Goal: Information Seeking & Learning: Learn about a topic

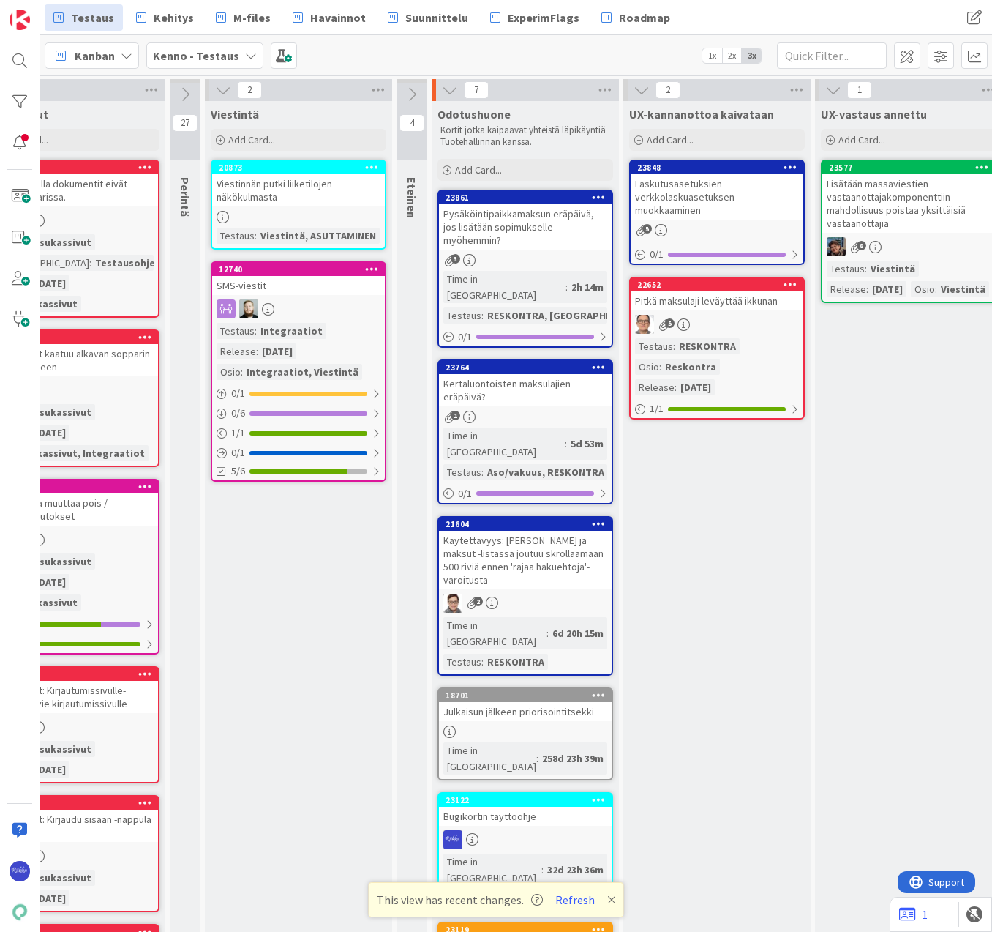
scroll to position [0, 495]
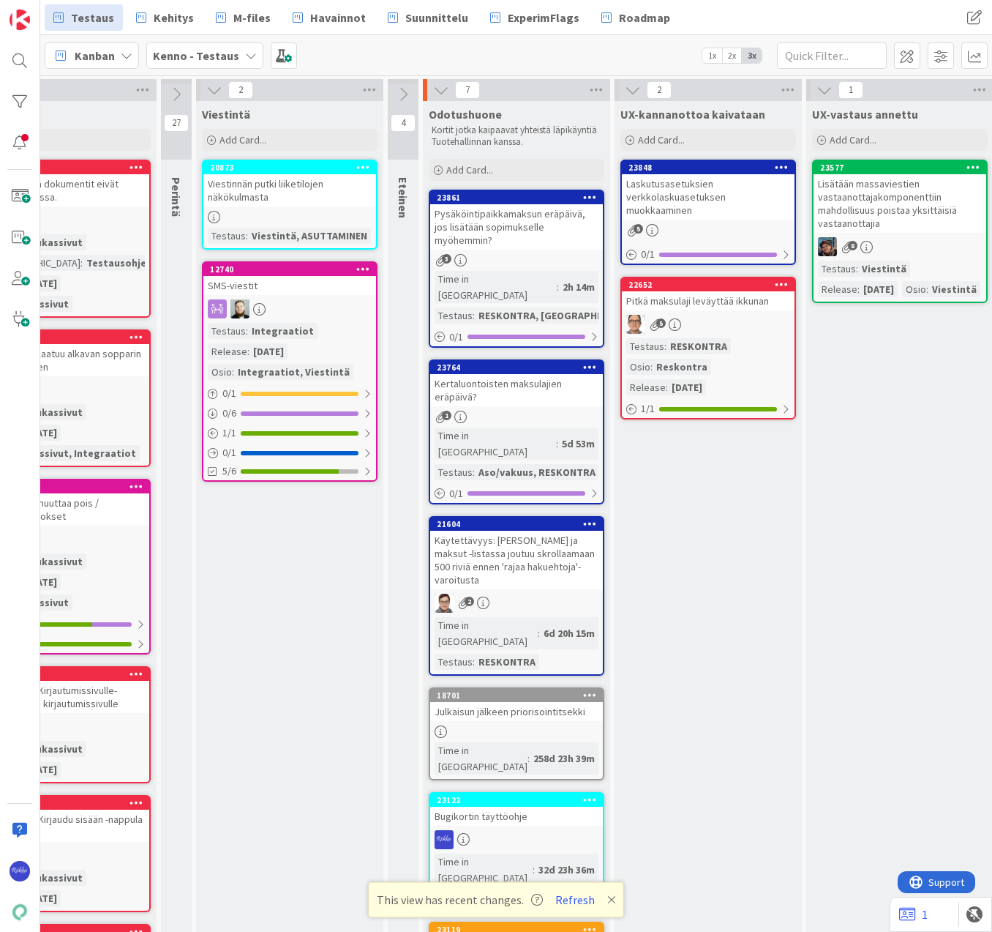
click at [505, 374] on div "Kertaluontoisten maksulajien eräpäivä?" at bounding box center [516, 390] width 173 height 32
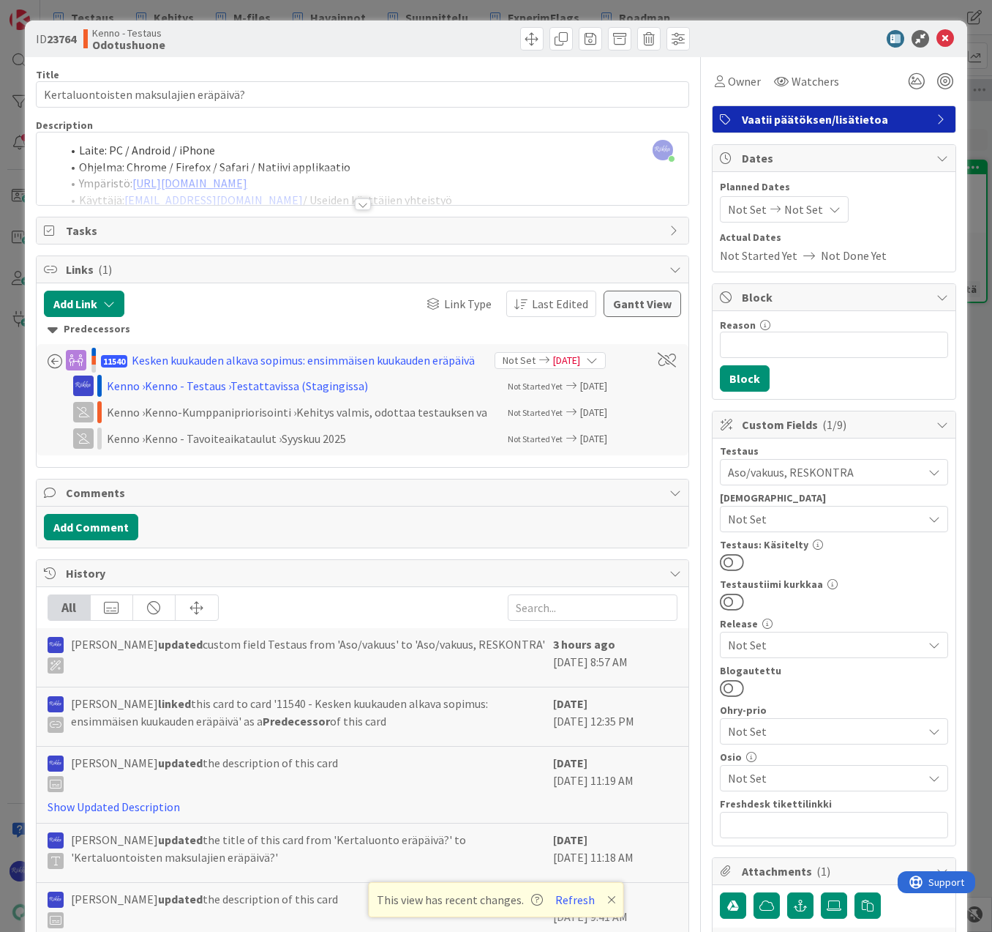
click at [356, 205] on div at bounding box center [363, 204] width 16 height 12
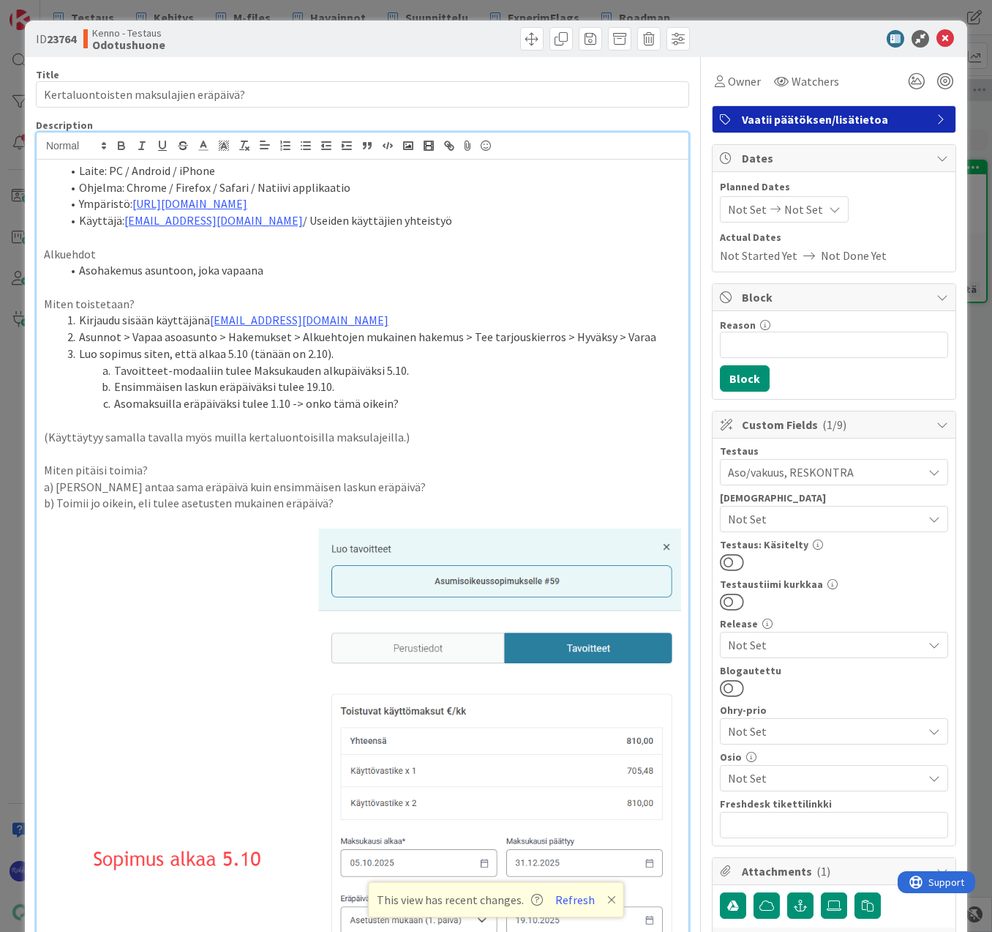
click at [290, 205] on li "Ympäristö: [URL][DOMAIN_NAME]" at bounding box center [371, 203] width 620 height 17
click at [389, 438] on p "(Käyttäytyy samalla tavalla myös muilla kertaluontoisilla maksulajeilla.)" at bounding box center [362, 437] width 637 height 17
click at [487, 285] on p at bounding box center [362, 287] width 637 height 17
click at [937, 41] on icon at bounding box center [946, 39] width 18 height 18
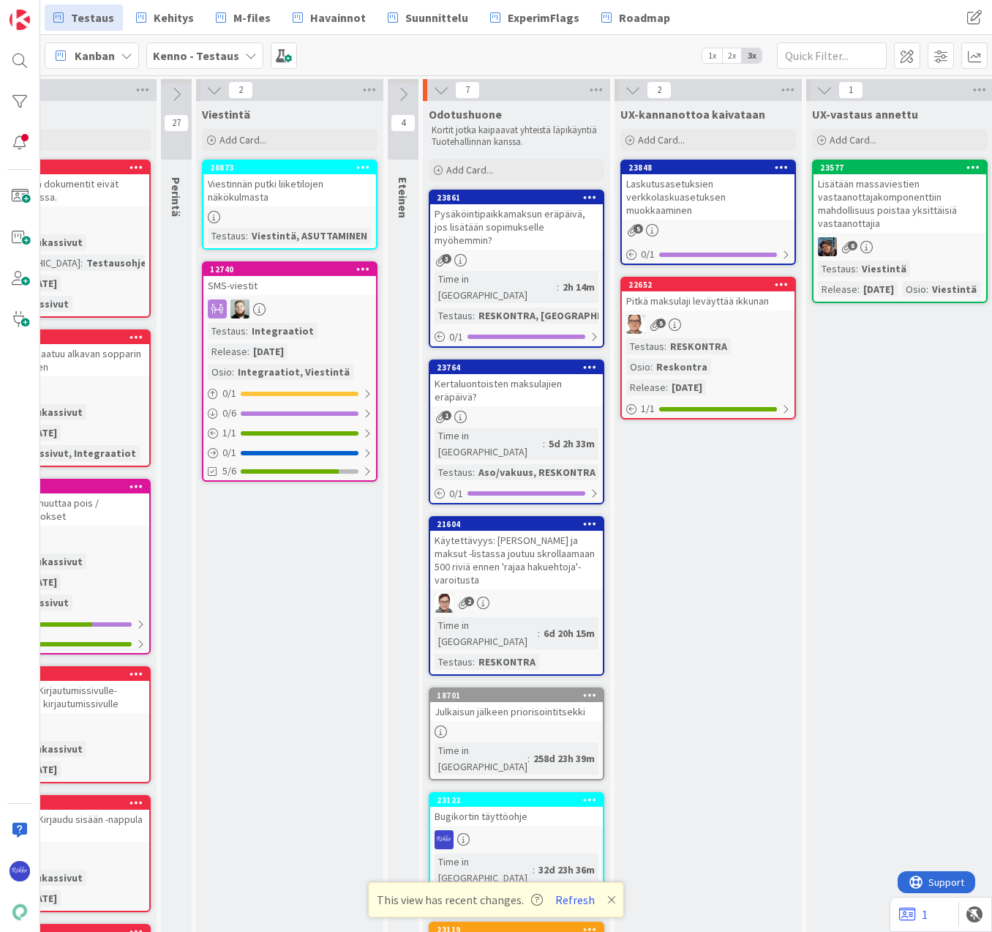
click at [512, 237] on div "23861 Pysäköintipaikkamaksun eräpäivä, jos lisätään sopimukselle myöhemmin? 3 T…" at bounding box center [517, 269] width 176 height 158
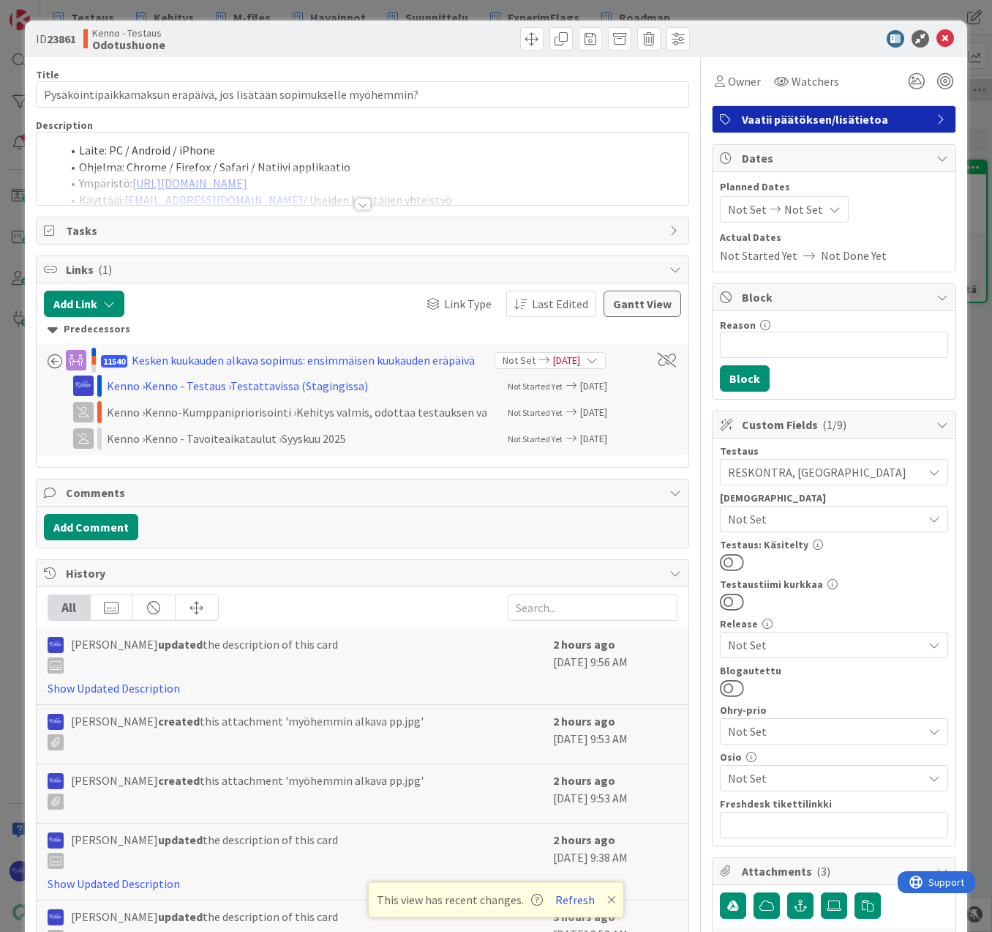
click at [356, 206] on div at bounding box center [363, 204] width 16 height 12
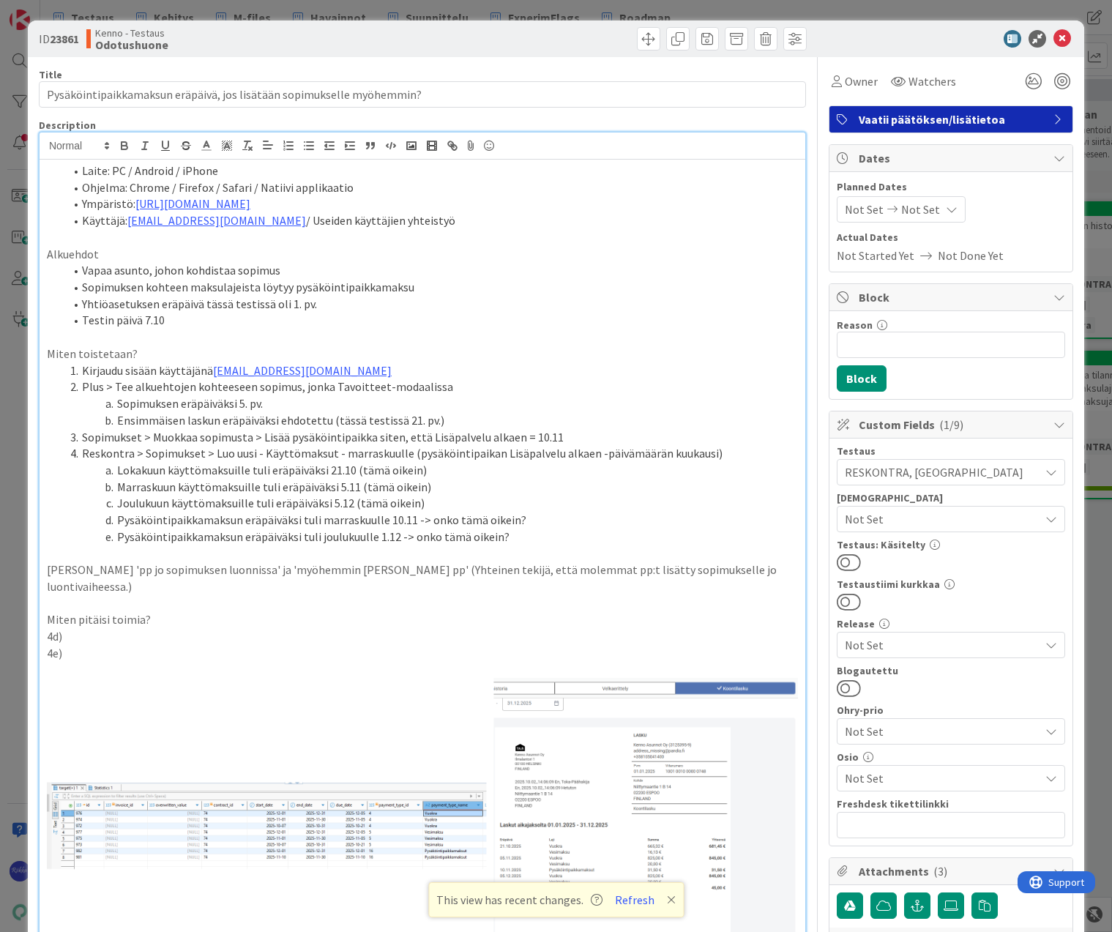
click at [769, 569] on p "[PERSON_NAME] 'pp jo sopimuksen luonnissa' ja 'myöhemmin [PERSON_NAME] pp' (Yht…" at bounding box center [422, 577] width 751 height 33
click at [209, 588] on p "[PERSON_NAME] 'pp jo sopimuksen luonnissa' ja 'myöhemmin [PERSON_NAME] pp' (Yht…" at bounding box center [422, 577] width 751 height 33
click at [457, 593] on p "[PERSON_NAME] 'pp jo sopimuksen luonnissa' ja 'myöhemmin [PERSON_NAME] pp' (Yht…" at bounding box center [422, 577] width 751 height 33
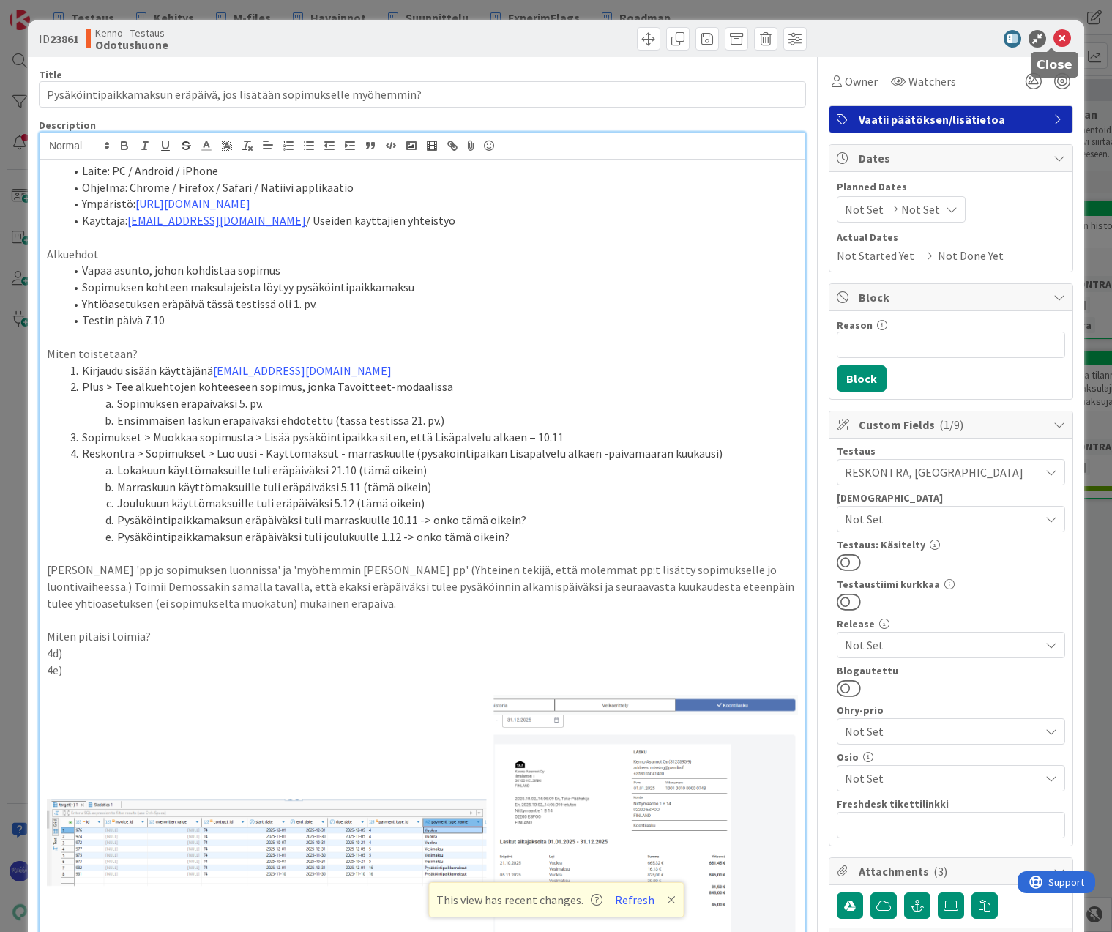
click at [992, 41] on icon at bounding box center [1062, 39] width 18 height 18
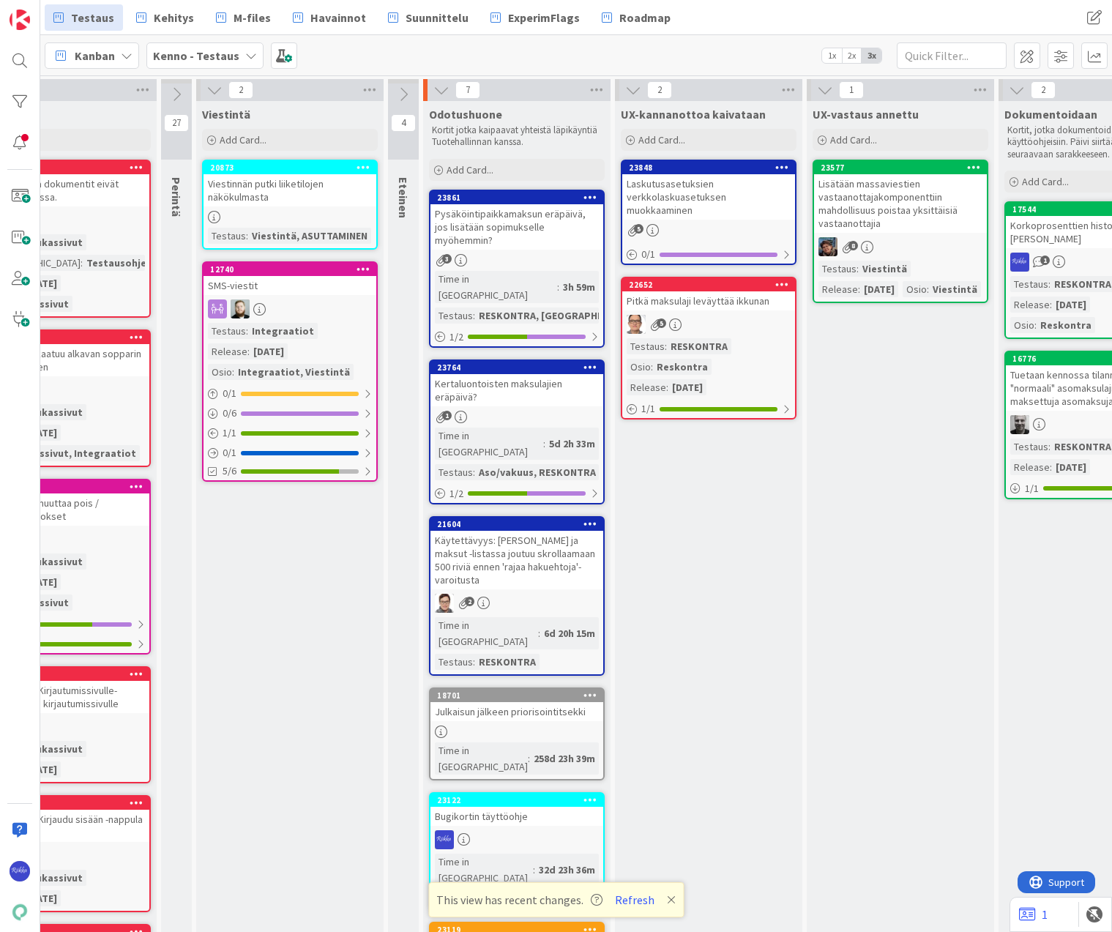
click at [479, 46] on div "[PERSON_NAME] - Testaus 1x 2x 3x" at bounding box center [576, 55] width 1072 height 40
click at [520, 59] on div "[PERSON_NAME] - Testaus 1x 2x 3x" at bounding box center [576, 55] width 1072 height 40
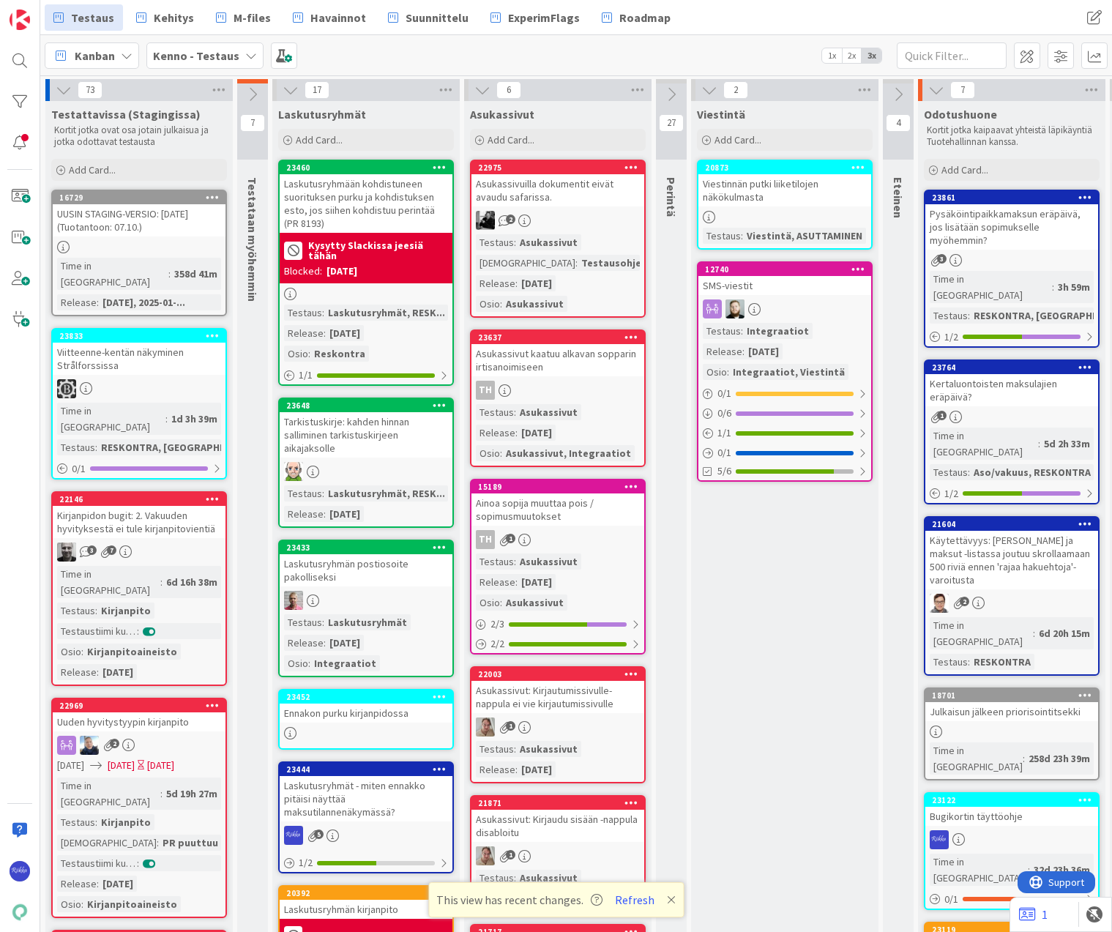
click at [387, 592] on div at bounding box center [366, 600] width 173 height 19
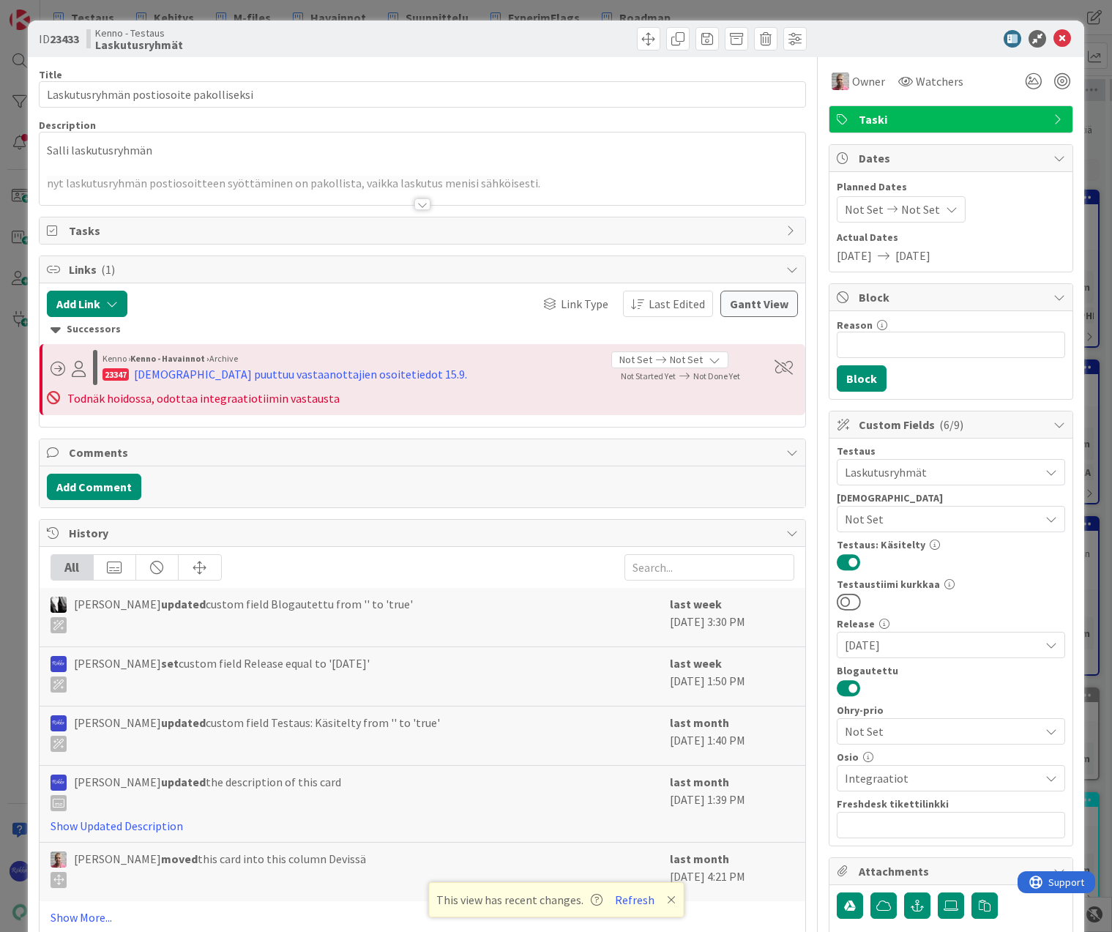
click at [414, 203] on div at bounding box center [422, 204] width 16 height 12
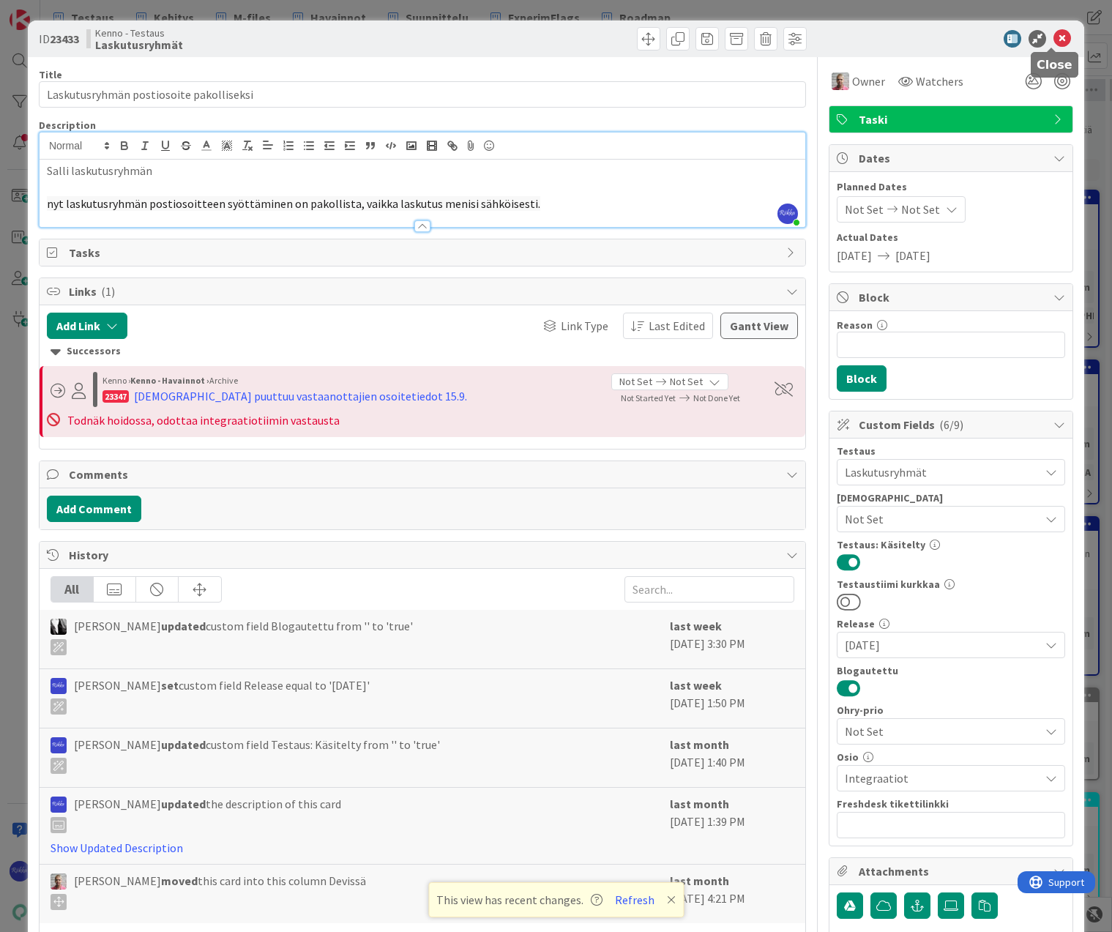
click at [992, 37] on icon at bounding box center [1062, 39] width 18 height 18
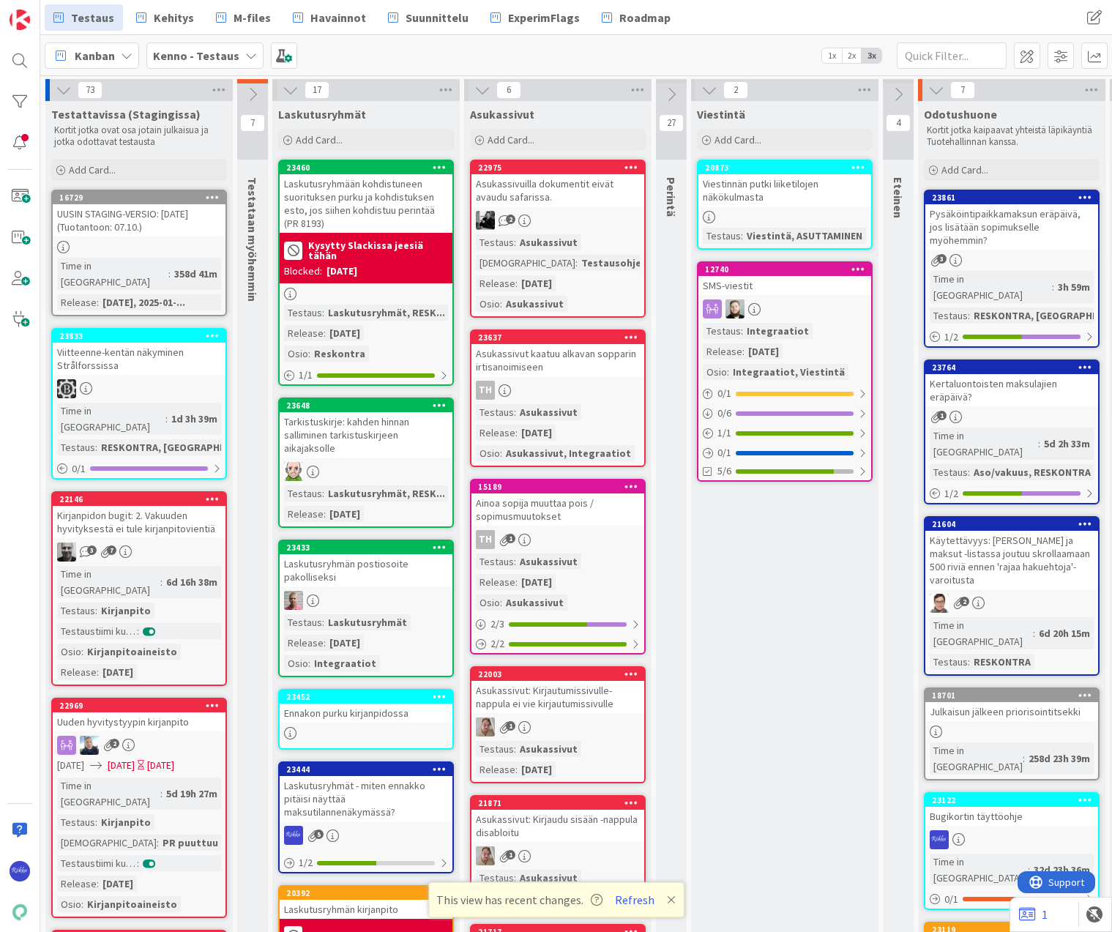
click at [392, 586] on div "23433 Laskutusryhmän postiosoite pakolliseksi Testaus : Laskutusryhmät Release …" at bounding box center [366, 608] width 176 height 138
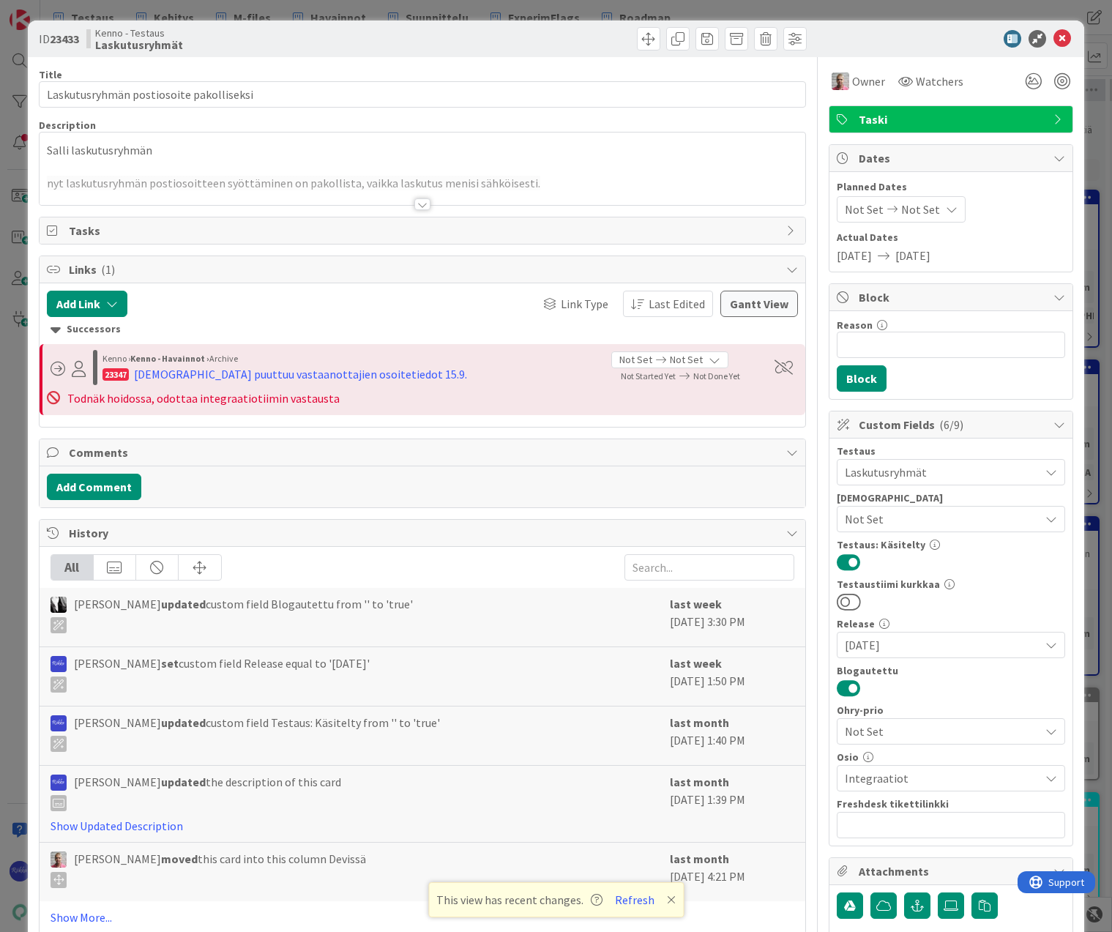
click at [417, 203] on div at bounding box center [422, 204] width 16 height 12
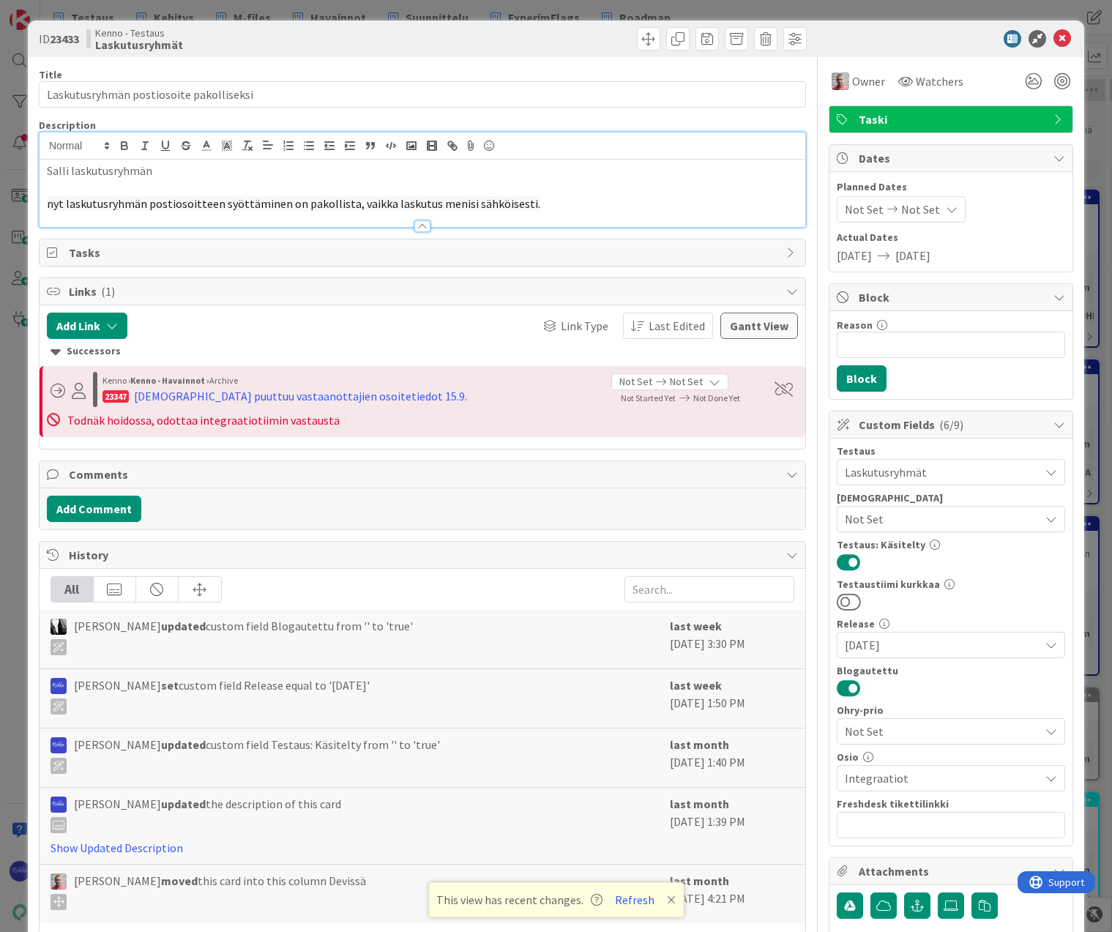
click at [551, 201] on p "nyt laskutusryhmän postiosoitteen syöttäminen on pakollista, vaikka laskutus me…" at bounding box center [422, 203] width 751 height 17
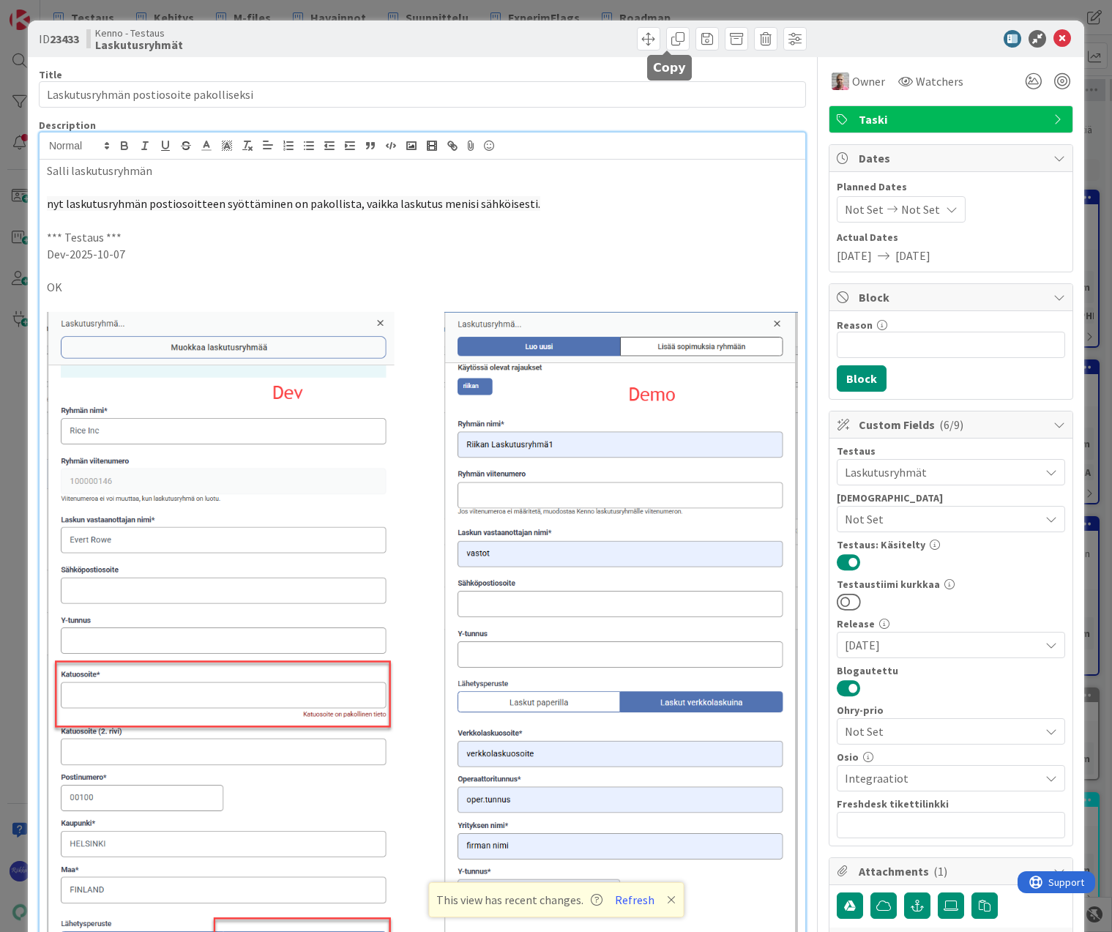
click at [641, 40] on span at bounding box center [648, 38] width 23 height 23
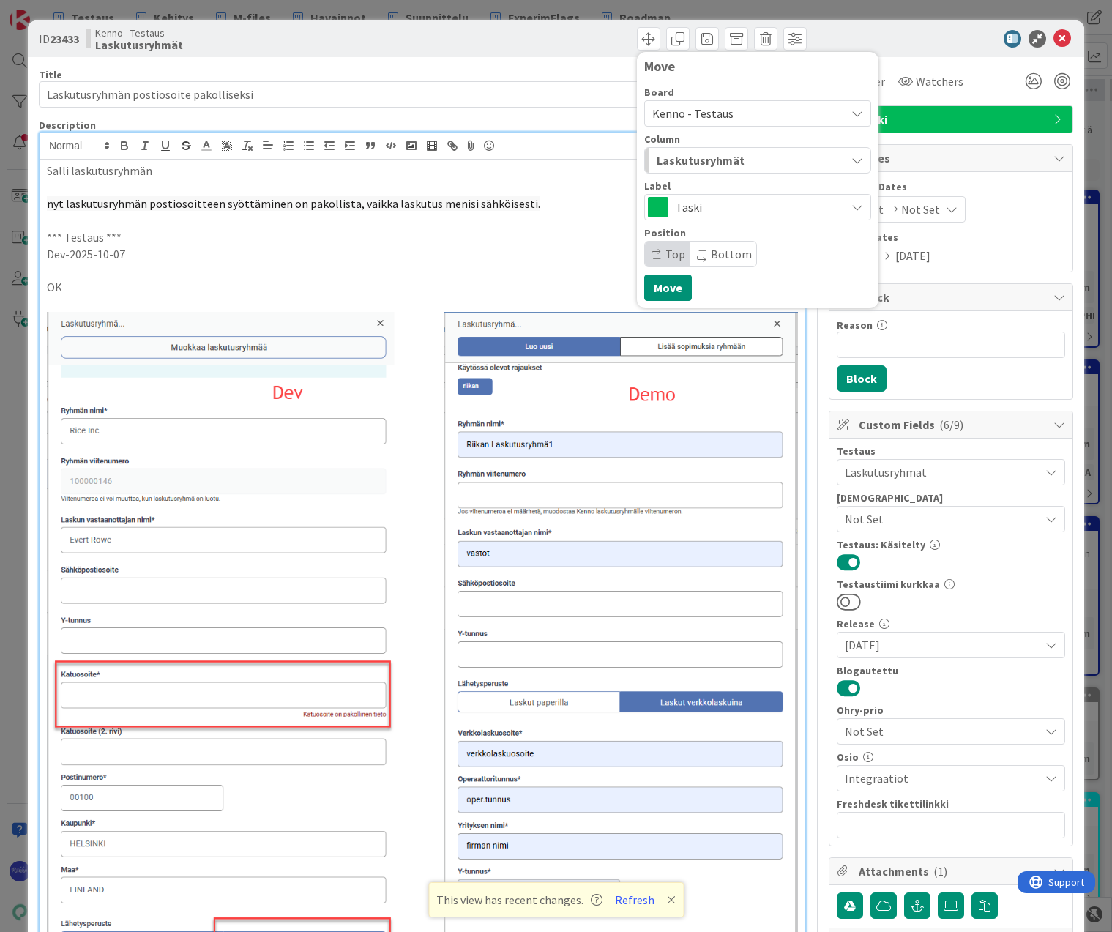
click at [714, 209] on span "Taski" at bounding box center [757, 207] width 162 height 20
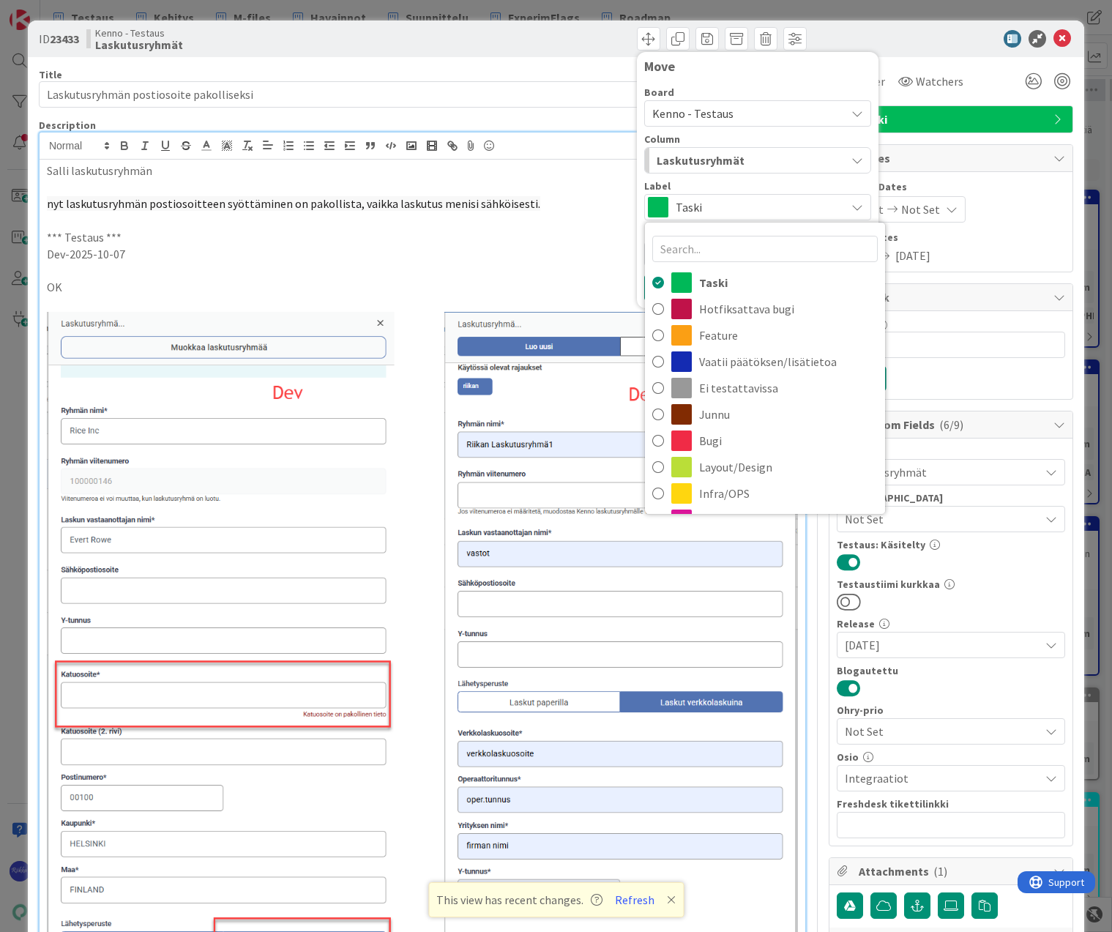
click at [714, 209] on span "Taski" at bounding box center [757, 207] width 162 height 20
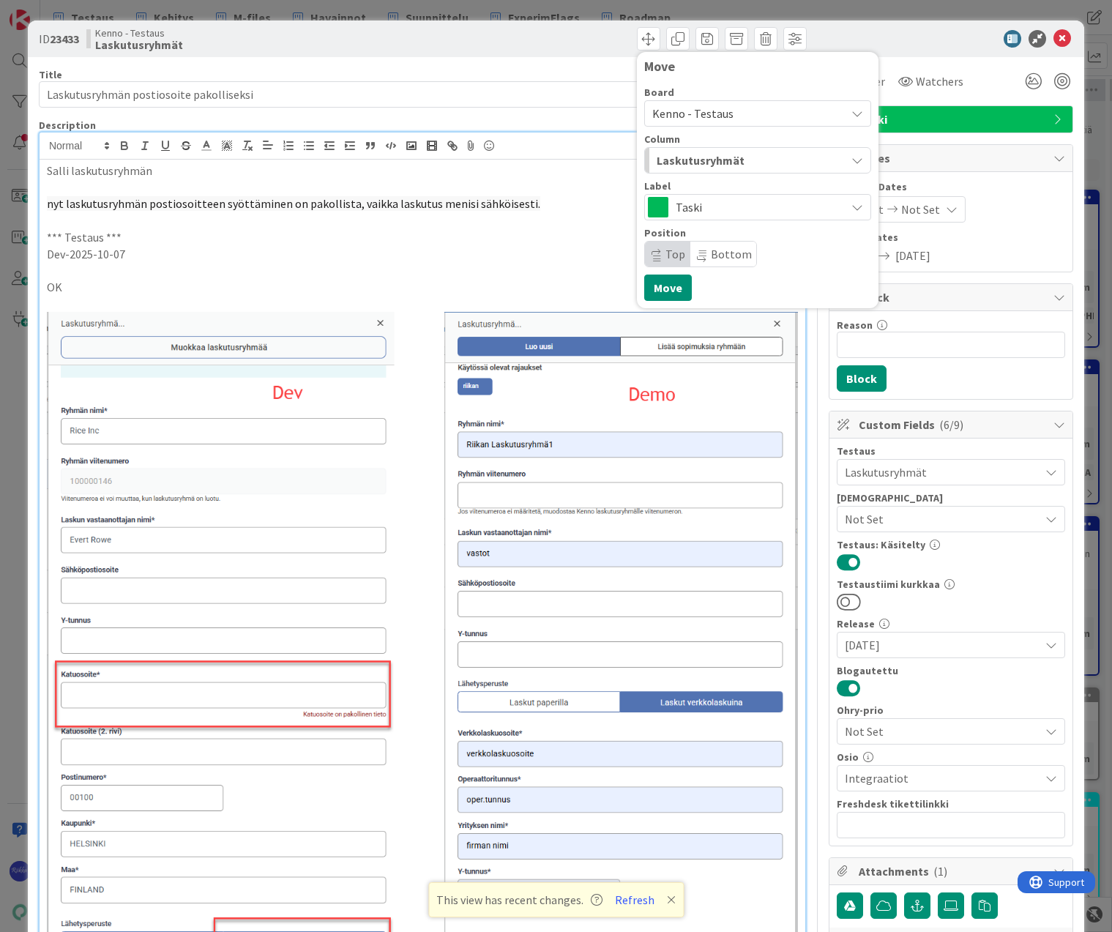
click at [706, 157] on span "Laskutusryhmät" at bounding box center [701, 160] width 88 height 19
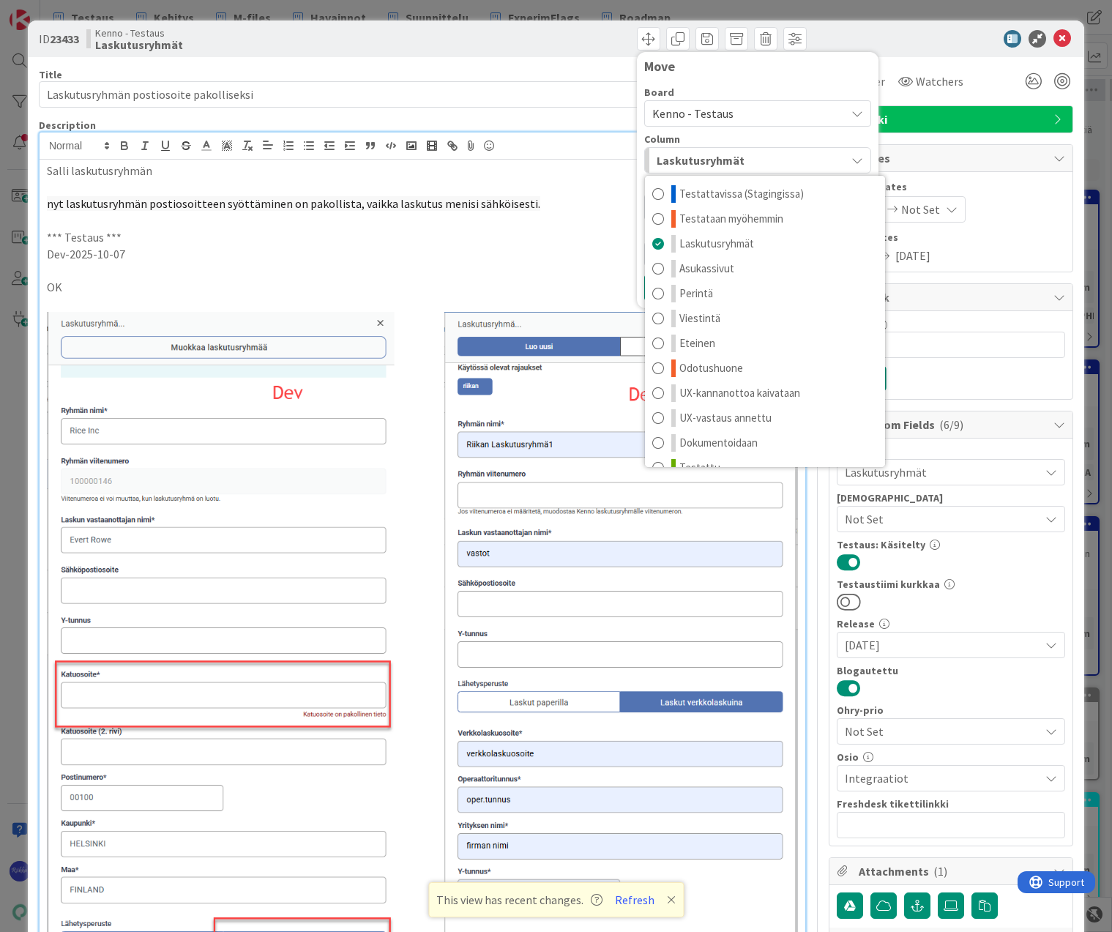
scroll to position [19, 0]
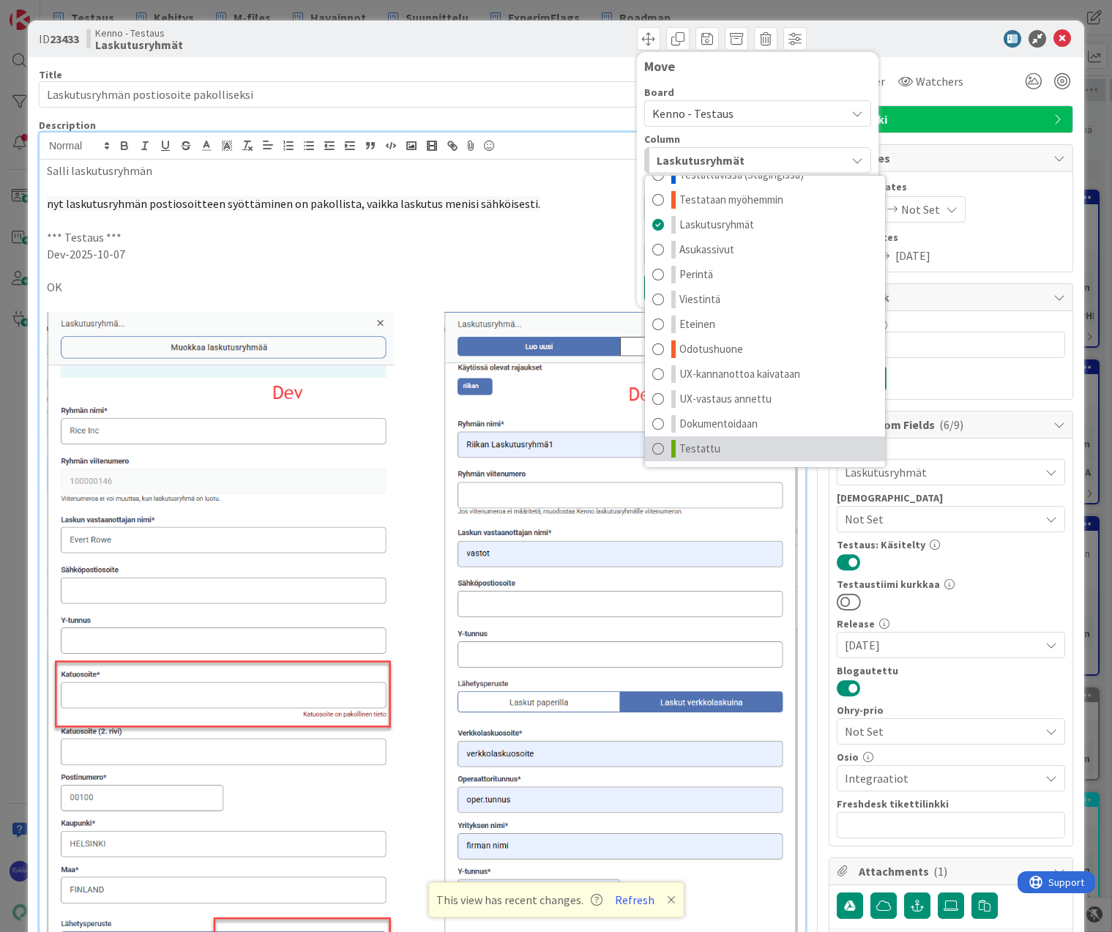
click at [739, 450] on link "Testattu" at bounding box center [765, 448] width 240 height 25
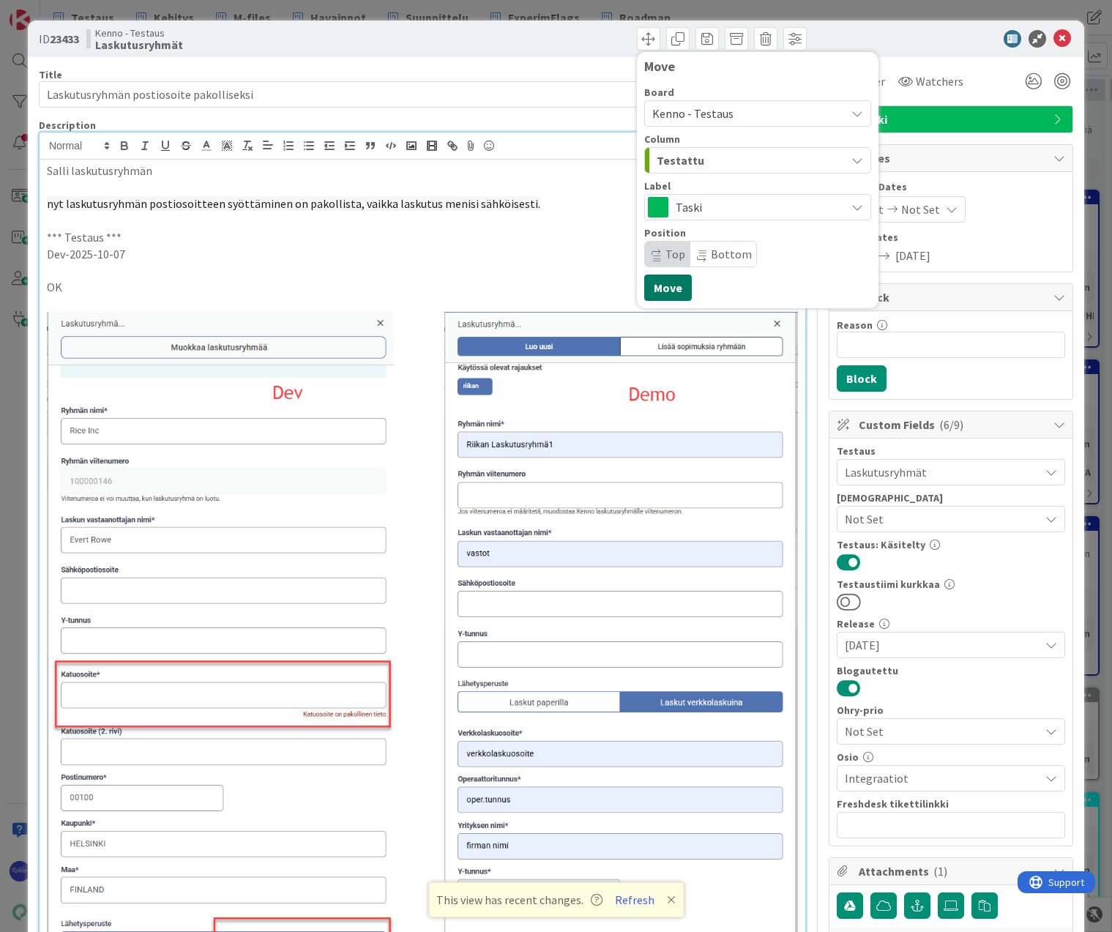
click at [655, 289] on button "Move" at bounding box center [668, 287] width 48 height 26
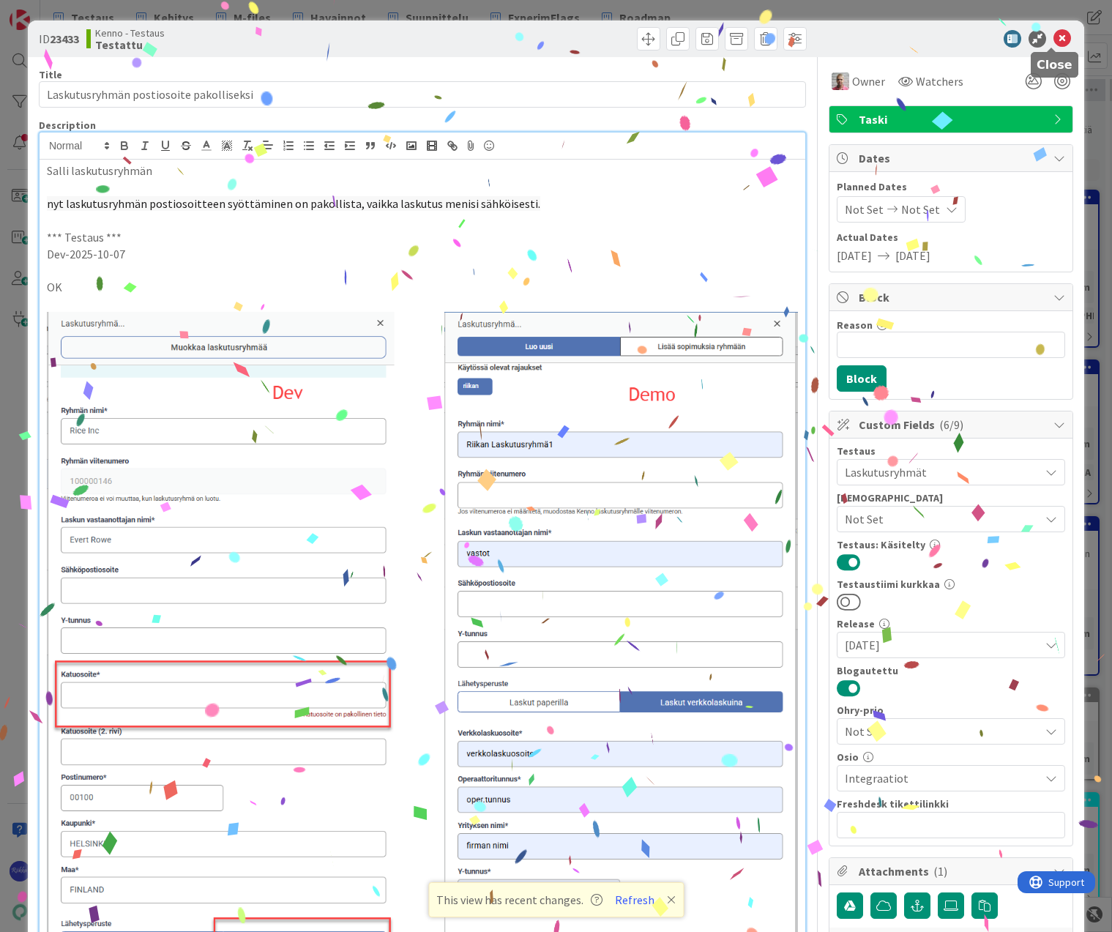
click at [992, 42] on icon at bounding box center [1062, 39] width 18 height 18
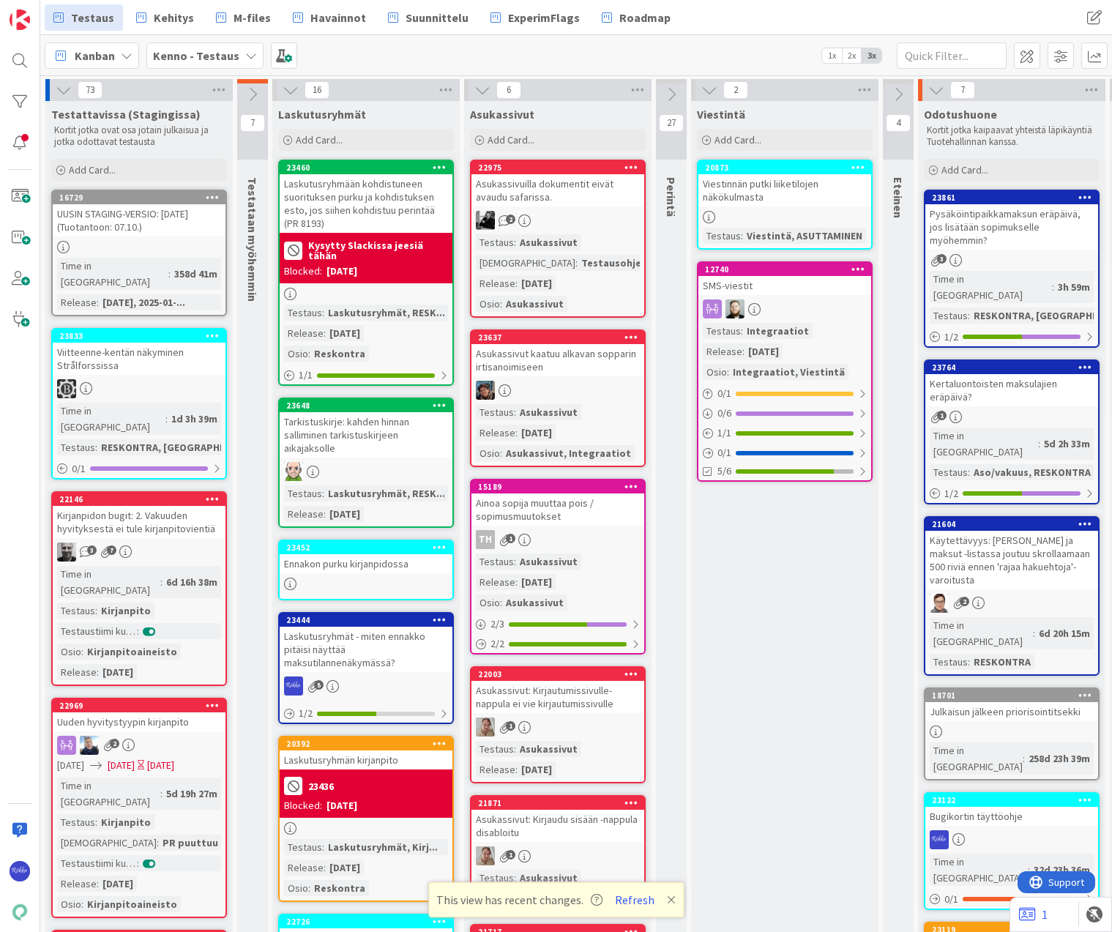
click at [971, 177] on div "Add Card..." at bounding box center [1012, 170] width 176 height 22
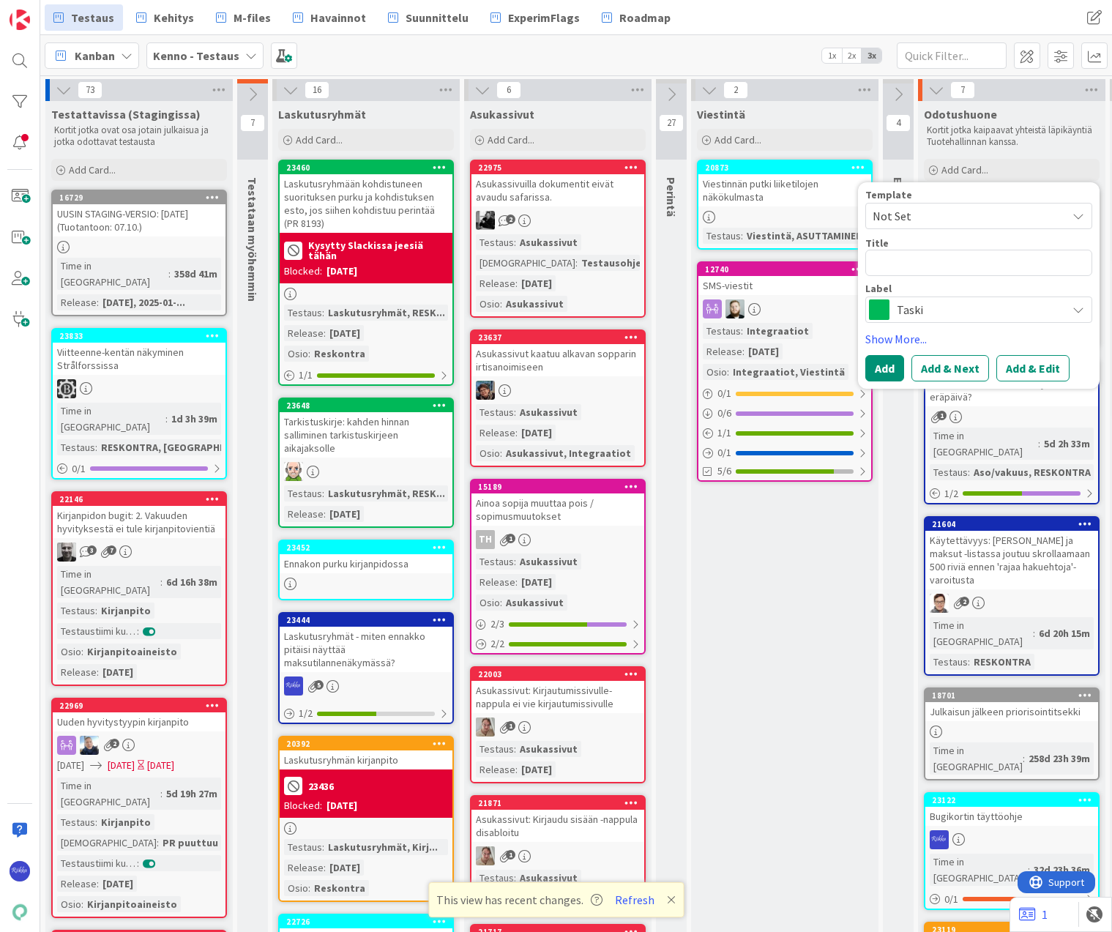
click at [958, 216] on span "Not Set" at bounding box center [963, 215] width 183 height 19
click at [960, 281] on span "Bugi" at bounding box center [975, 278] width 209 height 19
type textarea "x"
type textarea "Bugi"
click at [952, 263] on textarea "Bugi" at bounding box center [978, 263] width 227 height 26
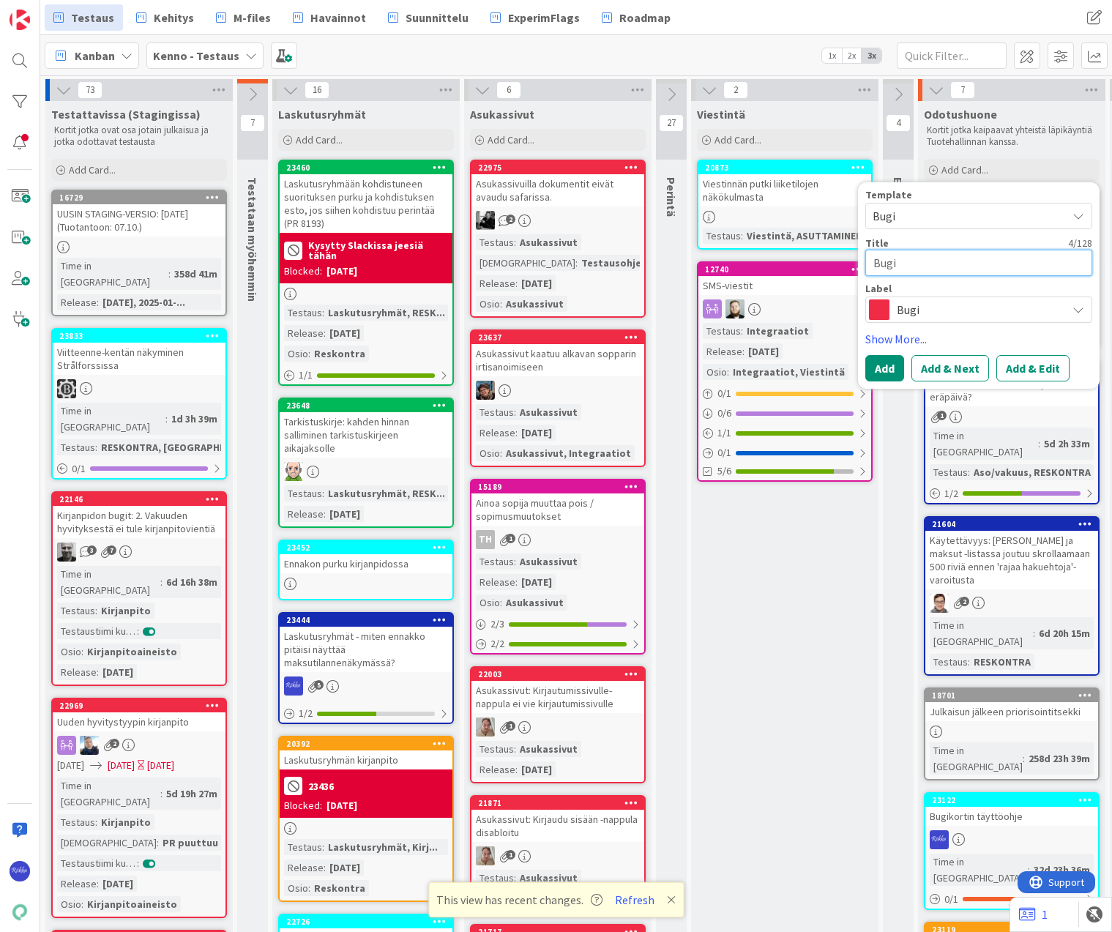
type textarea "x"
type textarea "Bug"
type textarea "x"
type textarea "Bu"
type textarea "x"
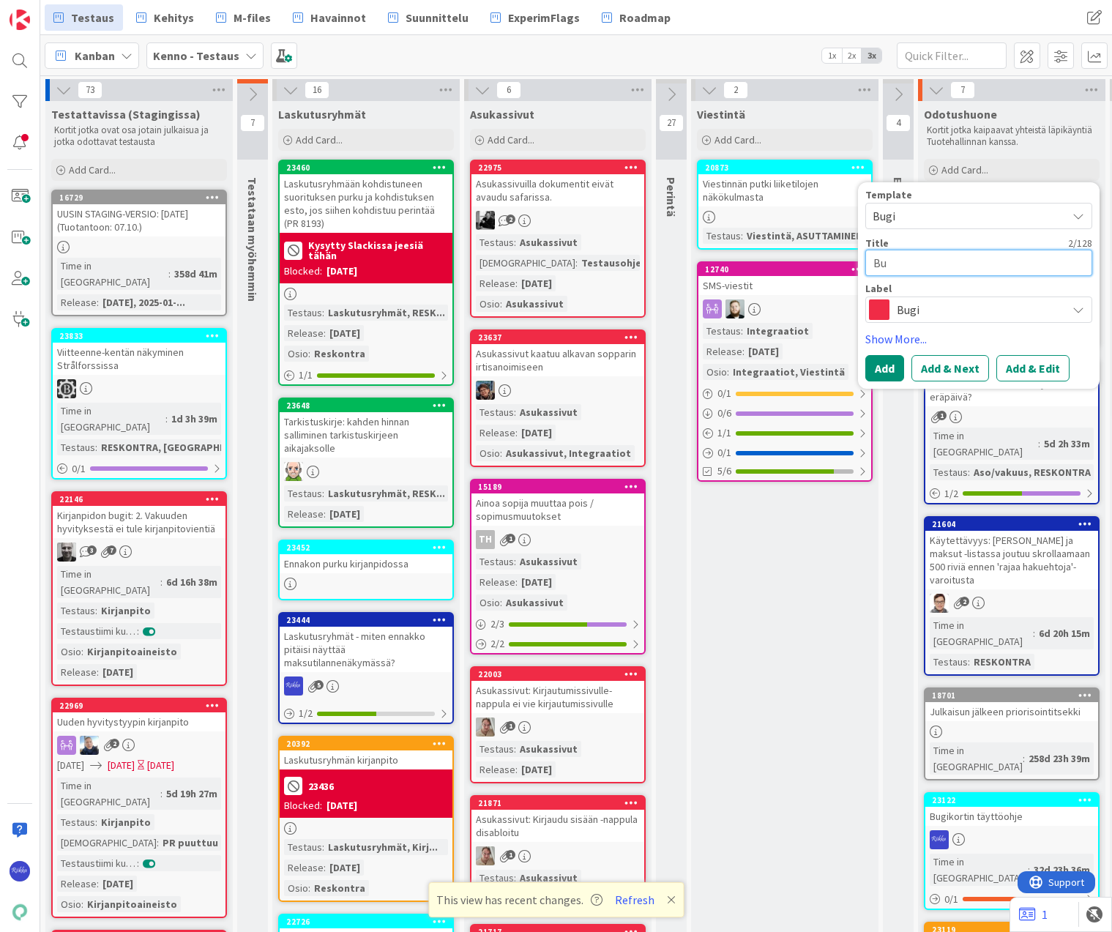
type textarea "B"
type textarea "x"
type textarea "M"
type textarea "x"
type textarea "Mä"
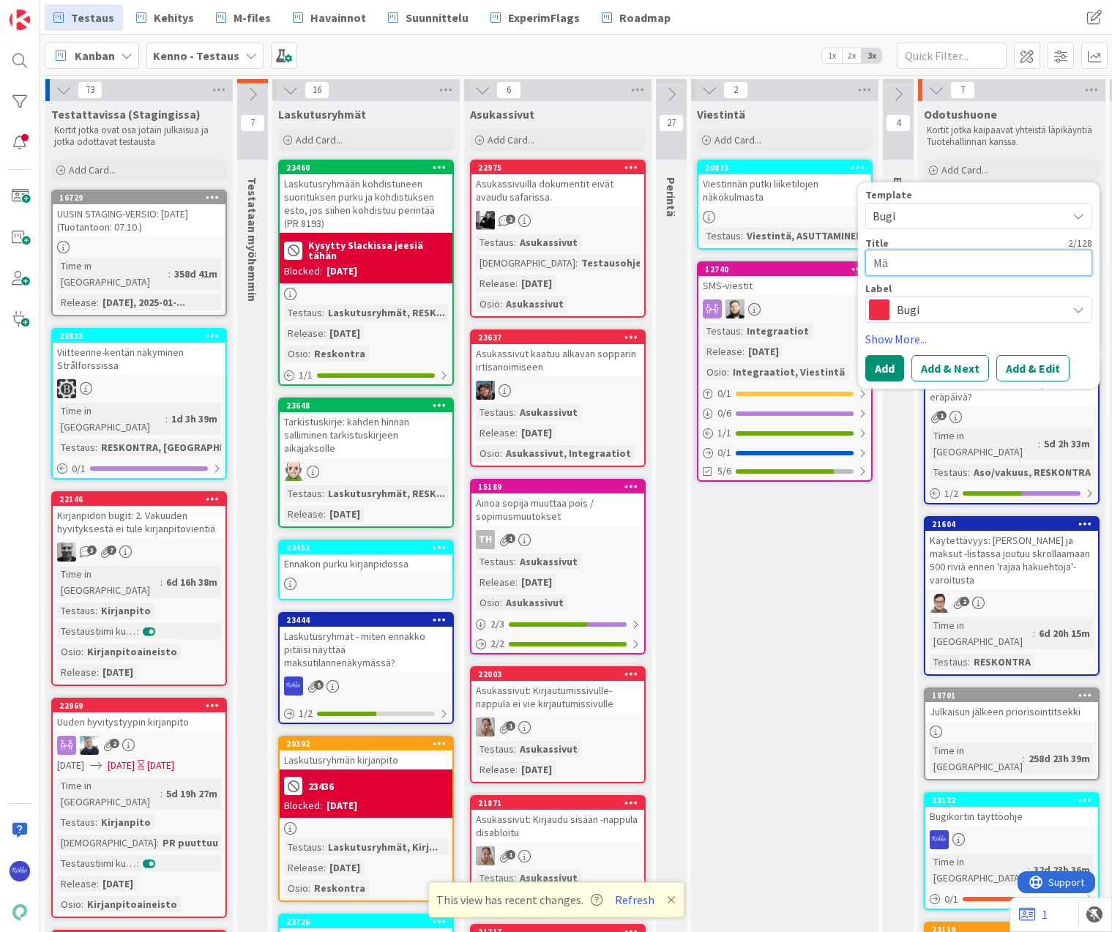
type textarea "x"
type textarea "Mää"
type textarea "x"
type textarea "Määr"
type textarea "x"
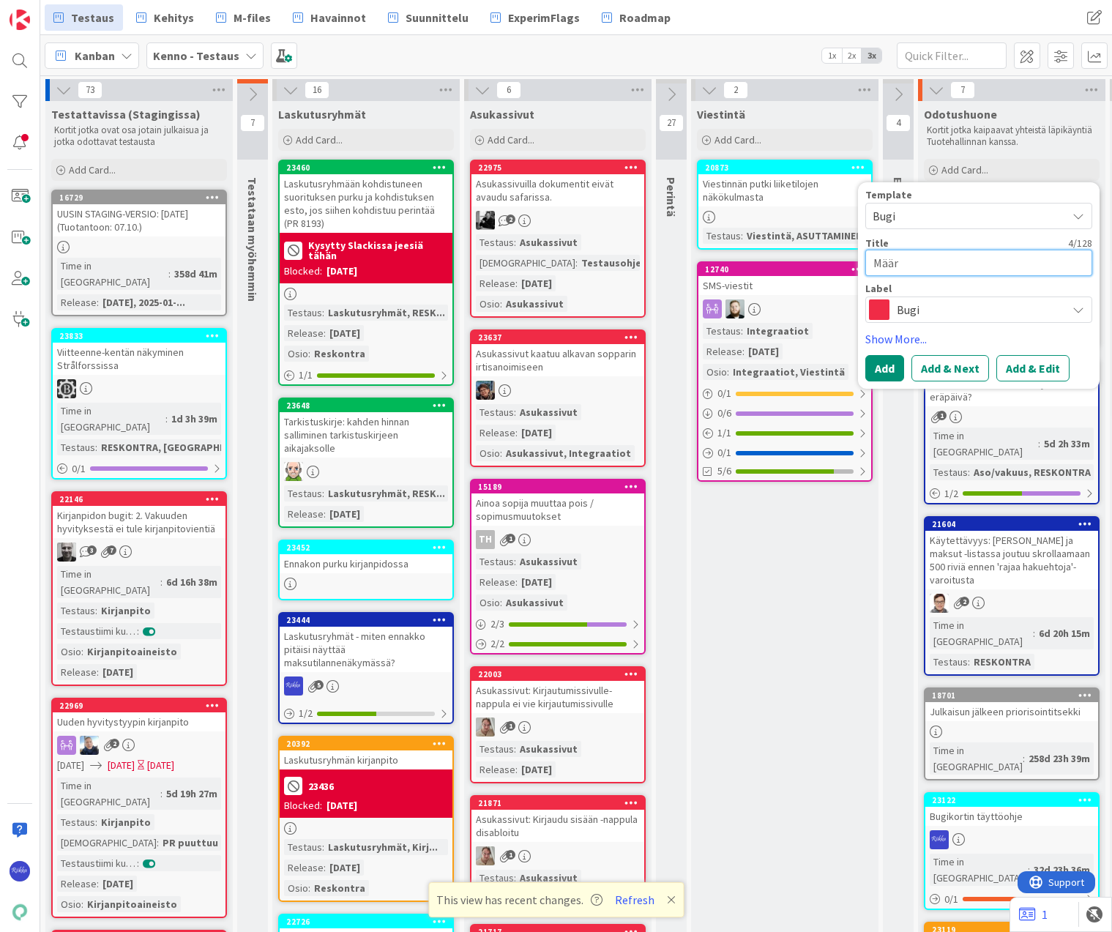
type textarea "Määrä"
type textarea "x"
type textarea "Määräa"
type textarea "x"
type textarea "Määräai"
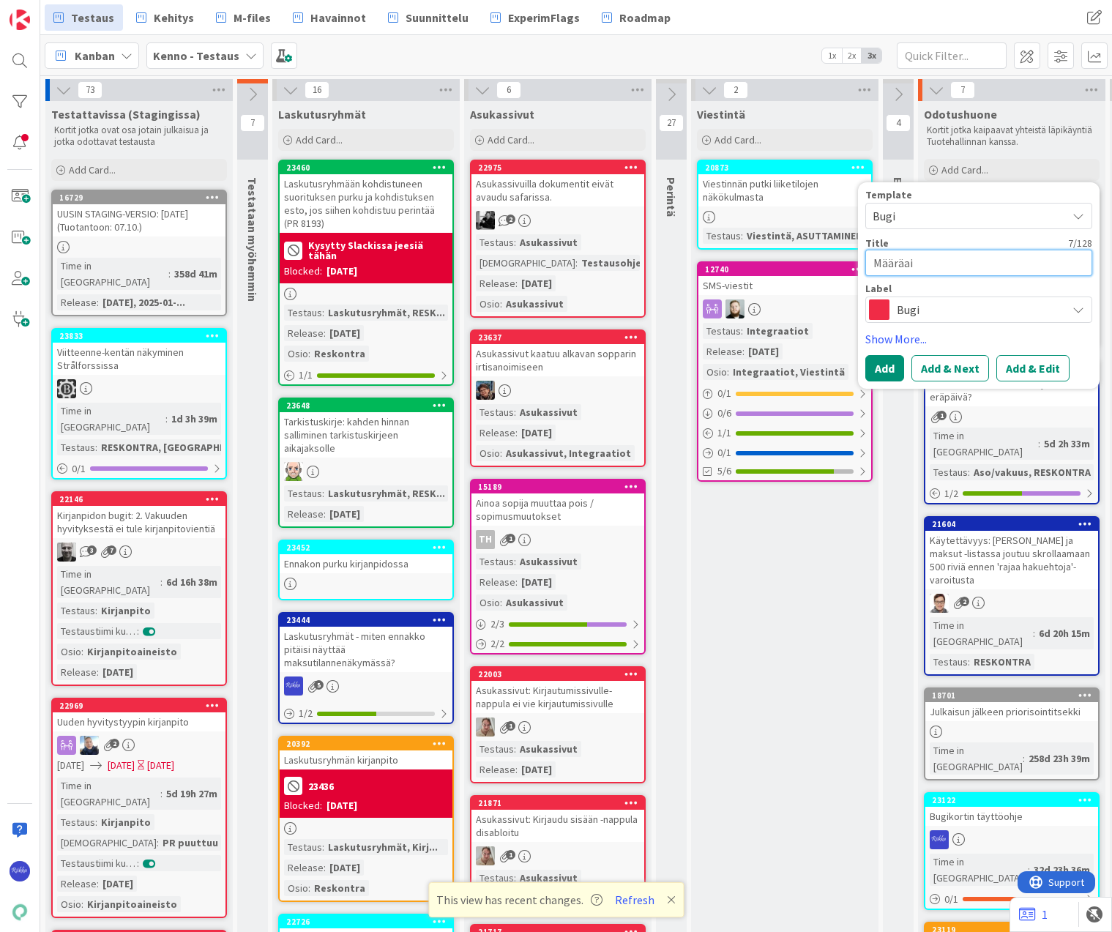
type textarea "x"
type textarea "Määräaik"
type textarea "x"
type textarea "Määräaika"
type textarea "x"
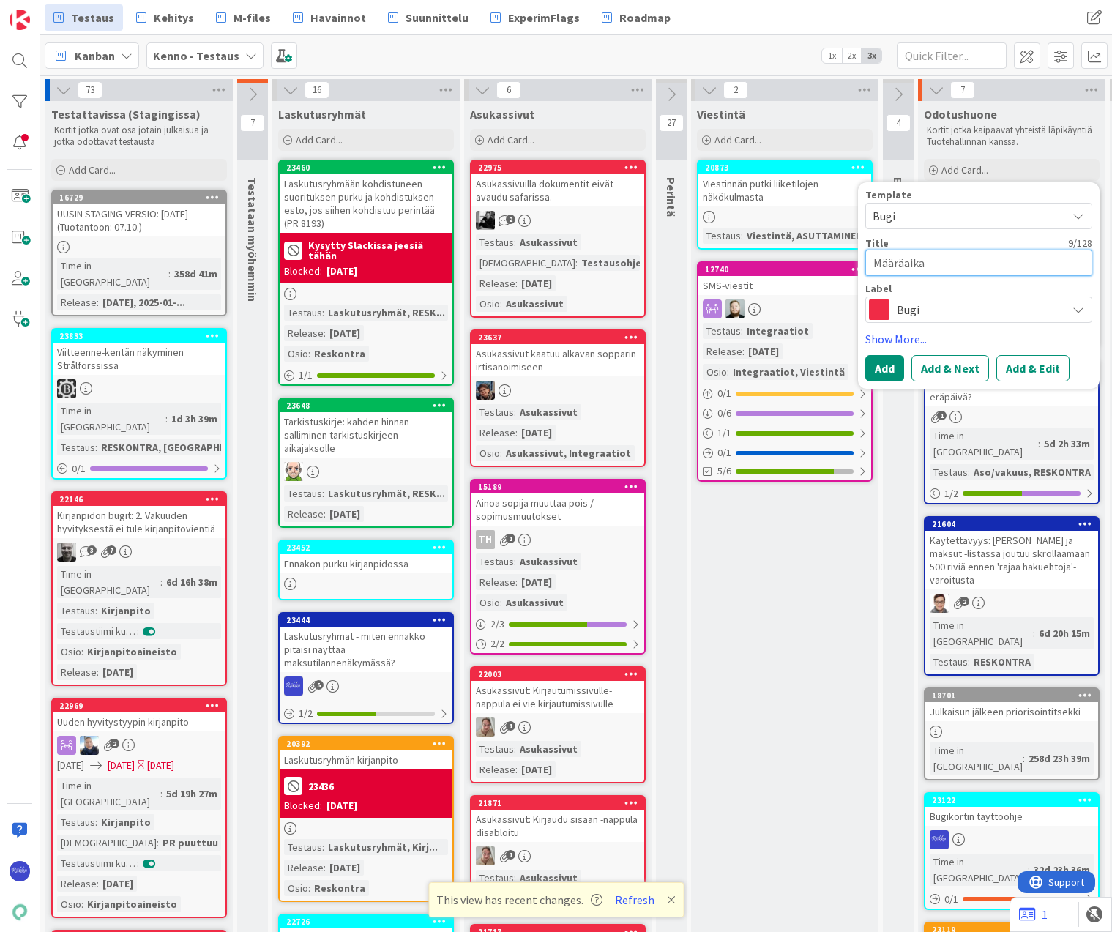
type textarea "Määräaikai"
type textarea "x"
type textarea "Määräaikais"
type textarea "x"
type textarea "Määräaikaise"
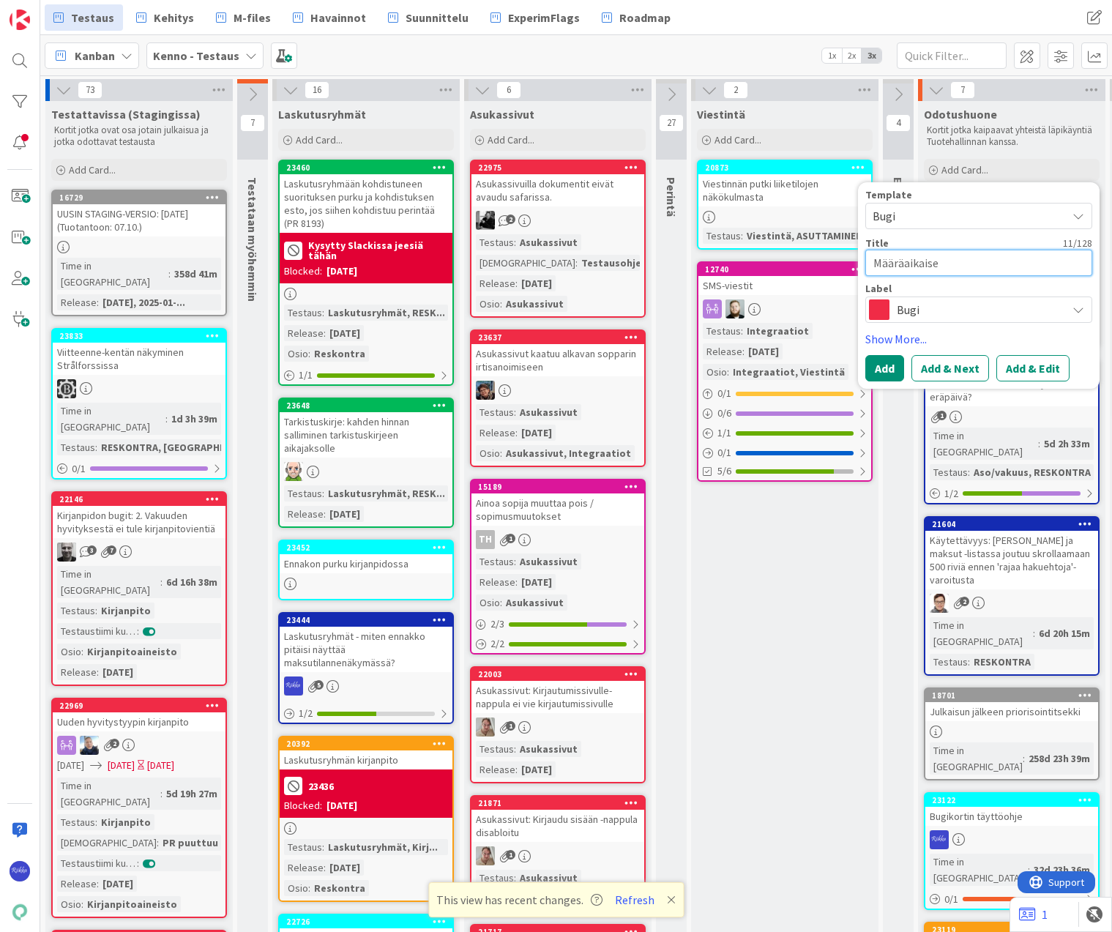
type textarea "x"
type textarea "Määräaikaisen"
type textarea "x"
type textarea "Määräaikaisen s"
type textarea "x"
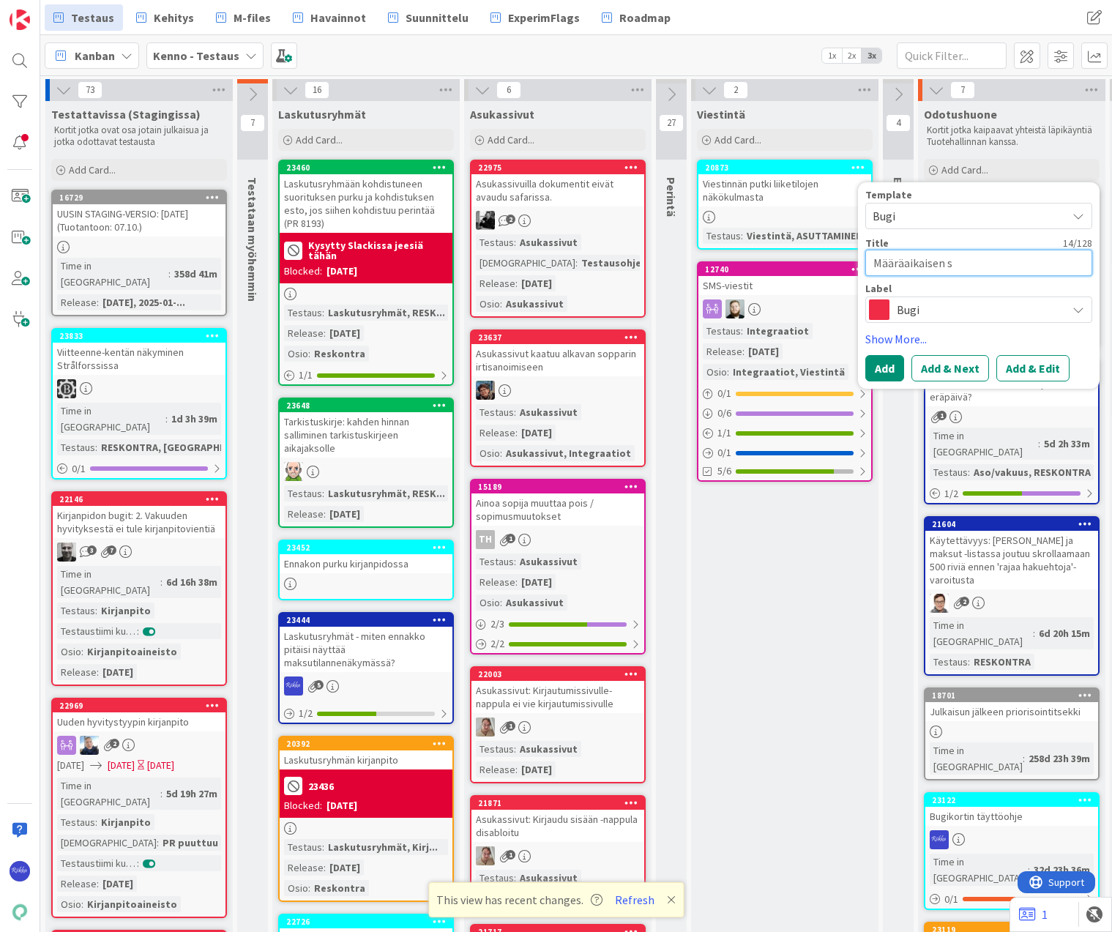
type textarea "Määräaikaisen so"
type textarea "x"
type textarea "Määräaikaisen sop"
type textarea "x"
type textarea "Määräaikaisen sopi"
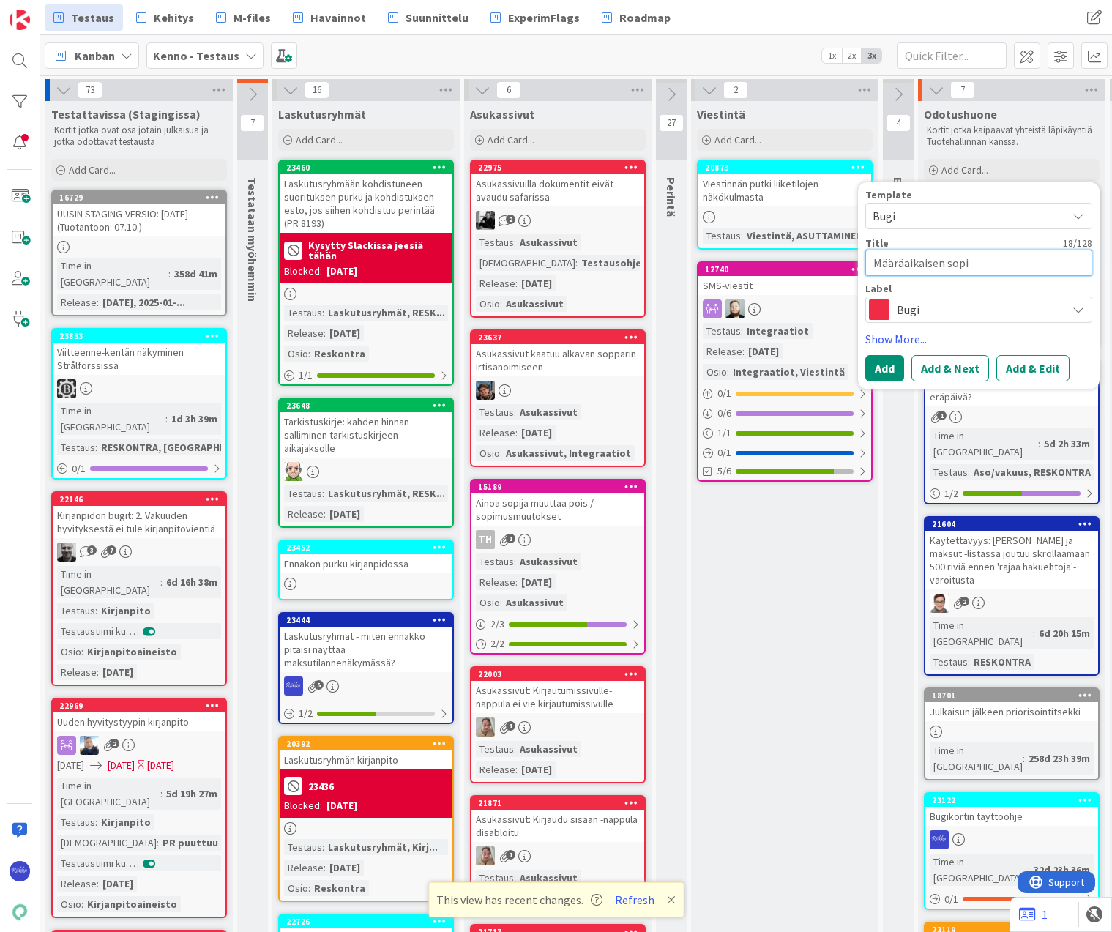
type textarea "x"
type textarea "Määräaikaisen sopim"
type textarea "x"
type textarea "Määräaikaisen sopimu"
type textarea "x"
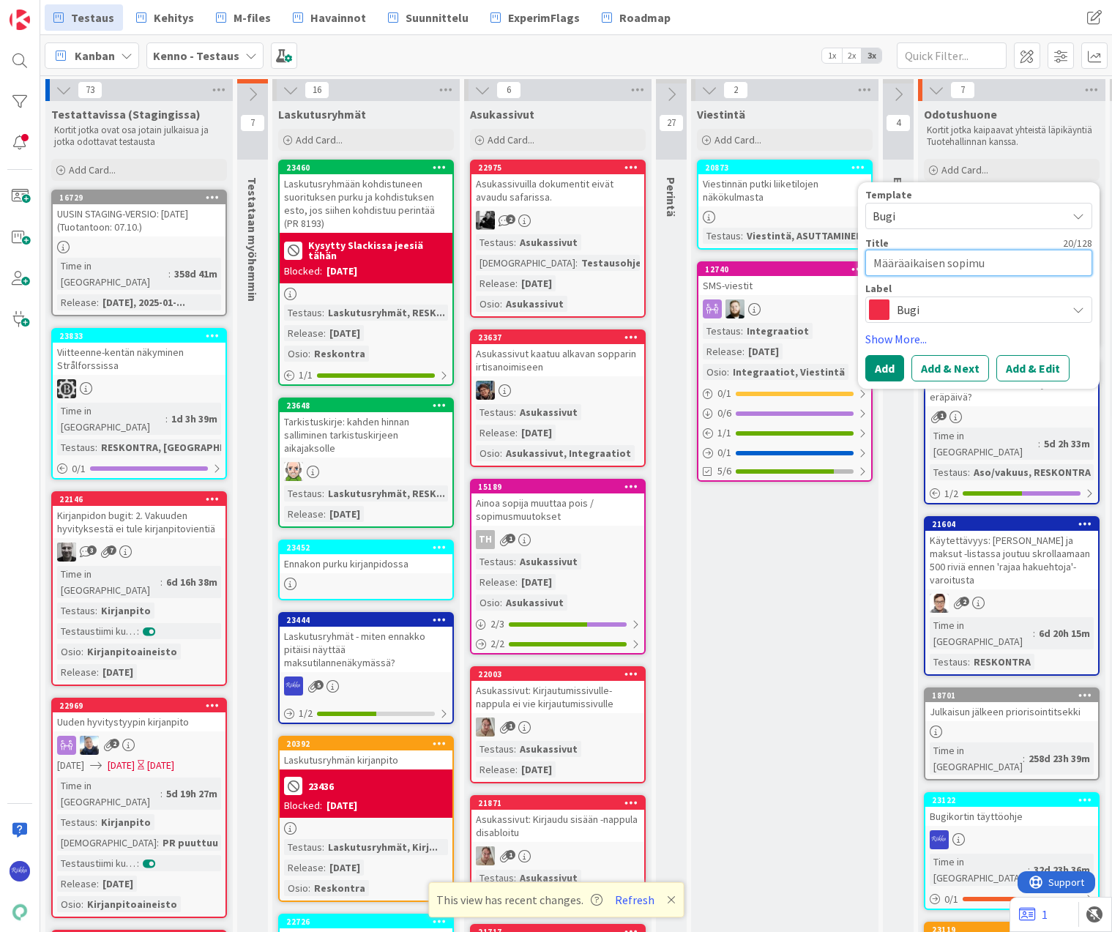
type textarea "Määräaikaisen sopimuk"
type textarea "x"
type textarea "Määräaikaisen sopimuks"
type textarea "x"
type textarea "Määräaikaisen sopimukse"
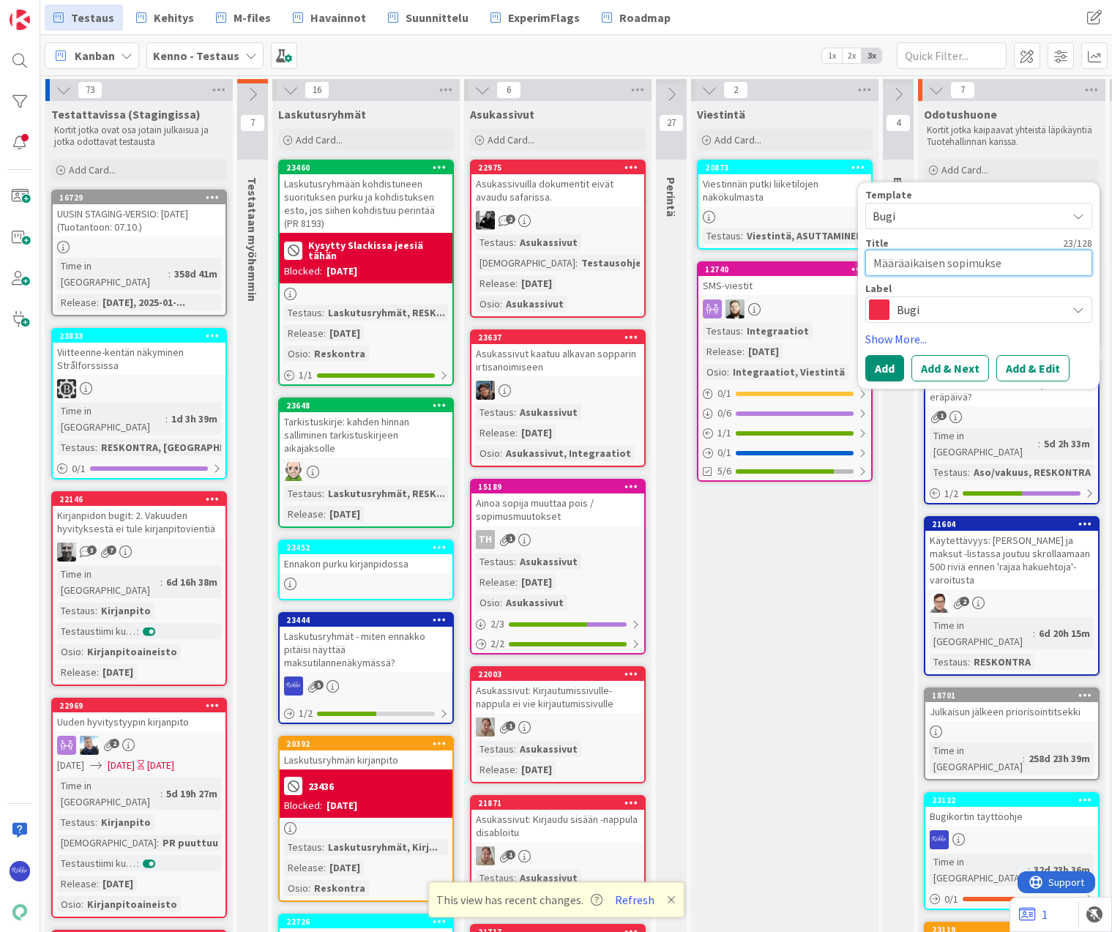
type textarea "x"
type textarea "Määräaikaisen sopimuksen"
type textarea "x"
type textarea "Määräaikaisen sopimuksen"
type textarea "x"
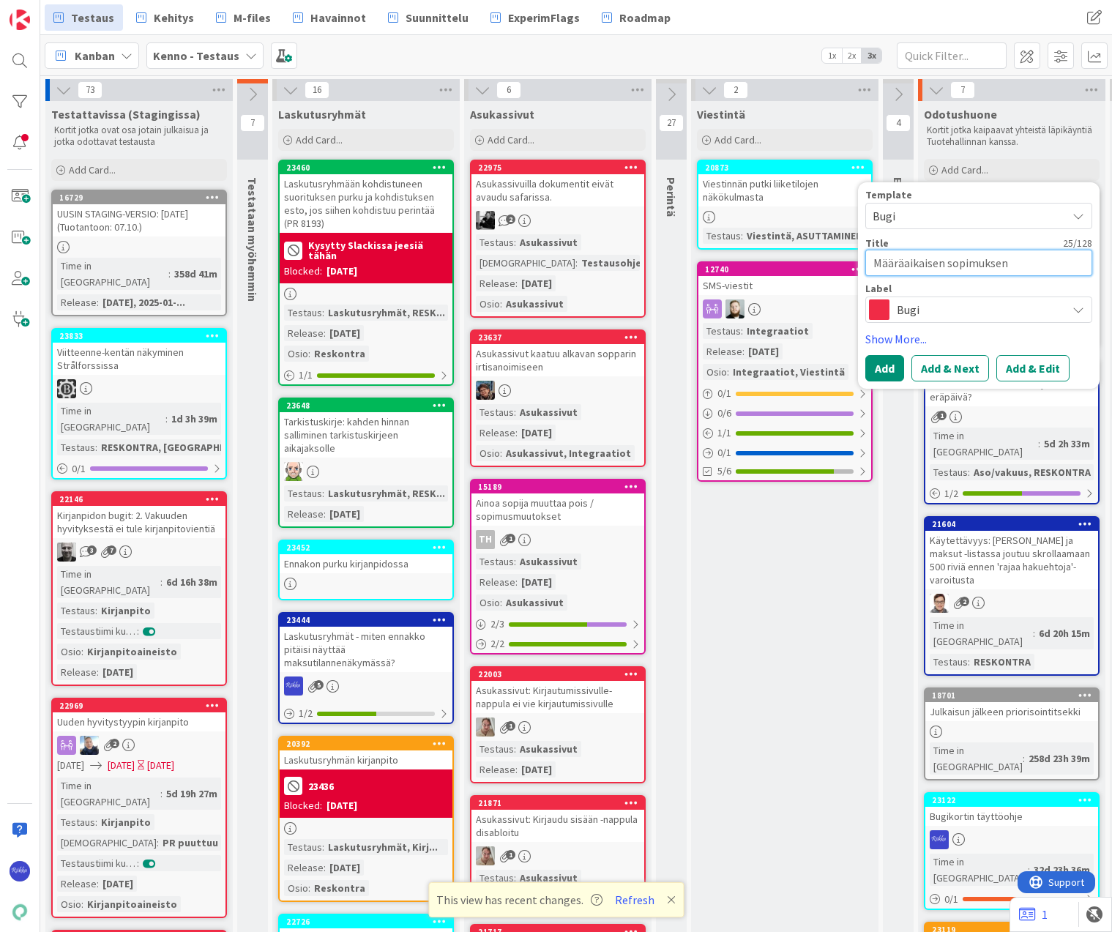
type textarea "Määräaikaisen sopimuksen p"
type textarea "x"
type textarea "Määräaikaisen sopimuksen"
type textarea "x"
type textarea "Määräaikaisen sopimuksen T"
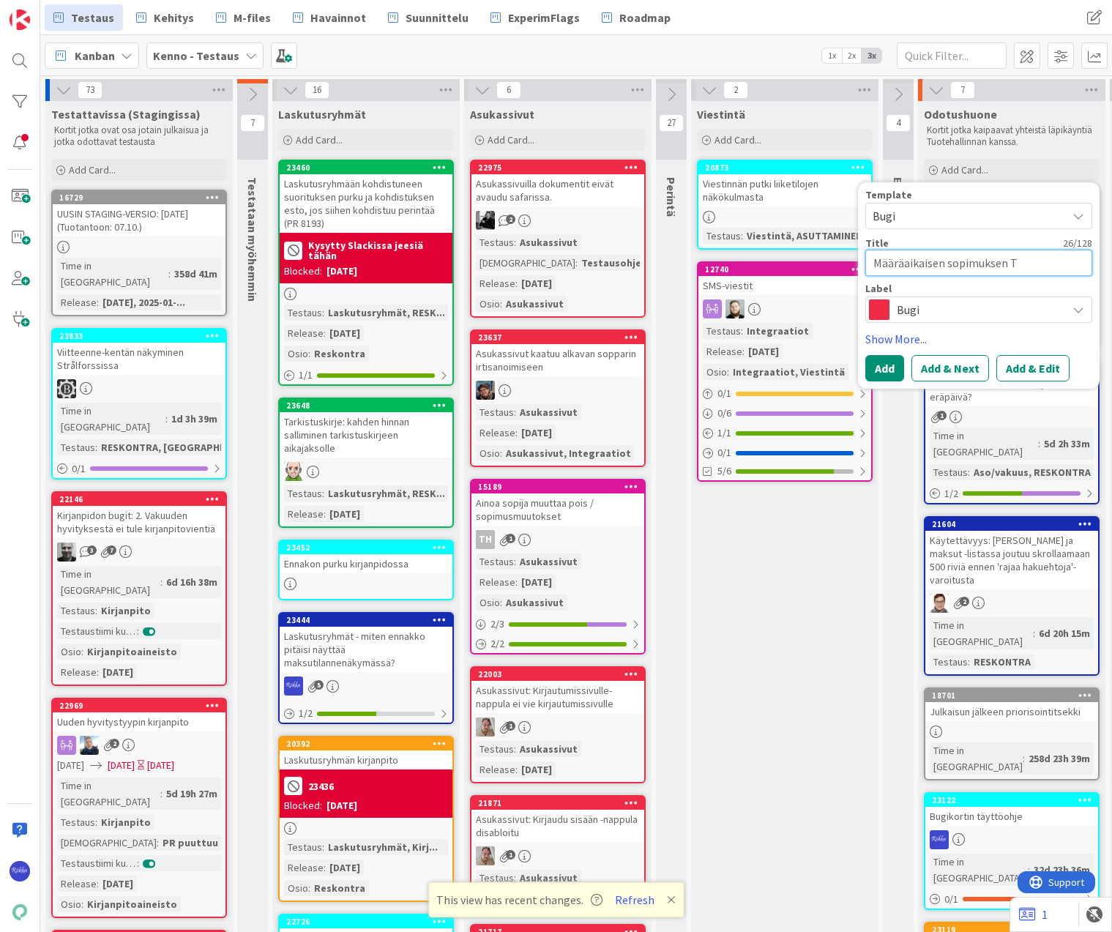
type textarea "x"
type textarea "Määräaikaisen sopimuksen Ta"
type textarea "x"
type textarea "Määräaikaisen sopimuksen Tal"
type textarea "x"
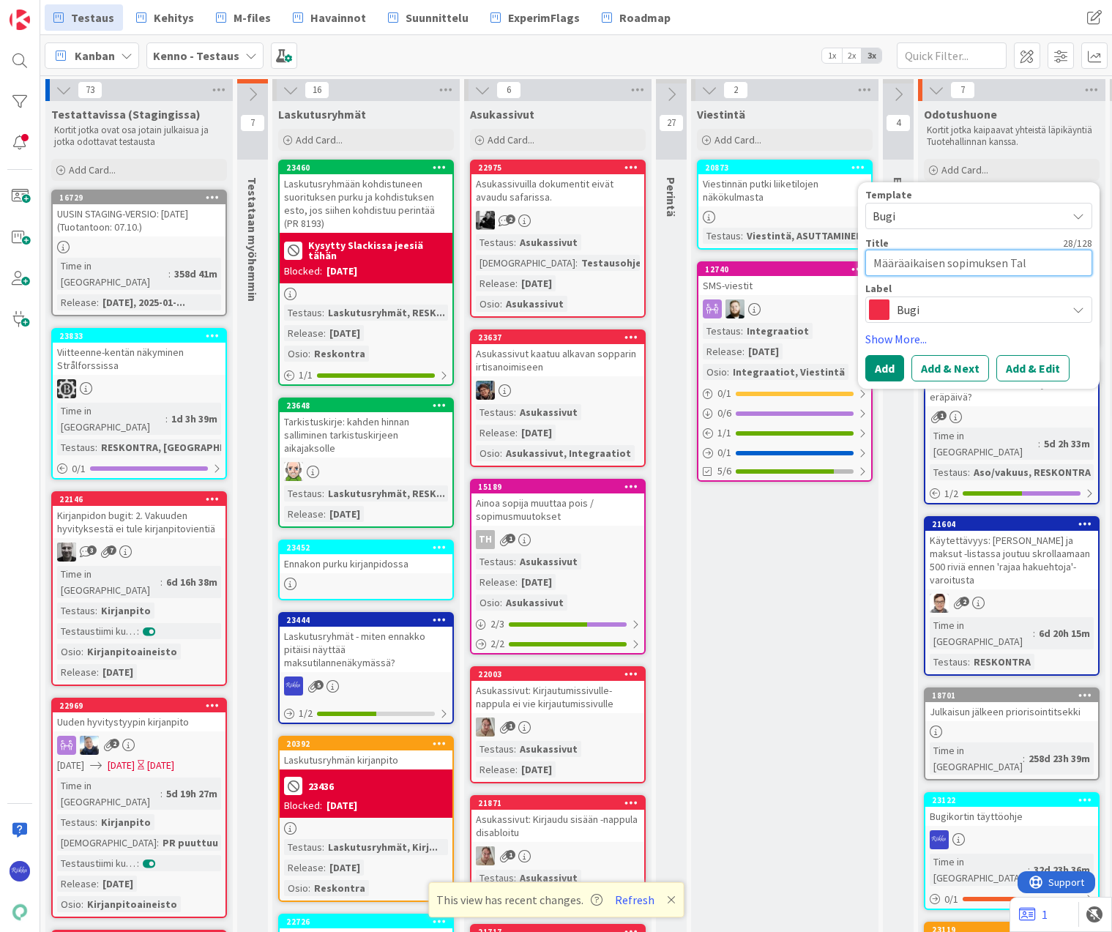
type textarea "Määräaikaisen sopimuksen Tall"
type textarea "x"
type textarea "Määräaikaisen sopimuksen Talle"
type textarea "x"
type textarea "Määräaikaisen sopimuksen Tallen"
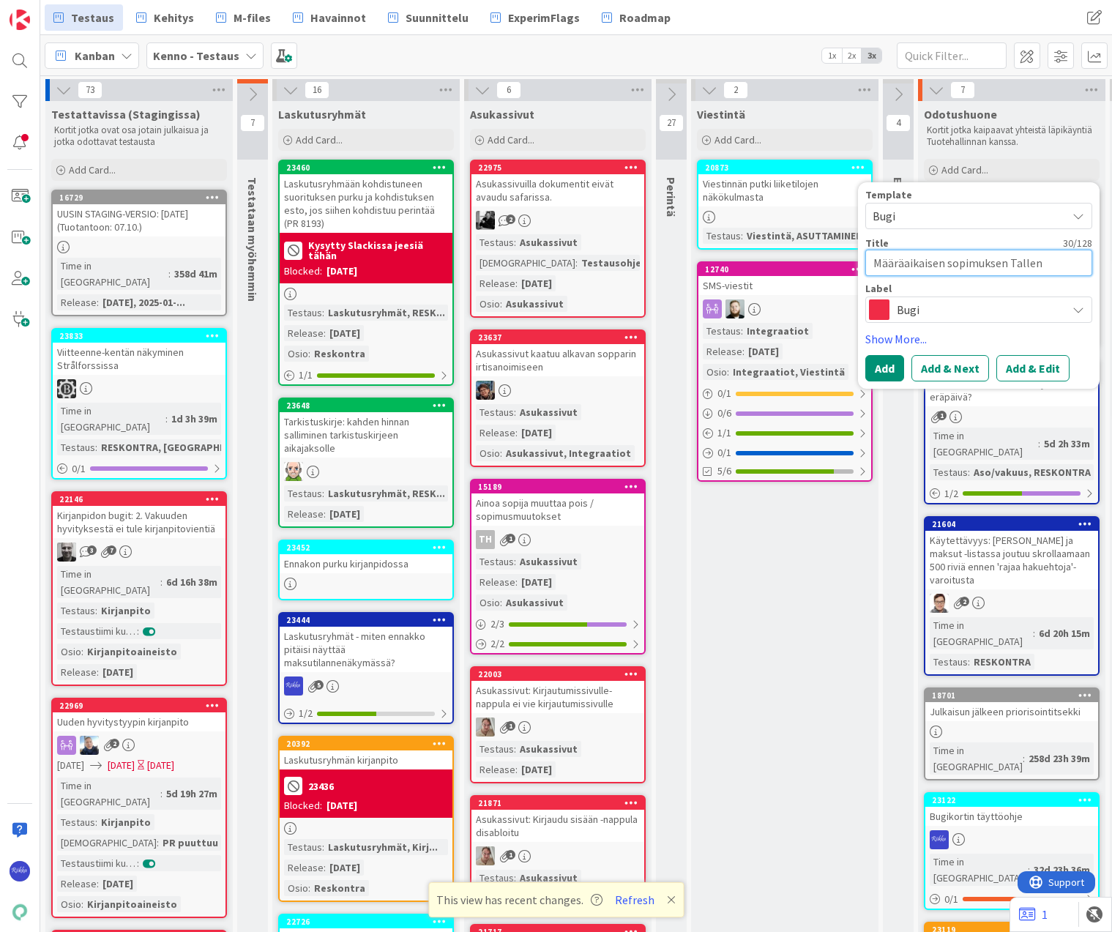
type textarea "x"
type textarea "Määräaikaisen sopimuksen Tallenn"
type textarea "x"
type textarea "Määräaikaisen sopimuksen Tallenna"
type textarea "x"
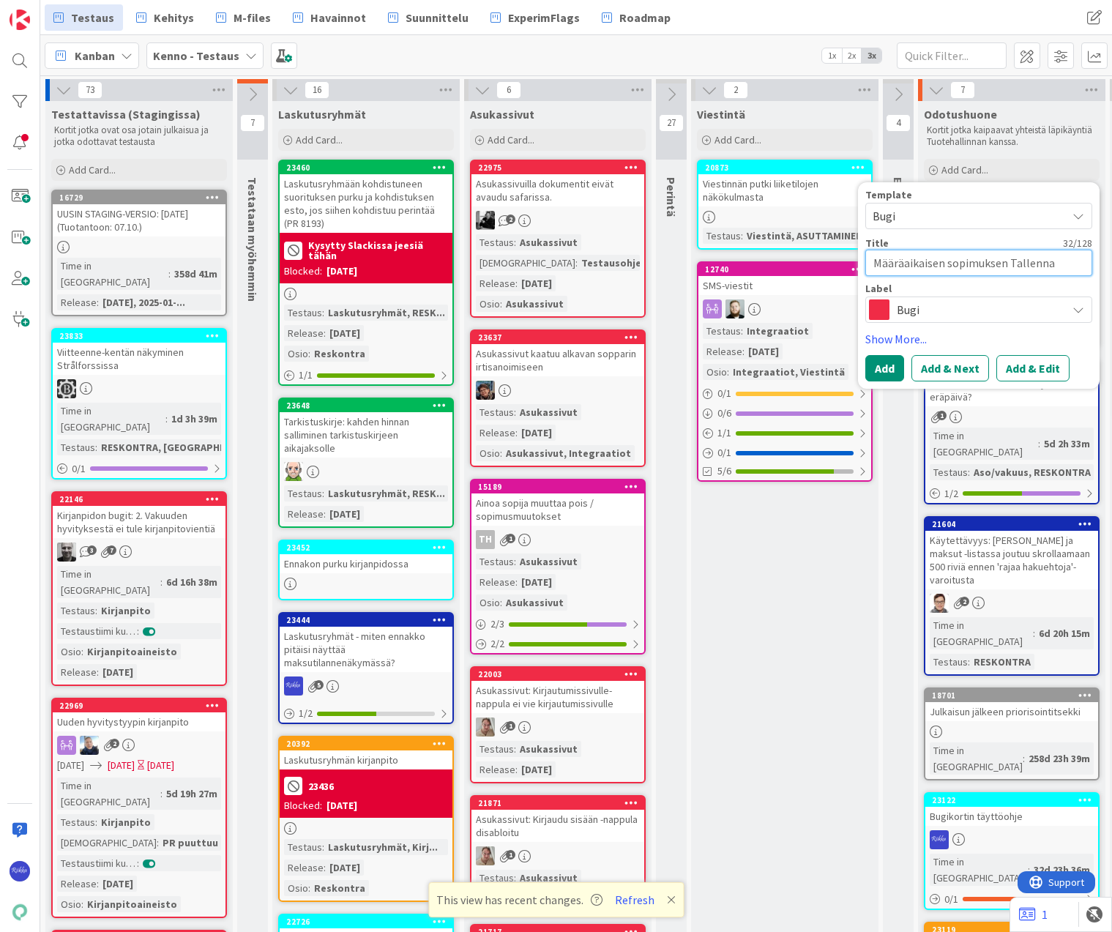
type textarea "Määräaikaisen sopimuksen Tallenna-"
type textarea "x"
type textarea "Määräaikaisen sopimuksen Tallenna-a"
type textarea "x"
type textarea "Määräaikaisen sopimuksen Tallenna-an"
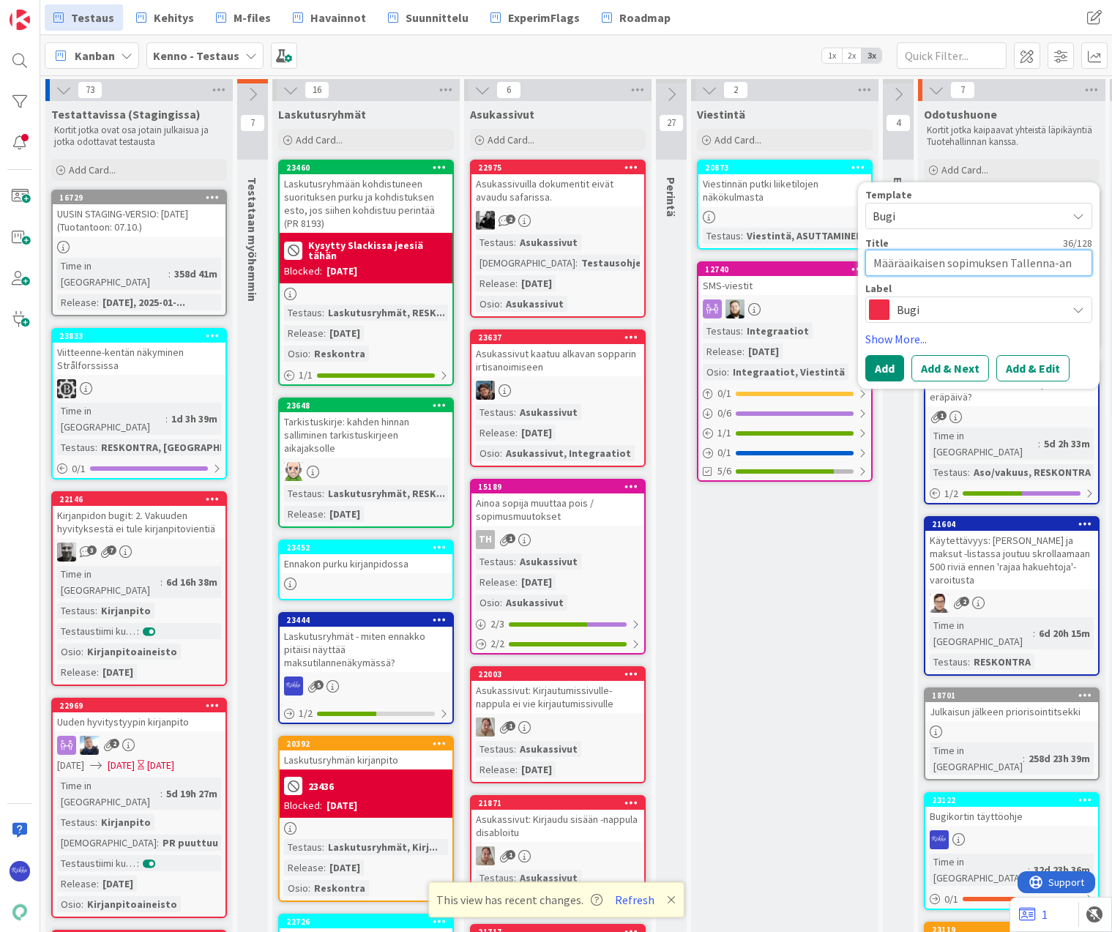
type textarea "x"
type textarea "Määräaikaisen sopimuksen Tallenna-a"
type textarea "x"
type textarea "Määräaikaisen sopimuksen Tallenna-"
type textarea "x"
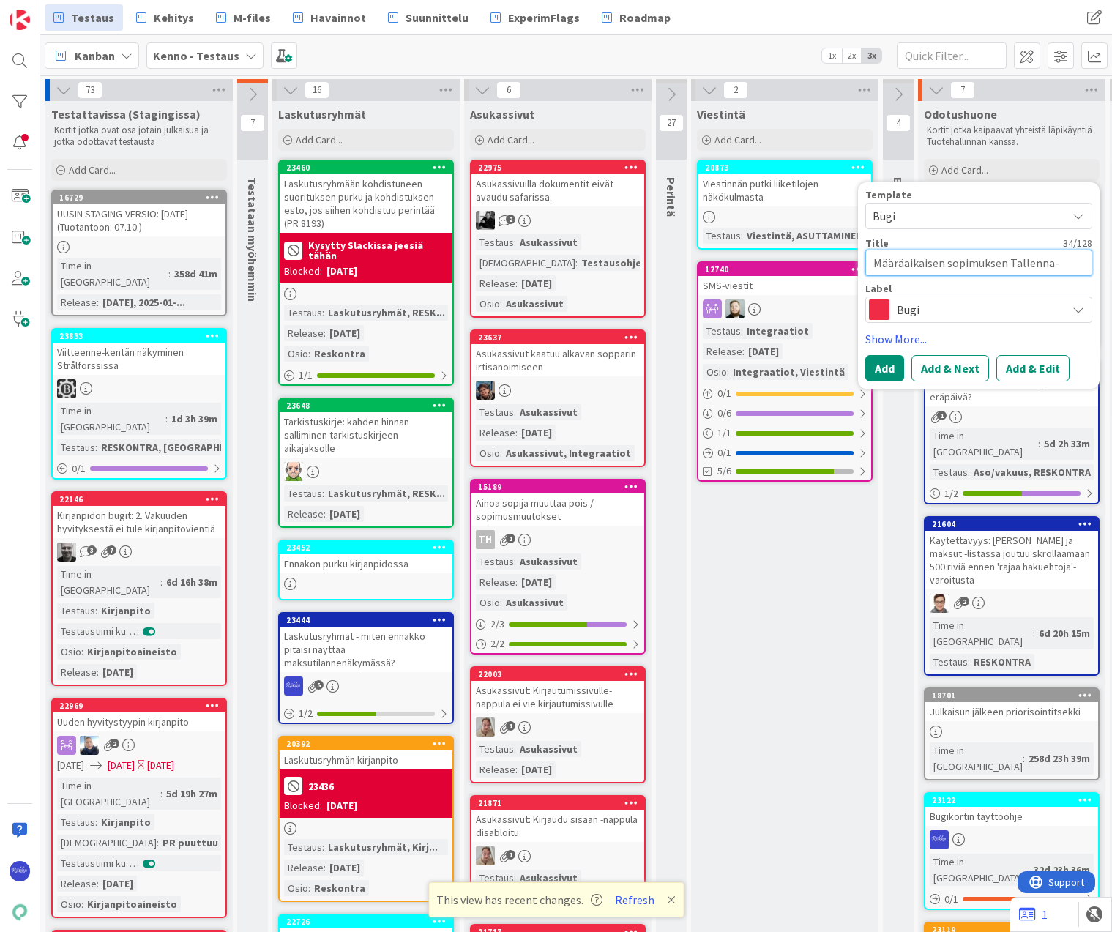
type textarea "Määräaikaisen sopimuksen Tallenna-n"
type textarea "x"
type textarea "Määräaikaisen sopimuksen Tallenna-na"
type textarea "x"
type textarea "Määräaikaisen sopimuksen Tallenna-nap"
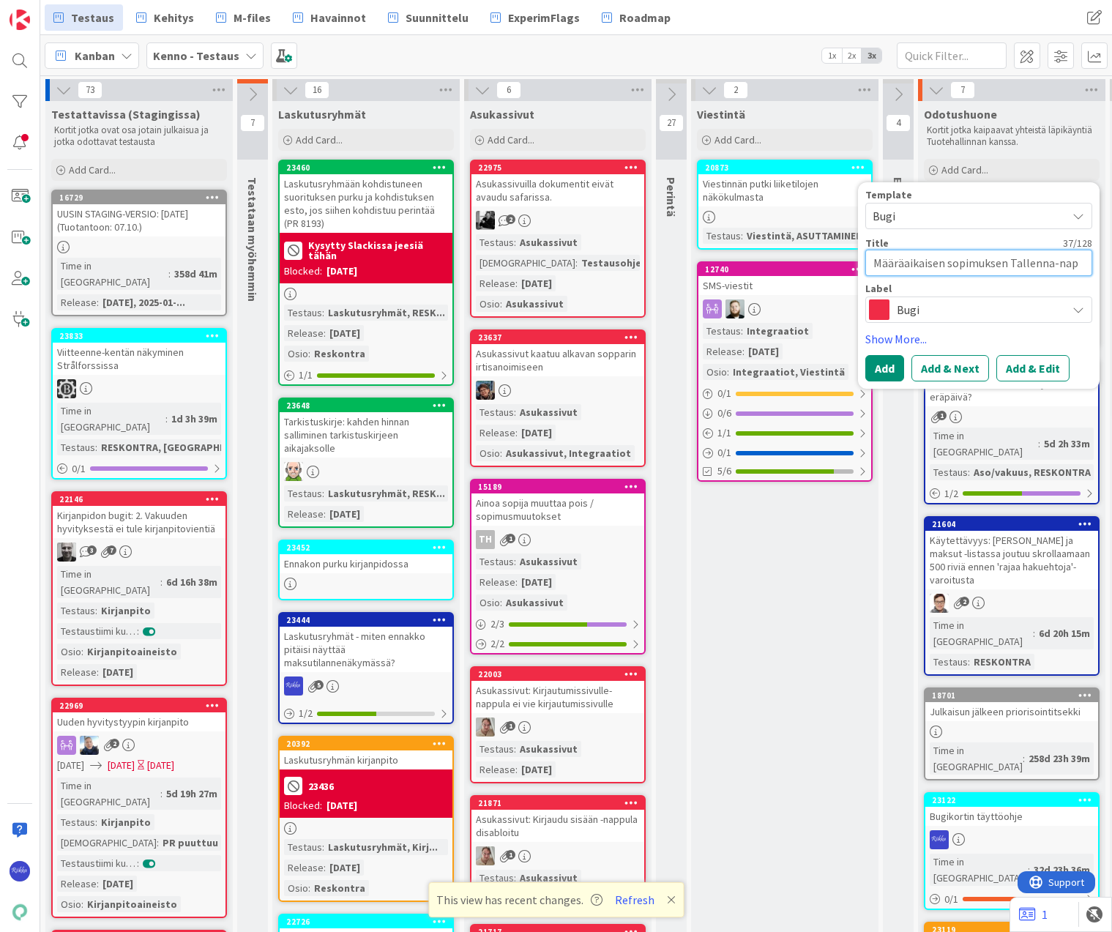
type textarea "x"
type textarea "Määräaikaisen sopimuksen Tallenna-napp"
type textarea "x"
type textarea "Määräaikaisen sopimuksen Tallenna-nappi"
type textarea "x"
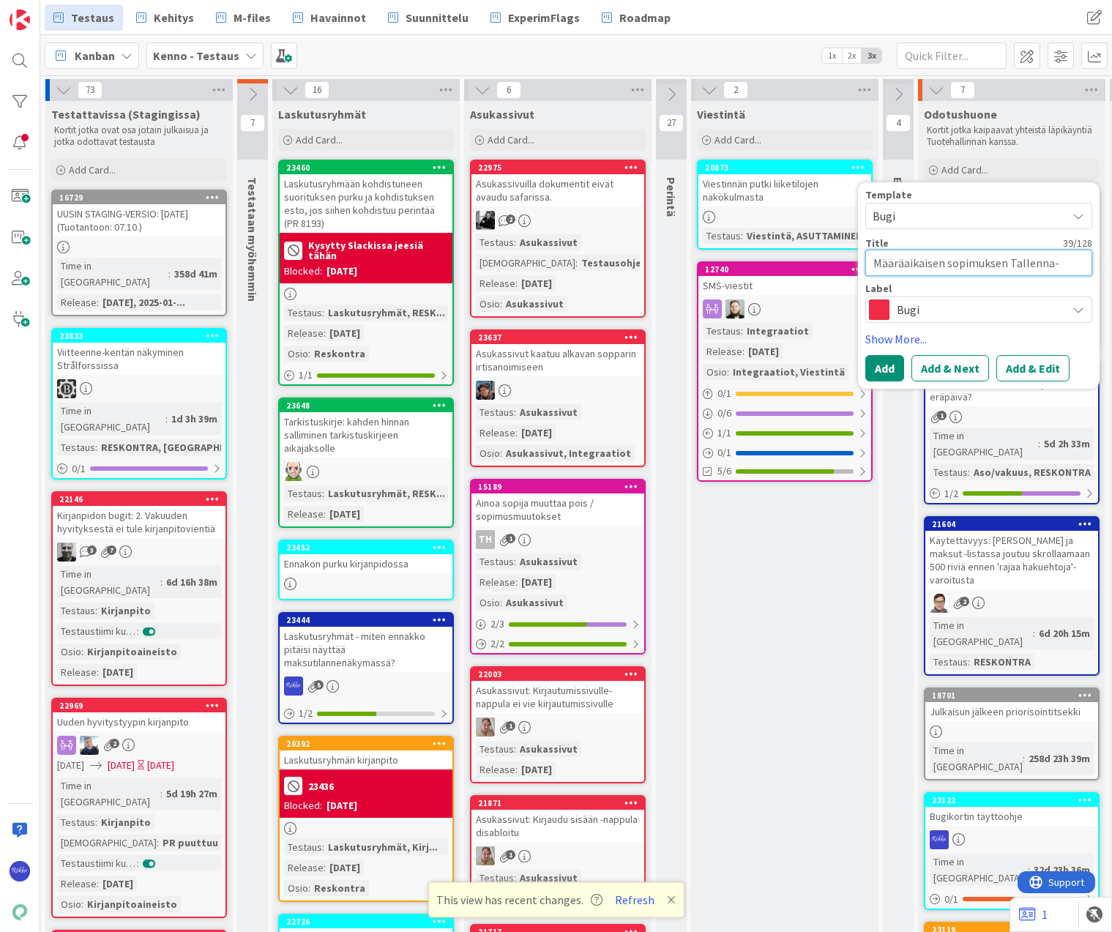
type textarea "Määräaikaisen sopimuksen Tallenna-nappi"
type textarea "x"
type textarea "Määräaikaisen sopimuksen Tallenna-nappi a"
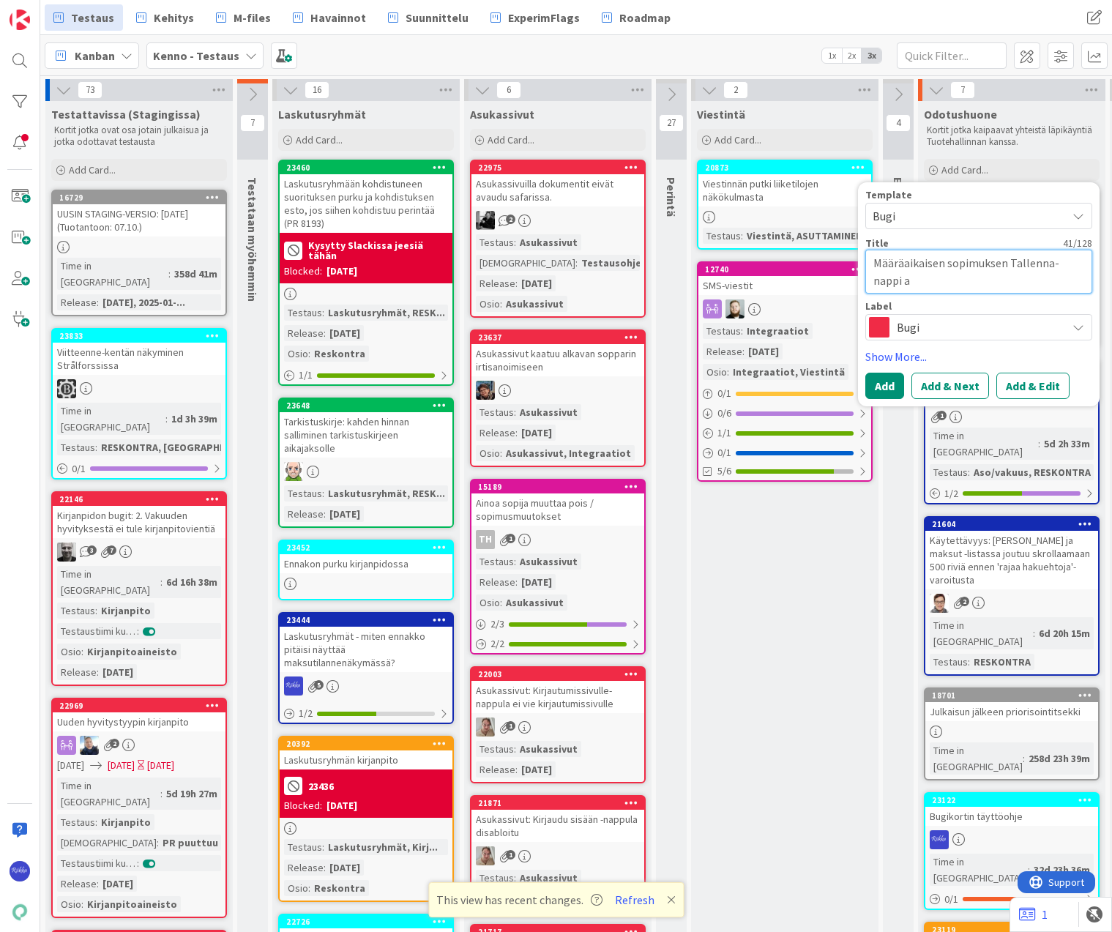
type textarea "x"
type textarea "Määräaikaisen sopimuksen Tallenna-nappi ak"
type textarea "x"
type textarea "Määräaikaisen sopimuksen Tallenna-nappi akt"
type textarea "x"
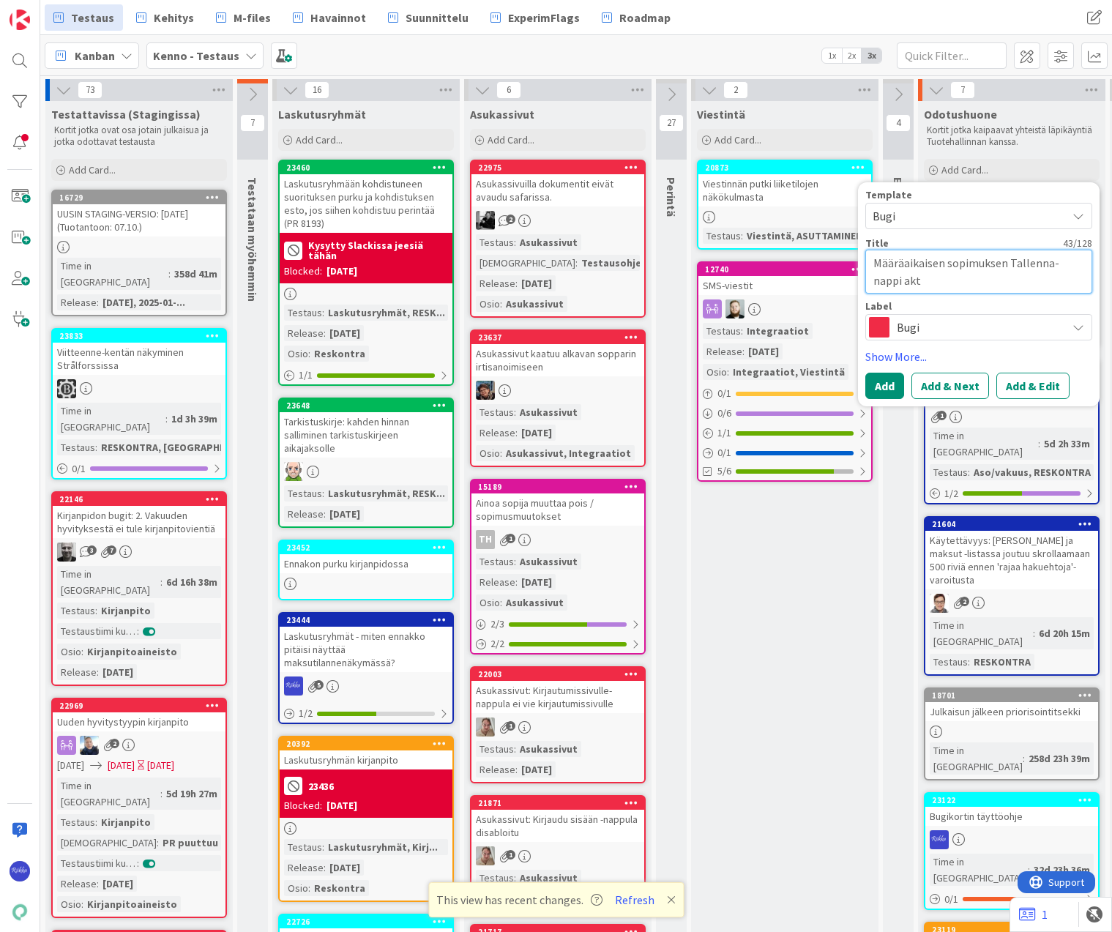
type textarea "Määräaikaisen sopimuksen Tallenna-nappi akti"
type textarea "x"
type textarea "Määräaikaisen sopimuksen Tallenna-nappi aktii"
type textarea "x"
type textarea "Määräaikaisen sopimuksen Tallenna-nappi aktiiv"
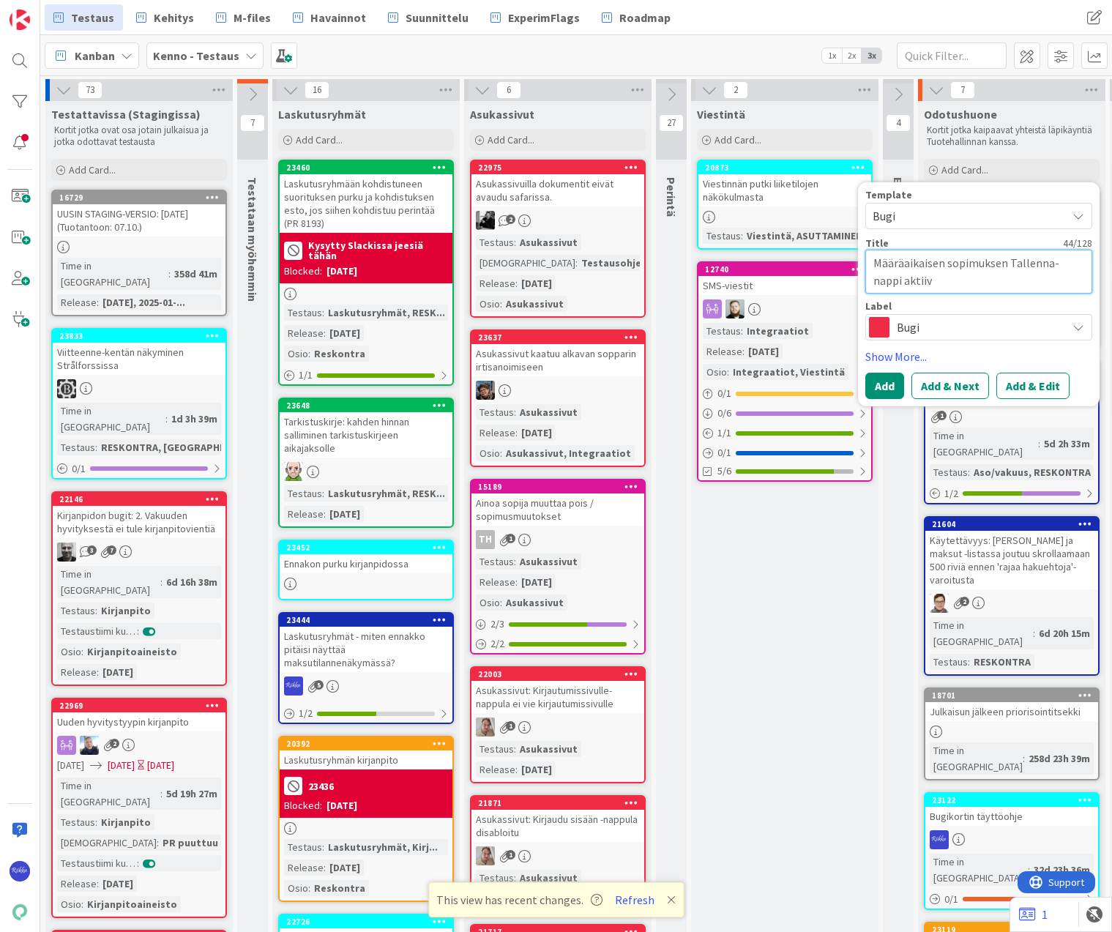
type textarea "x"
type textarea "Määräaikaisen sopimuksen Tallenna-nappi aktiivi"
type textarea "x"
type textarea "Määräaikaisen sopimuksen Tallenna-nappi aktiivin"
type textarea "x"
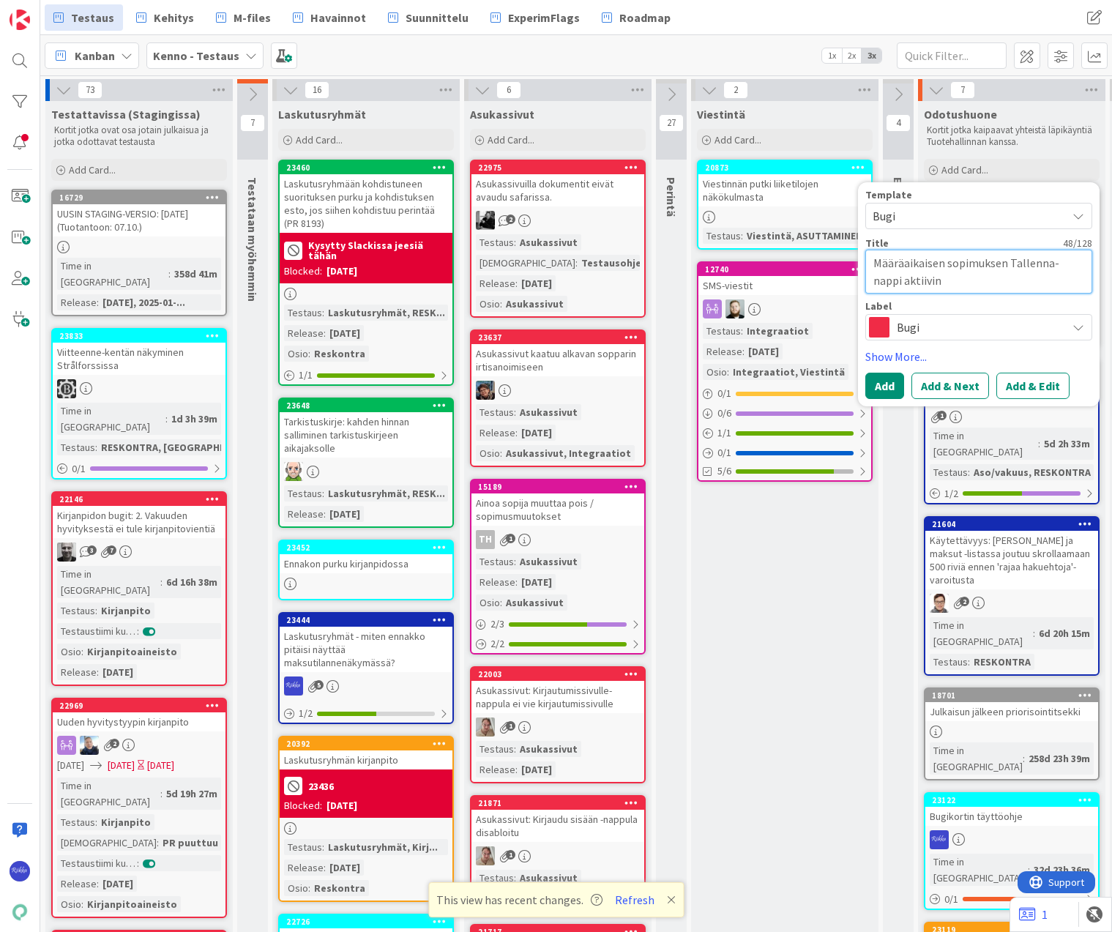
type textarea "Määräaikaisen sopimuksen Tallenna-nappi aktiivine"
type textarea "x"
type textarea "Määräaikaisen sopimuksen Tallenna-nappi aktiivinen"
type textarea "x"
type textarea "Määräaikaisen sopimuksen Tallenna-nappi aktiivinen,"
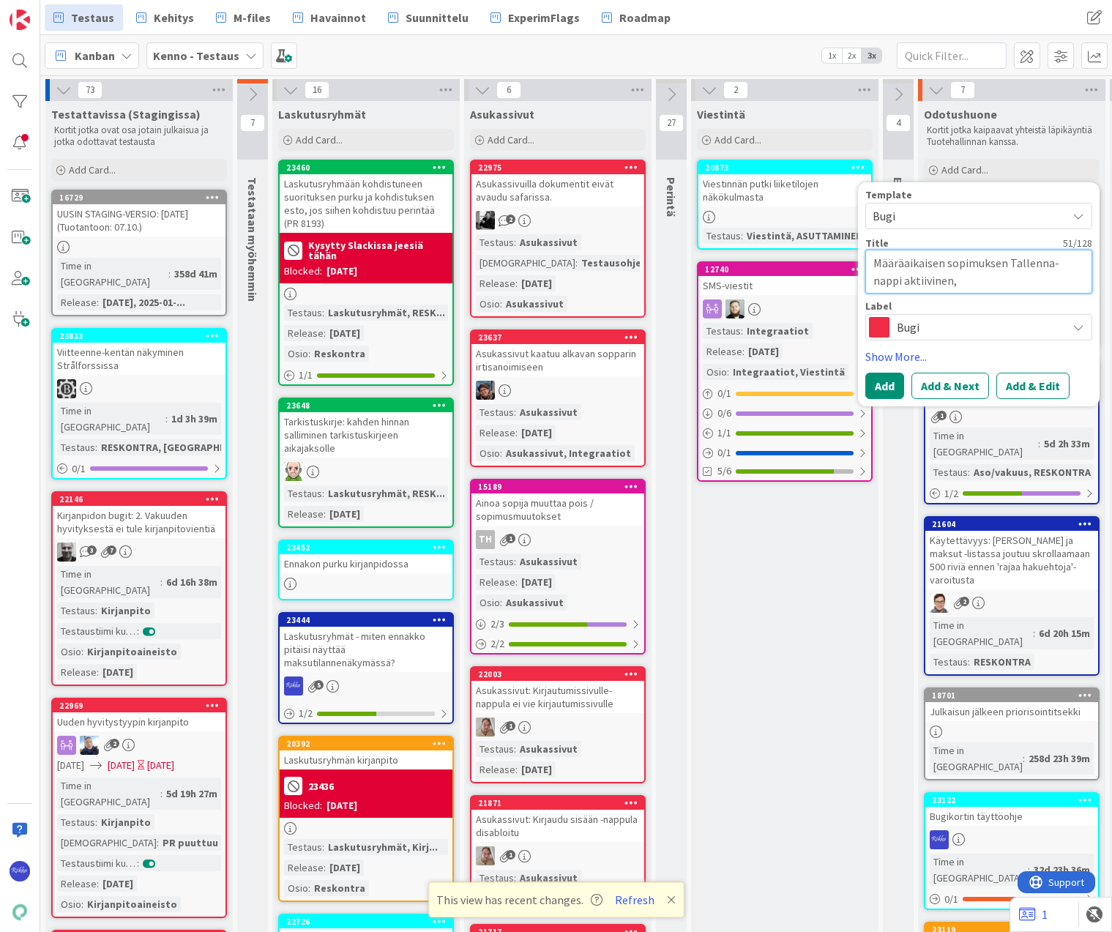
type textarea "x"
type textarea "Määräaikaisen sopimuksen Tallenna-nappi aktiivinen,"
type textarea "x"
type textarea "Määräaikaisen sopimuksen Tallenna-nappi aktiivinen, v"
type textarea "x"
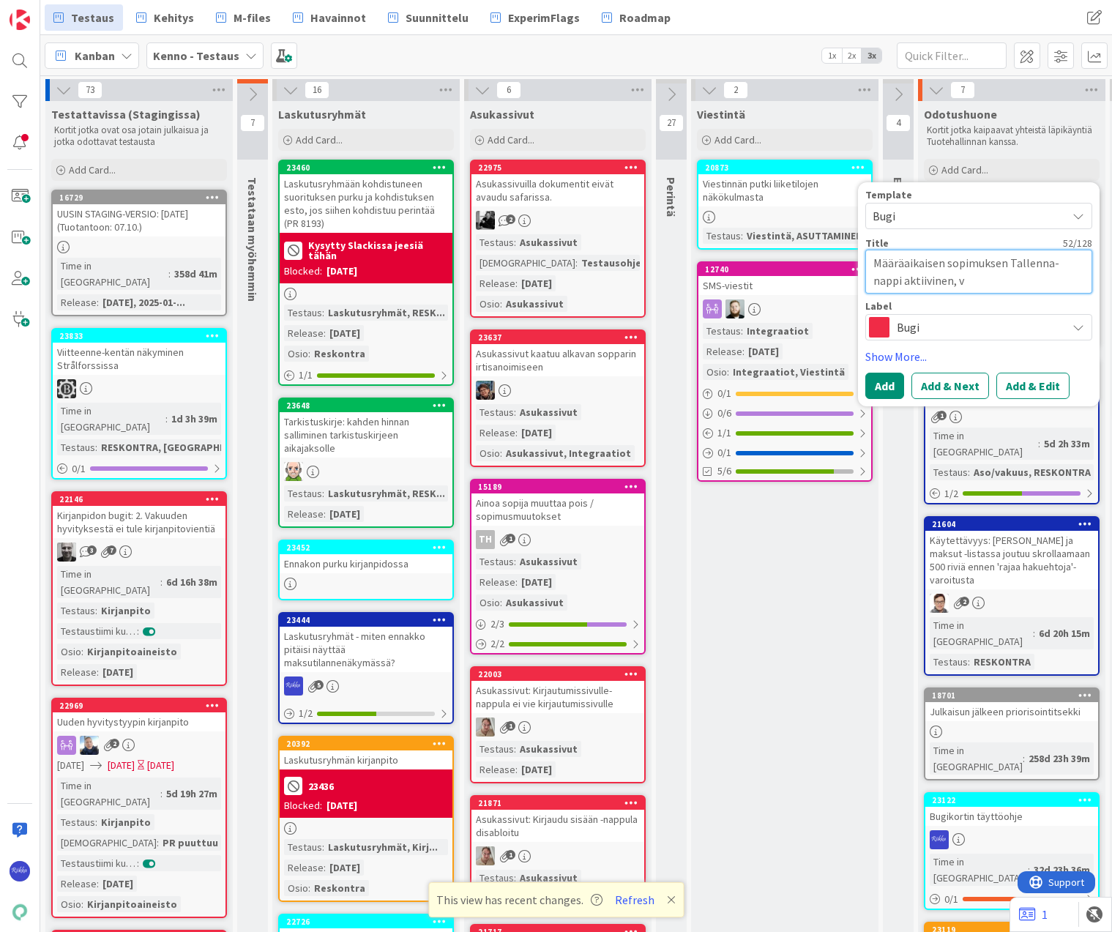
type textarea "Määräaikaisen sopimuksen Tallenna-nappi aktiivinen, [GEOGRAPHIC_DATA]"
type textarea "x"
type textarea "Määräaikaisen sopimuksen Tallenna-nappi aktiivinen, vai"
type textarea "x"
type textarea "Määräaikaisen sopimuksen Tallenna-nappi aktiivinen, vaik"
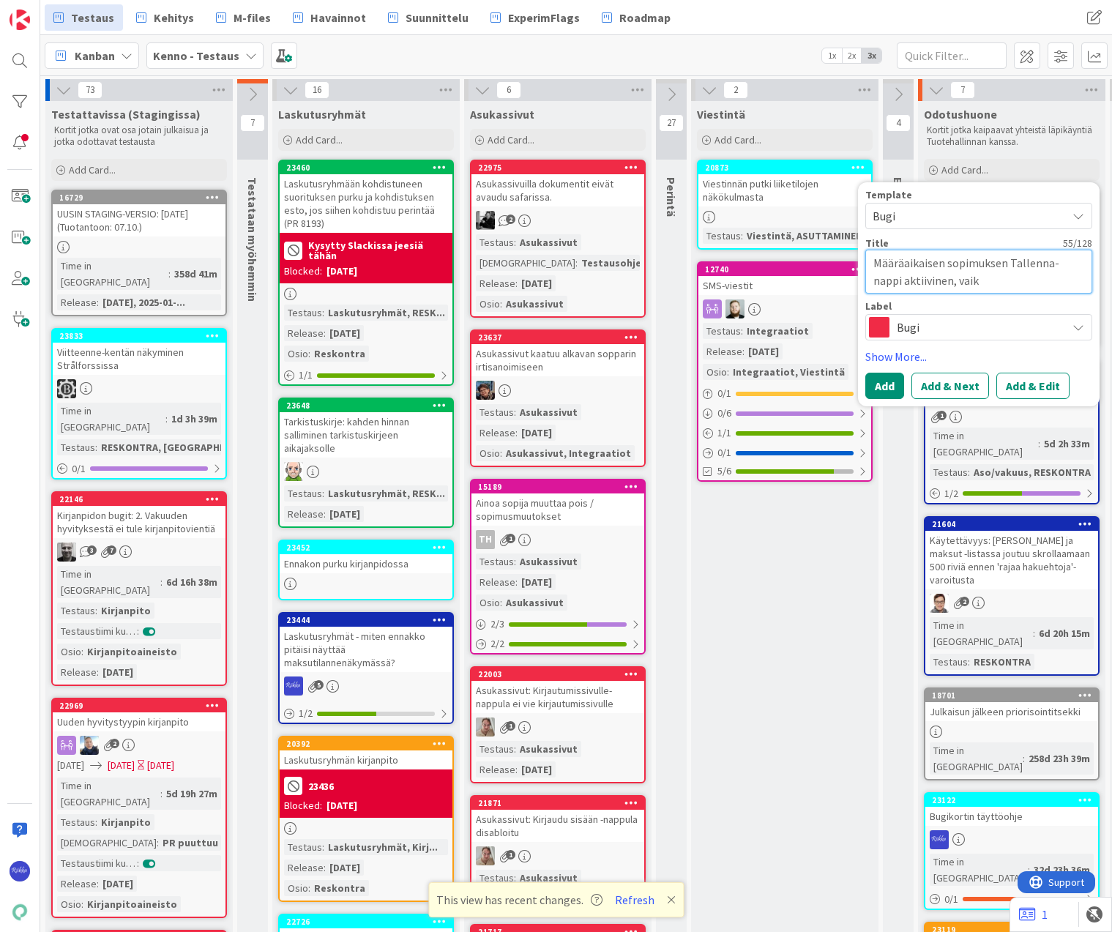
type textarea "x"
type textarea "Määräaikaisen sopimuksen Tallenna-nappi aktiivinen, vaikk"
type textarea "x"
type textarea "Määräaikaisen sopimuksen Tallenna-nappi aktiivinen, vaikka"
type textarea "x"
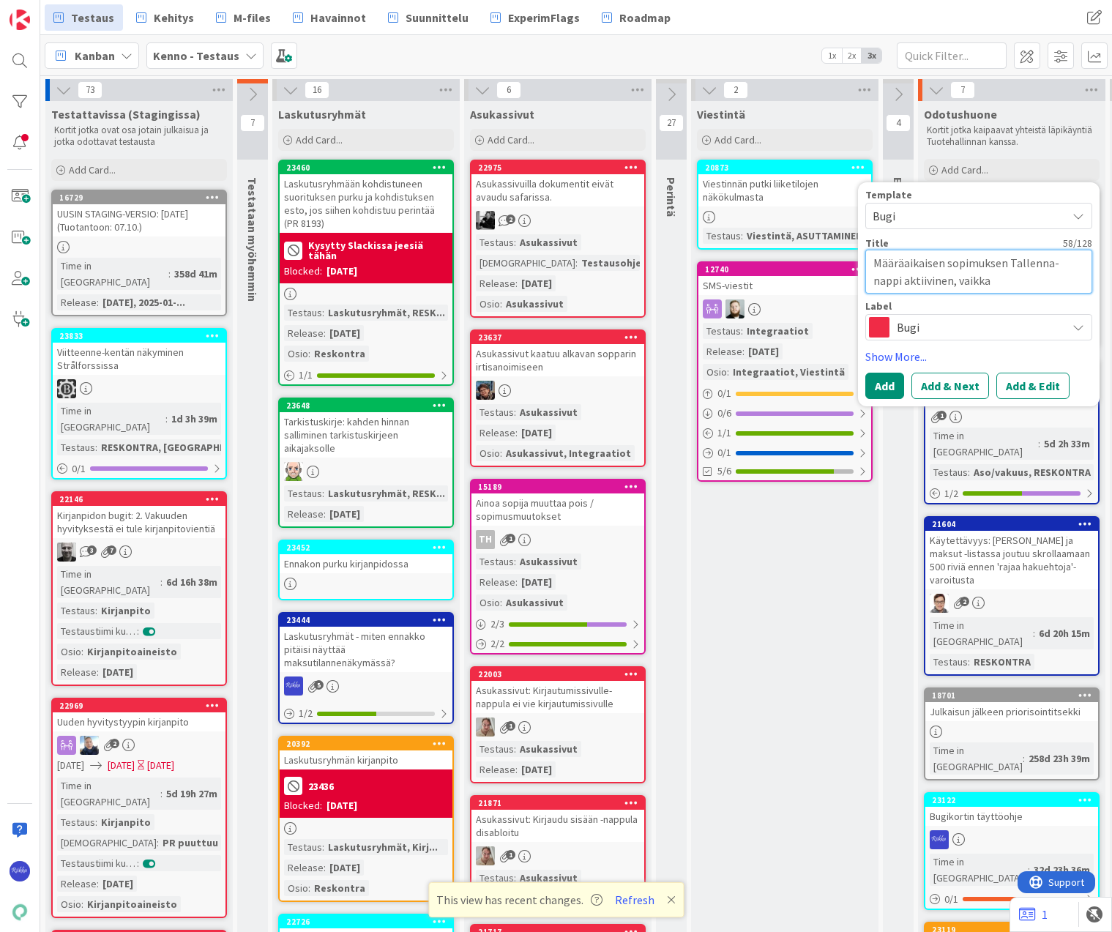
type textarea "Määräaikaisen sopimuksen Tallenna-nappi aktiivinen, vaikka"
type textarea "x"
type textarea "Määräaikaisen sopimuksen Tallenna-nappi aktiivinen, vaikka m"
type textarea "x"
type textarea "Määräaikaisen sopimuksen Tallenna-nappi aktiivinen, vaikka mä"
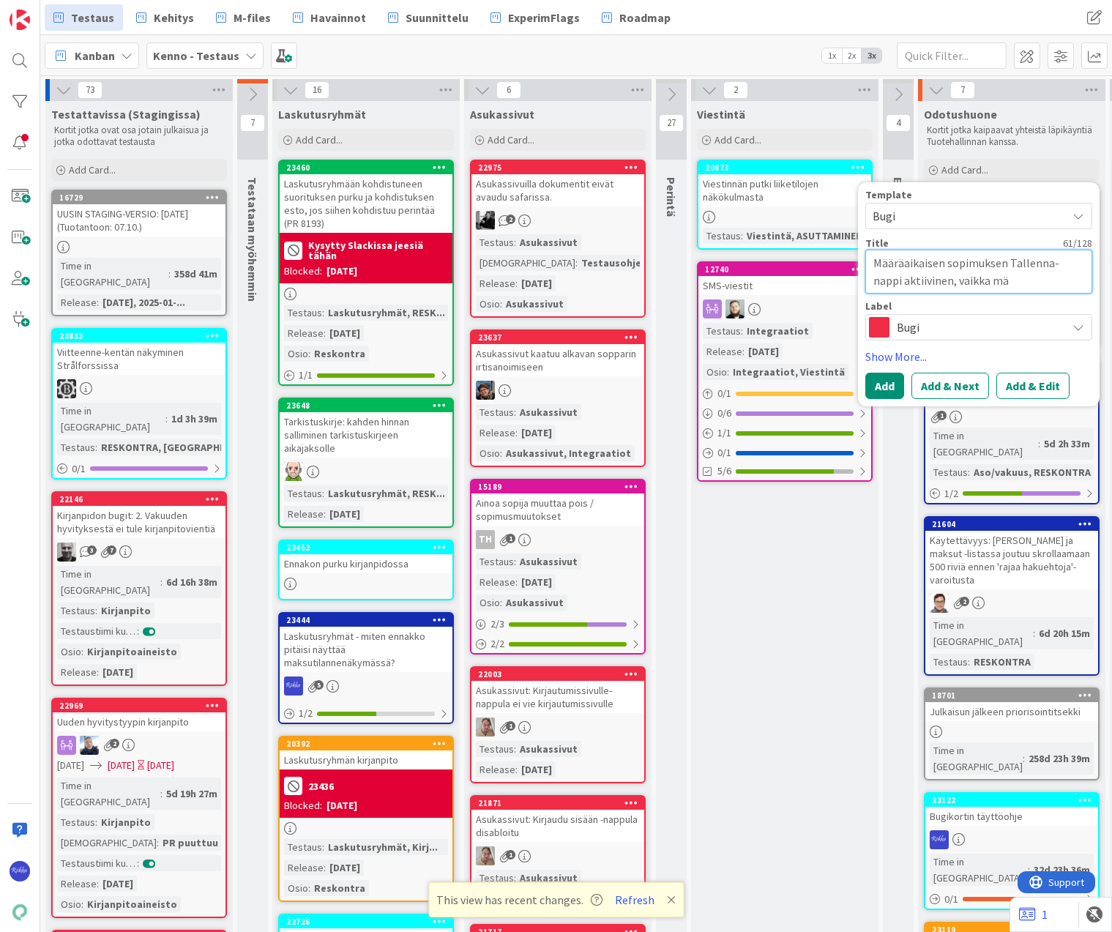
type textarea "x"
type textarea "Määräaikaisen sopimuksen Tallenna-nappi aktiivinen, vaikka mää"
type textarea "x"
type textarea "Määräaikaisen sopimuksen Tallenna-nappi aktiivinen, vaikka määr"
type textarea "x"
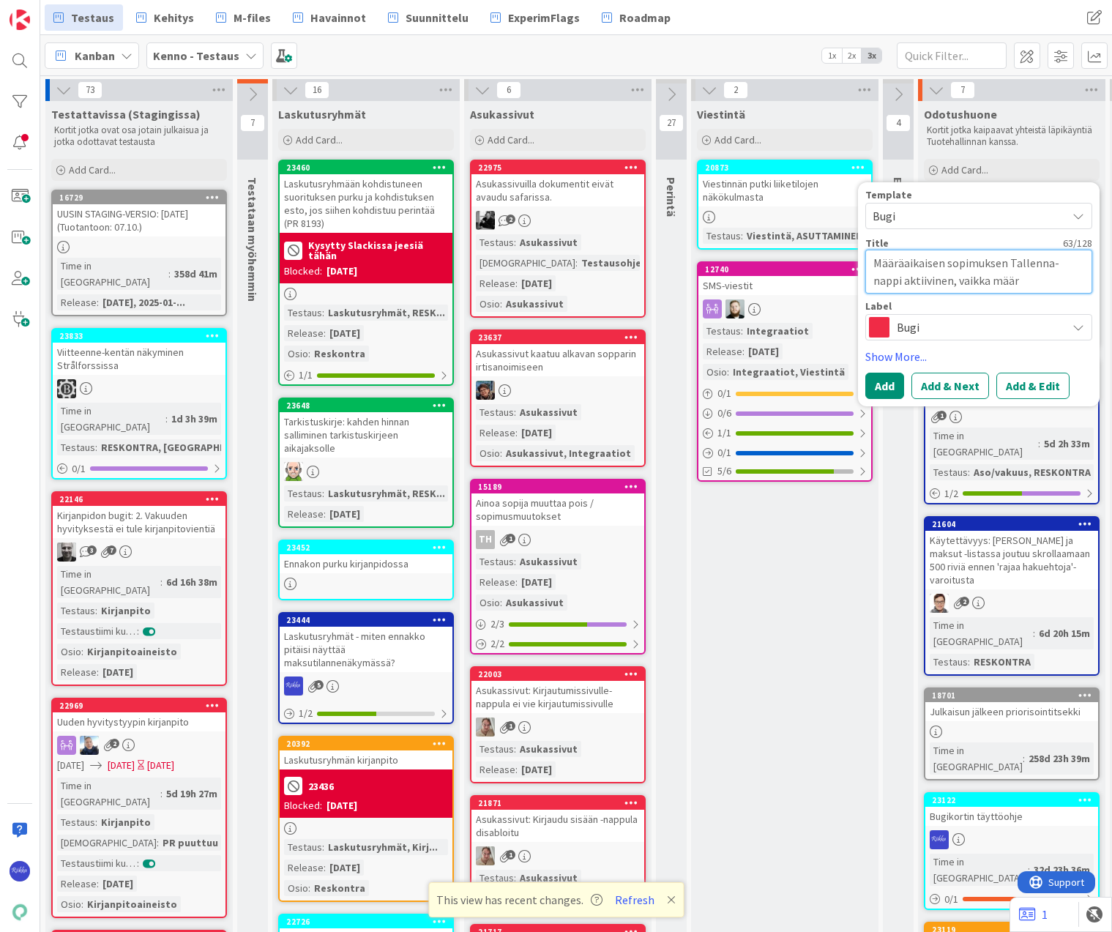
type textarea "Määräaikaisen sopimuksen Tallenna-nappi aktiivinen, vaikka määrä"
type textarea "x"
type textarea "Määräaikaisen sopimuksen Tallenna-nappi aktiivinen, vaikka määräa"
type textarea "x"
type textarea "Määräaikaisen sopimuksen Tallenna-nappi aktiivinen, vaikka määräai"
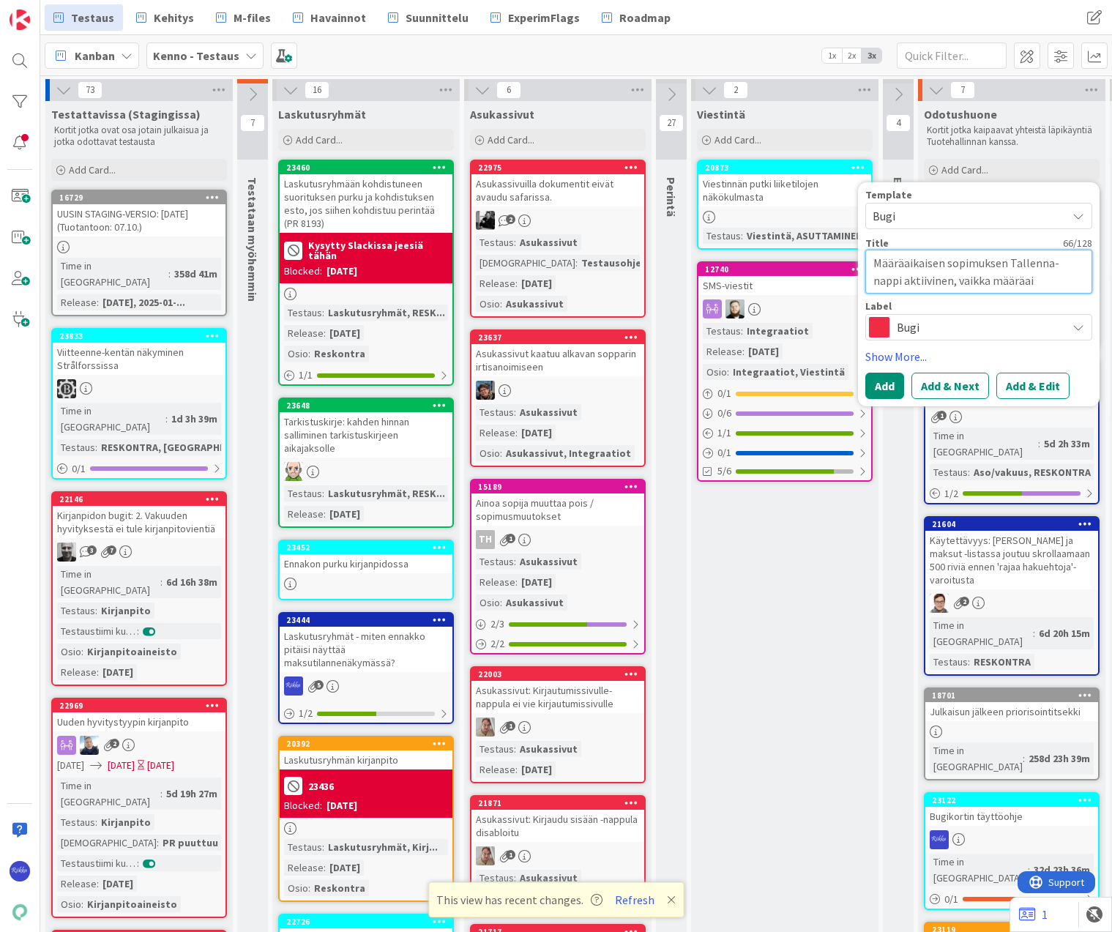
type textarea "x"
type textarea "Määräaikaisen sopimuksen Tallenna-nappi aktiivinen, vaikka määräaik"
type textarea "x"
type textarea "Määräaikaisen sopimuksen Tallenna-nappi aktiivinen, vaikka määräaika"
type textarea "x"
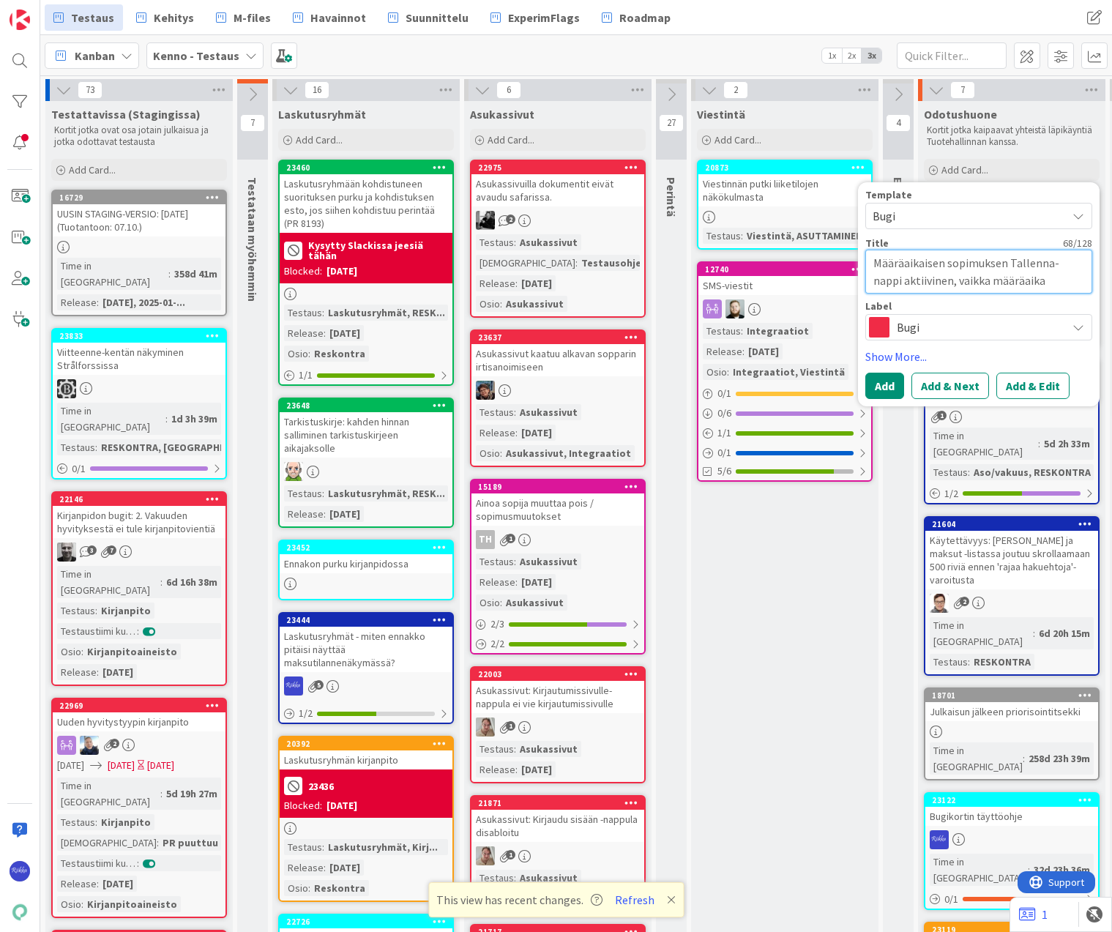
type textarea "Määräaikaisen sopimuksen Tallenna-nappi aktiivinen, vaikka määräaikai"
type textarea "x"
type textarea "Määräaikaisen sopimuksen Tallenna-nappi aktiivinen, vaikka määräaikais"
type textarea "x"
type textarea "Määräaikaisen sopimuksen Tallenna-nappi aktiivinen, vaikka määräaikaisy"
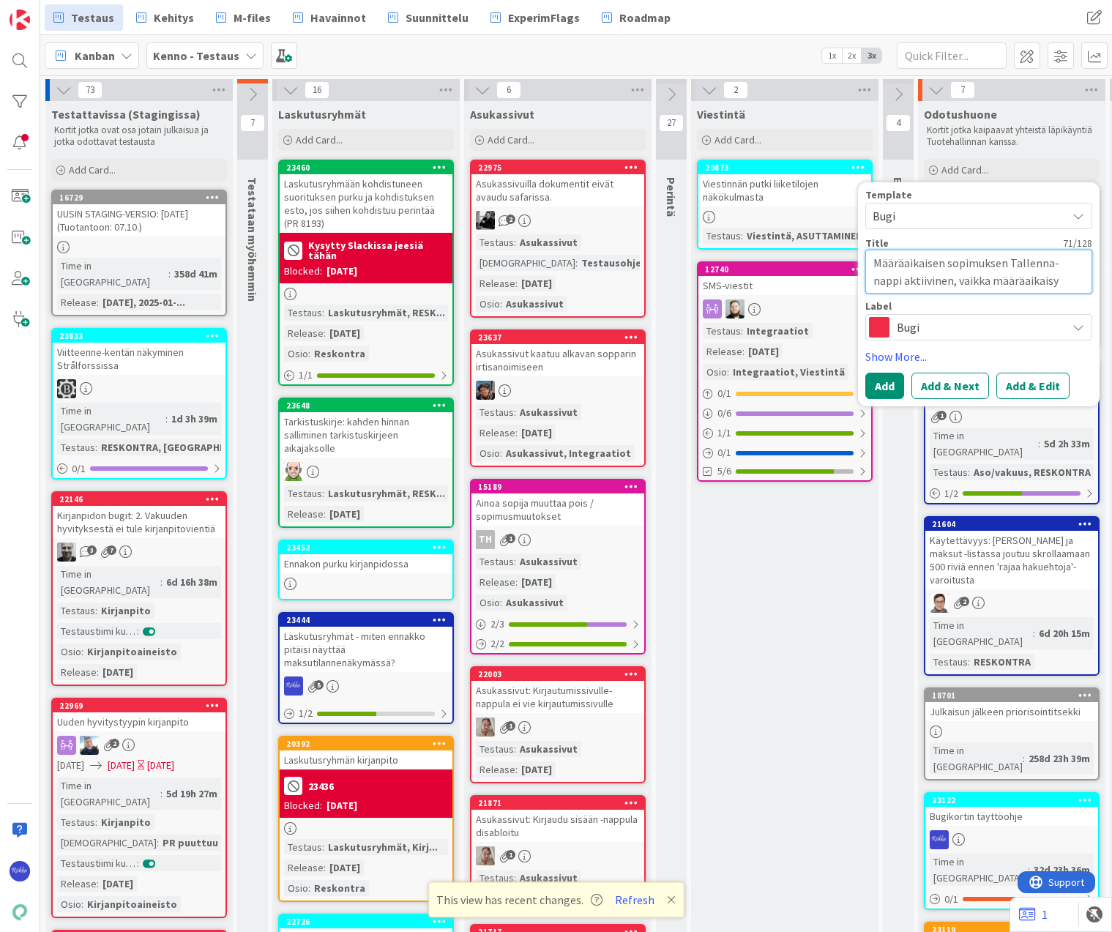
type textarea "x"
type textarea "Määräaikaisen sopimuksen Tallenna-nappi aktiivinen, vaikka määräaikais"
type textarea "x"
type textarea "Määräaikaisen sopimuksen Tallenna-nappi aktiivinen, vaikka määräaikaisu"
type textarea "x"
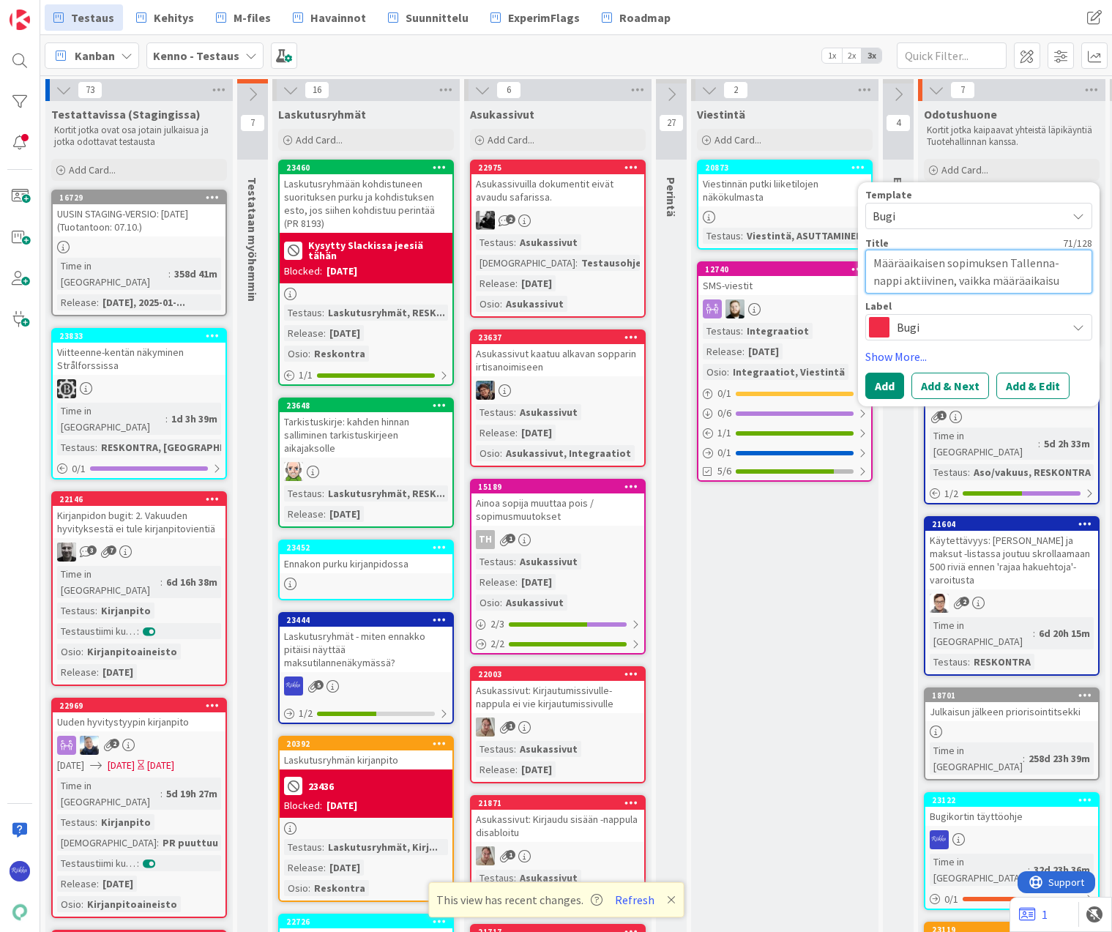
type textarea "Määräaikaisen sopimuksen Tallenna-nappi aktiivinen, vaikka määräaikaisuu"
type textarea "x"
type textarea "Määräaikaisen sopimuksen Tallenna-nappi aktiivinen, vaikka määräaikaisuud"
type textarea "x"
type textarea "Määräaikaisen sopimuksen Tallenna-nappi aktiivinen, vaikka määräaikaisuude"
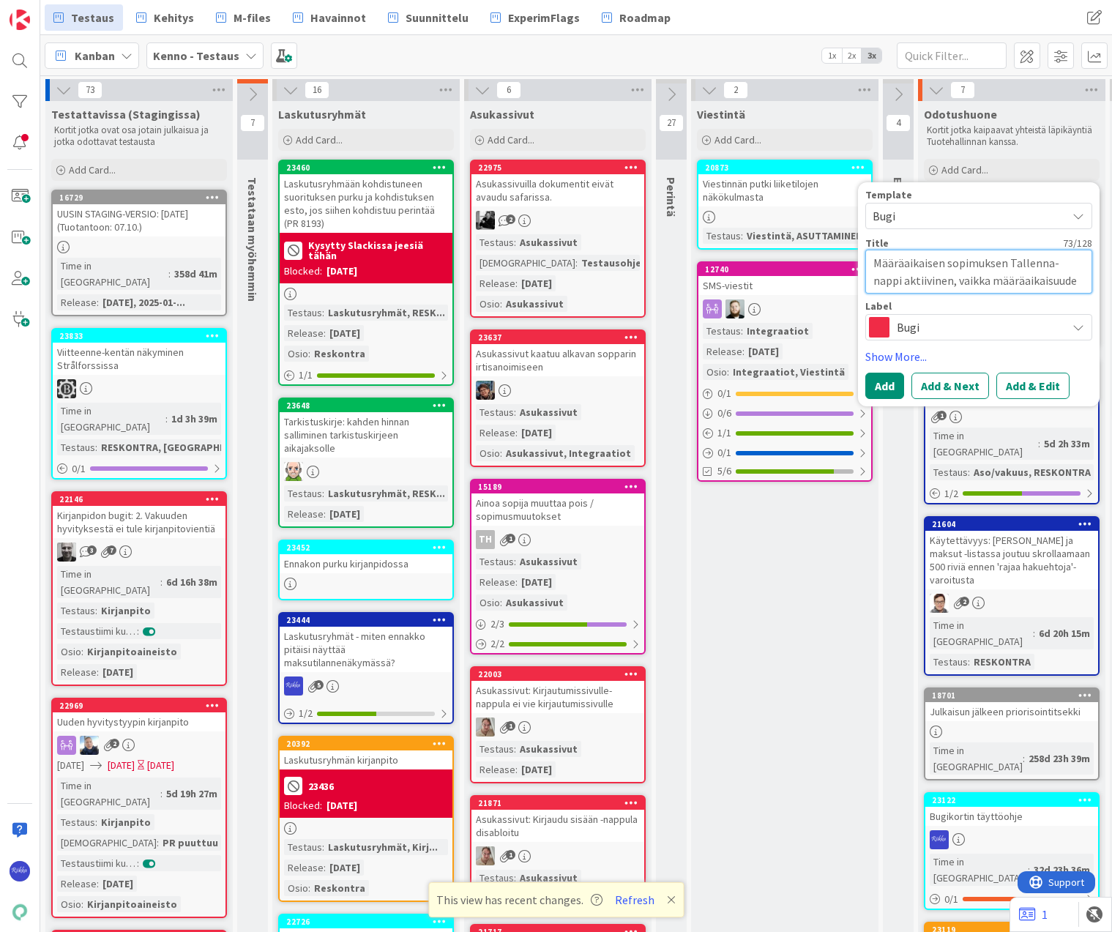
type textarea "x"
type textarea "Määräaikaisen sopimuksen Tallenna-nappi aktiivinen, vaikka määräaikaisuuden"
type textarea "x"
type textarea "Määräaikaisen sopimuksen Tallenna-nappi aktiivinen, vaikka määräaikaisuuden s"
type textarea "x"
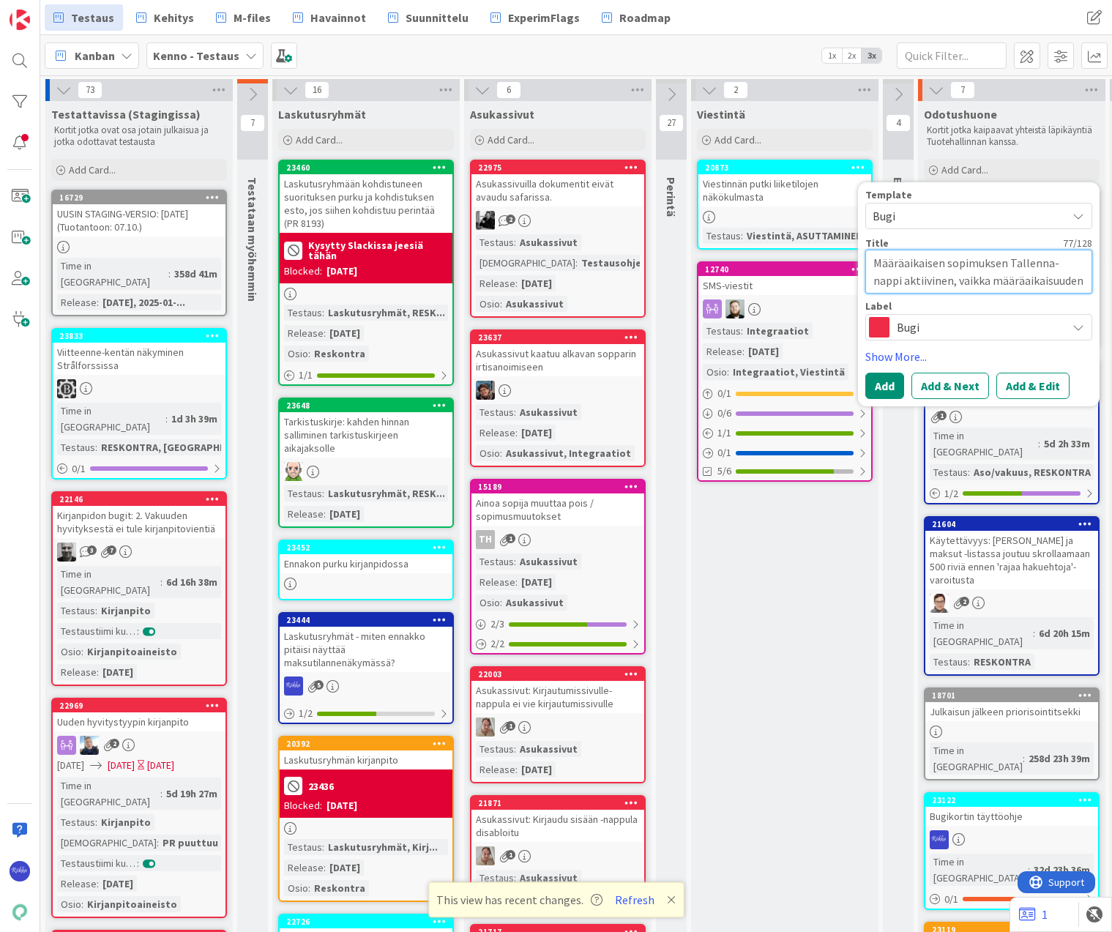
type textarea "Määräaikaisen sopimuksen Tallenna-nappi aktiivinen, vaikka määräaikaisuuden sy"
type textarea "x"
type textarea "Määräaikaisen sopimuksen Tallenna-nappi aktiivinen, vaikka määräaikaisuuden syy"
type textarea "x"
type textarea "Määräaikaisen sopimuksen Tallenna-nappi aktiivinen, vaikka määräaikaisuuden syy"
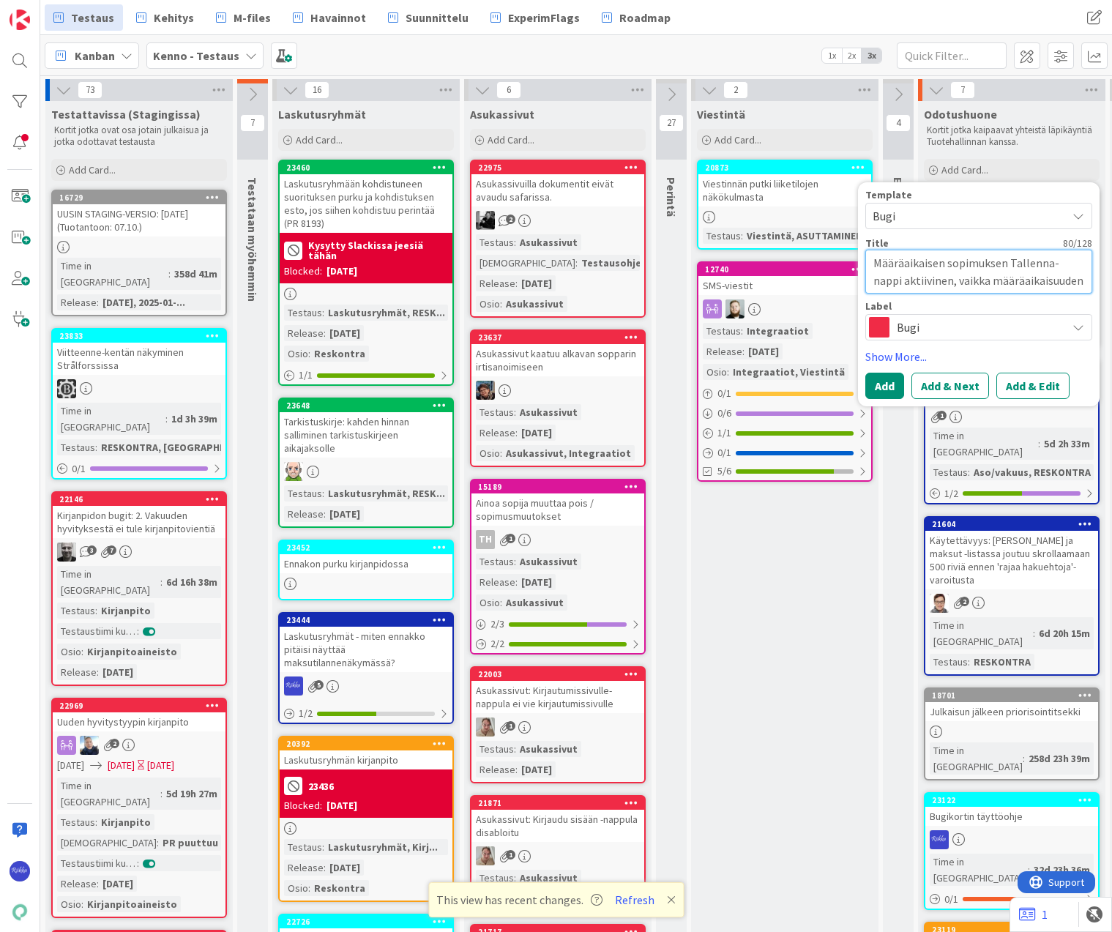
type textarea "x"
type textarea "Määräaikaisen sopimuksen Tallenna-nappi aktiivinen, vaikka määräaikaisuuden syy…"
type textarea "x"
type textarea "Määräaikaisen sopimuksen Tallenna-nappi aktiivinen, vaikka määräaikaisuuden syy…"
type textarea "x"
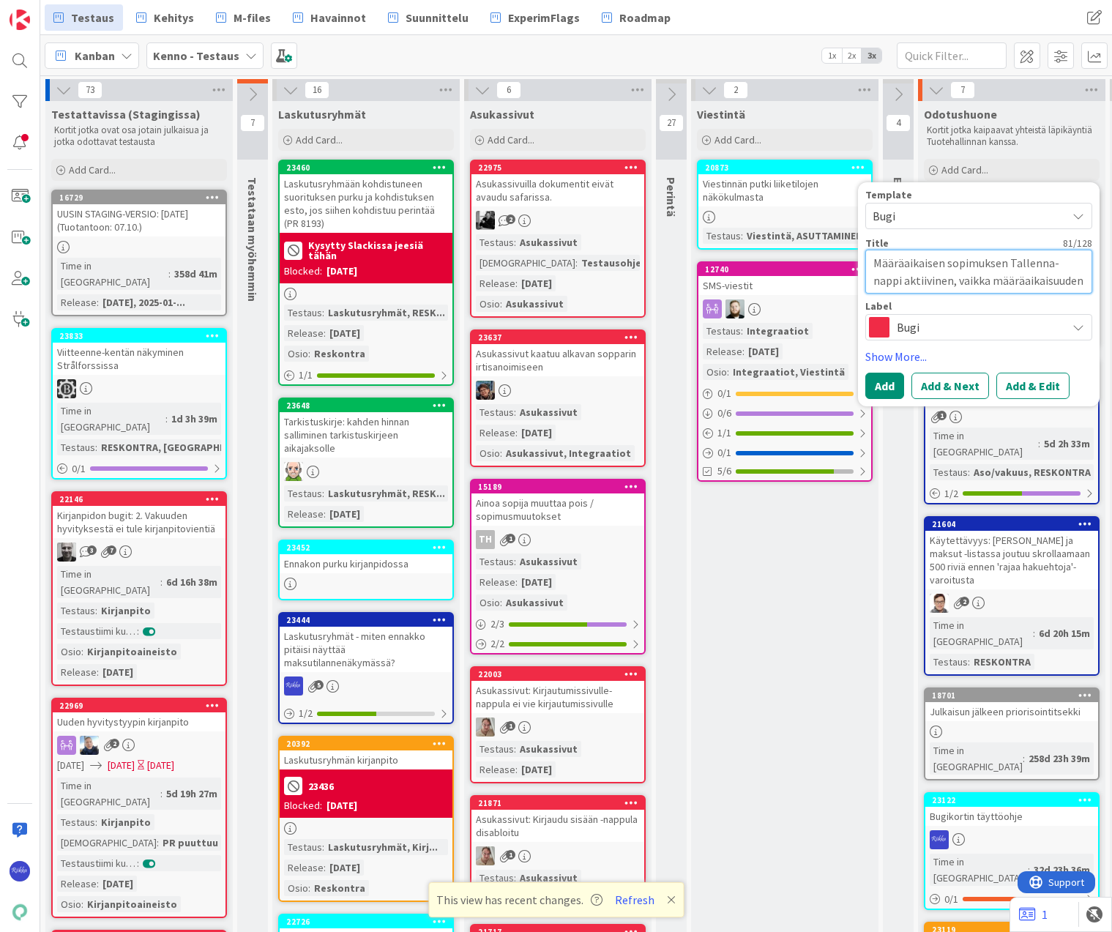
type textarea "Määräaikaisen sopimuksen Tallenna-nappi aktiivinen, vaikka määräaikaisuuden syy…"
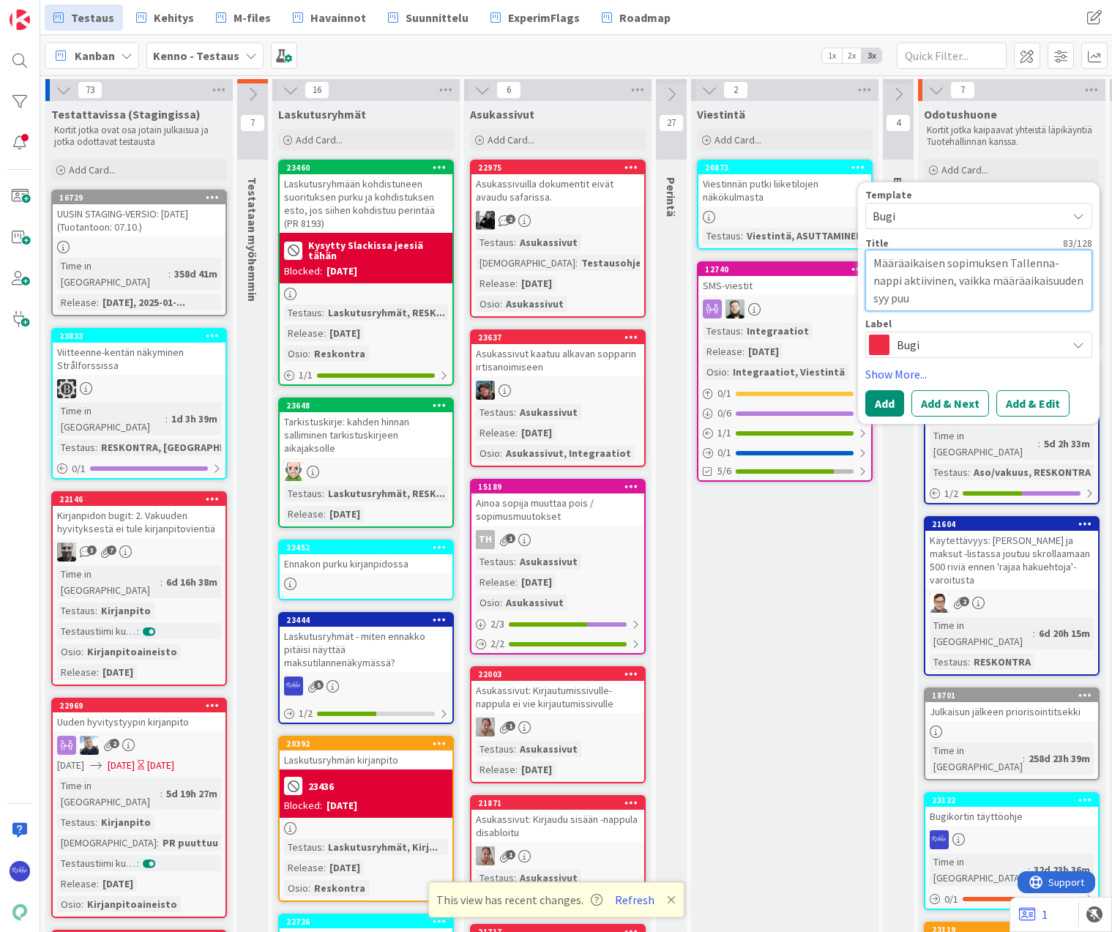
type textarea "x"
type textarea "Määräaikaisen sopimuksen Tallenna-nappi aktiivinen, vaikka määräaikaisuuden syy…"
type textarea "x"
type textarea "Määräaikaisen sopimuksen Tallenna-nappi aktiivinen, vaikka määräaikaisuuden syy…"
type textarea "x"
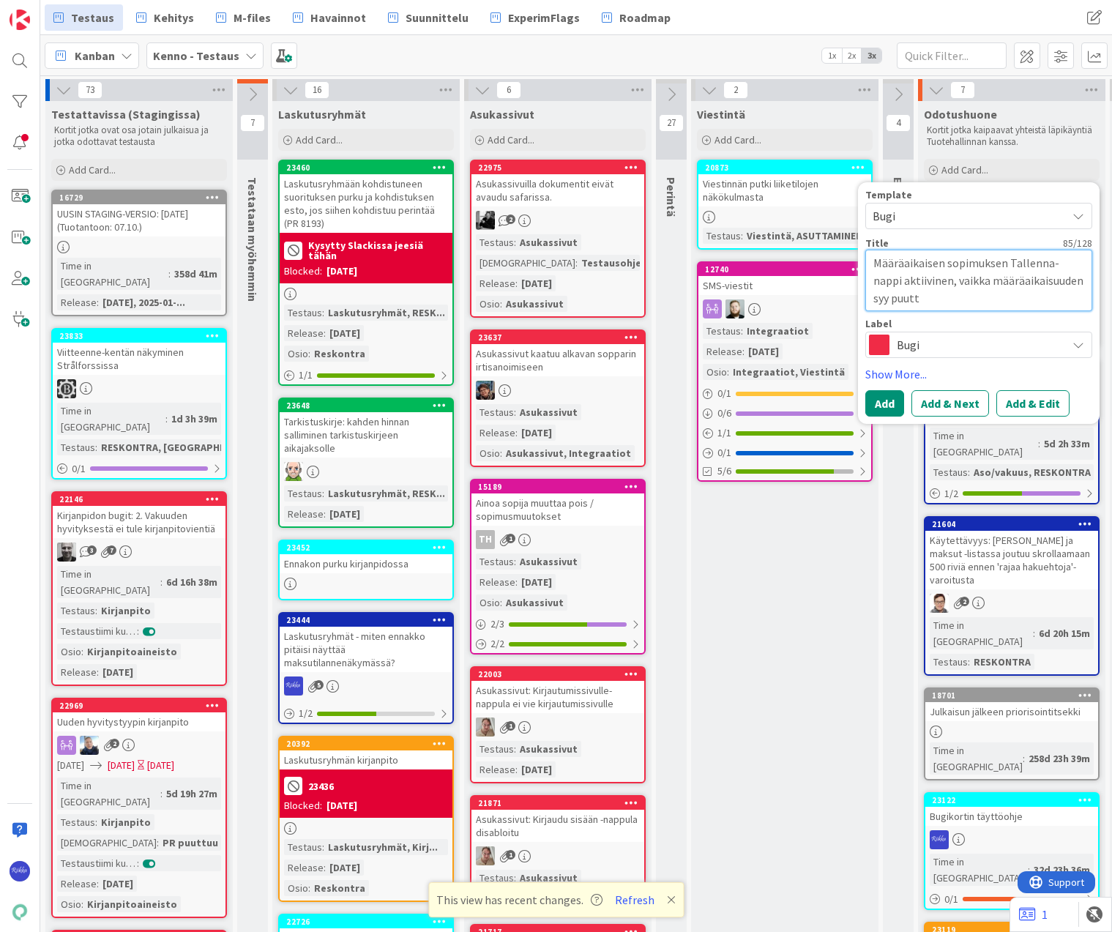
type textarea "Määräaikaisen sopimuksen Tallenna-nappi aktiivinen, vaikka määräaikaisuuden syy…"
type textarea "x"
type textarea "Määräaikaisen sopimuksen Tallenna-nappi aktiivinen, vaikka määräaikaisuuden syy…"
click at [992, 402] on button "Add & Edit" at bounding box center [1032, 403] width 73 height 26
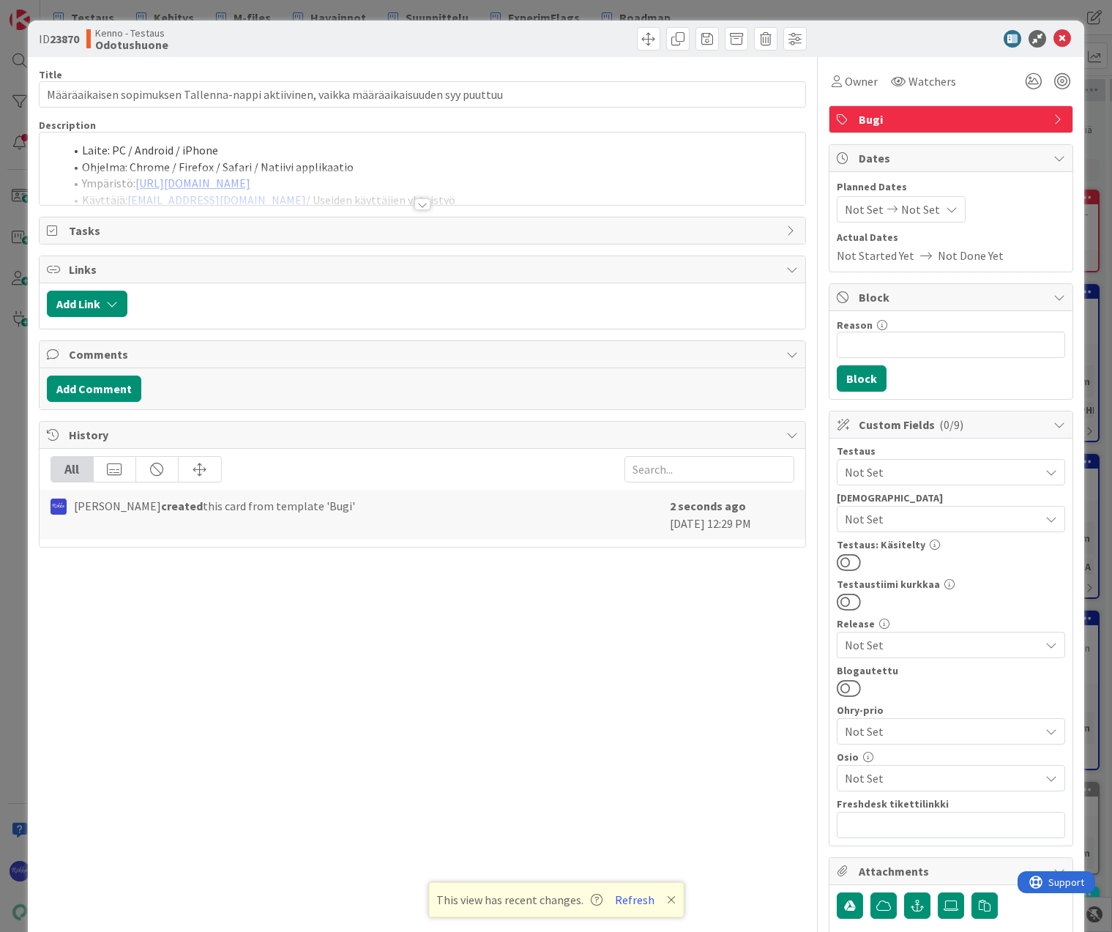
click at [419, 205] on div at bounding box center [422, 204] width 16 height 12
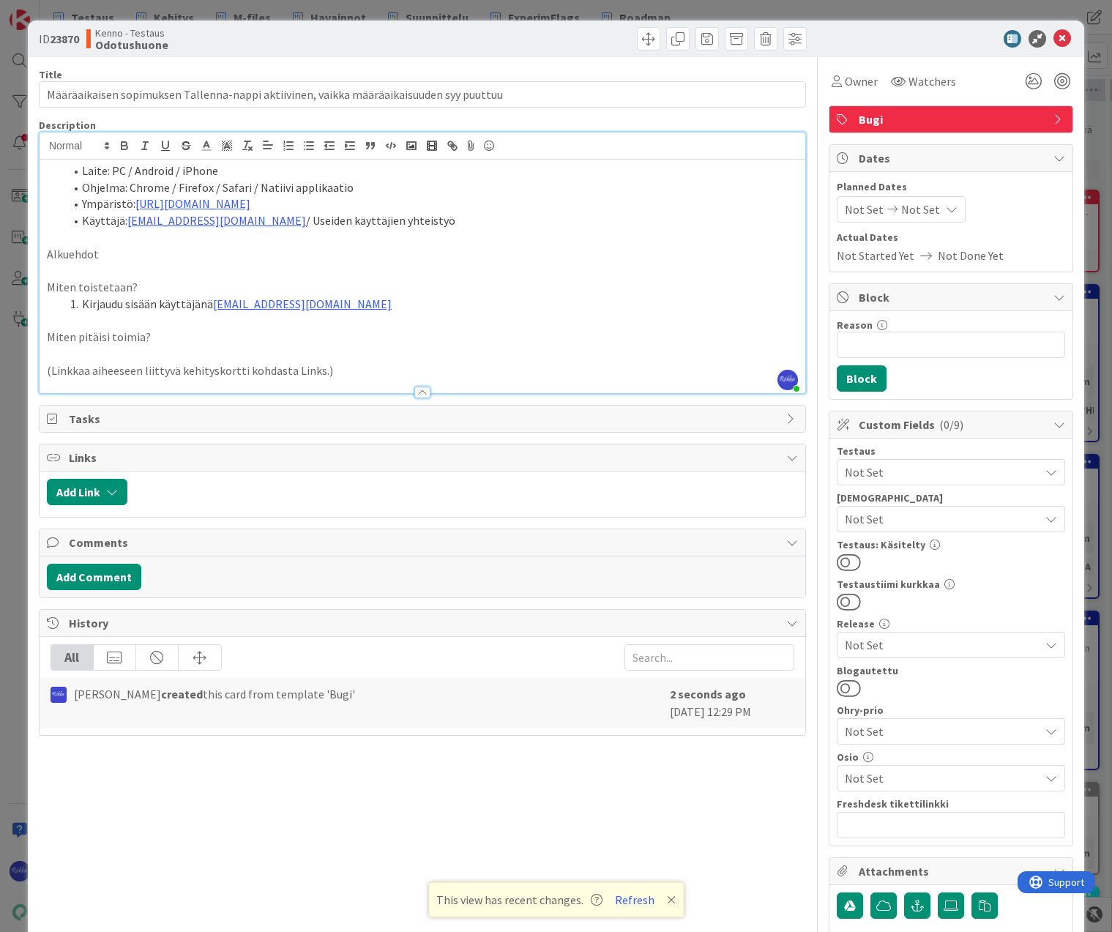
click at [162, 253] on p "Alkuehdot" at bounding box center [422, 254] width 751 height 17
click at [236, 334] on p "Miten pitäisi toimia?" at bounding box center [422, 337] width 751 height 17
click at [392, 302] on li "Kirjaudu sisään käyttäjänä [EMAIL_ADDRESS][DOMAIN_NAME]" at bounding box center [430, 304] width 733 height 17
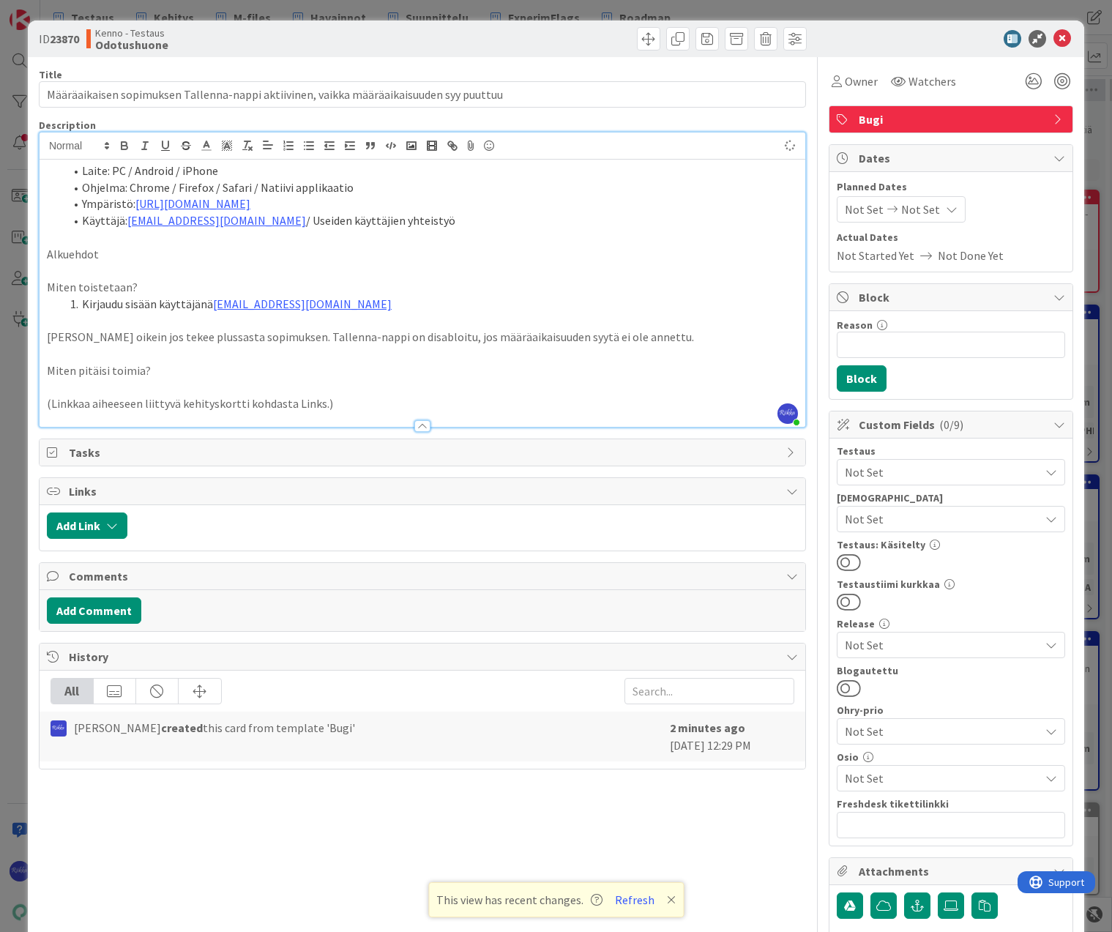
click at [370, 309] on li "Kirjaudu sisään käyttäjänä [EMAIL_ADDRESS][DOMAIN_NAME]" at bounding box center [430, 304] width 733 height 17
click at [155, 252] on p "Alkuehdot" at bounding box center [422, 254] width 751 height 17
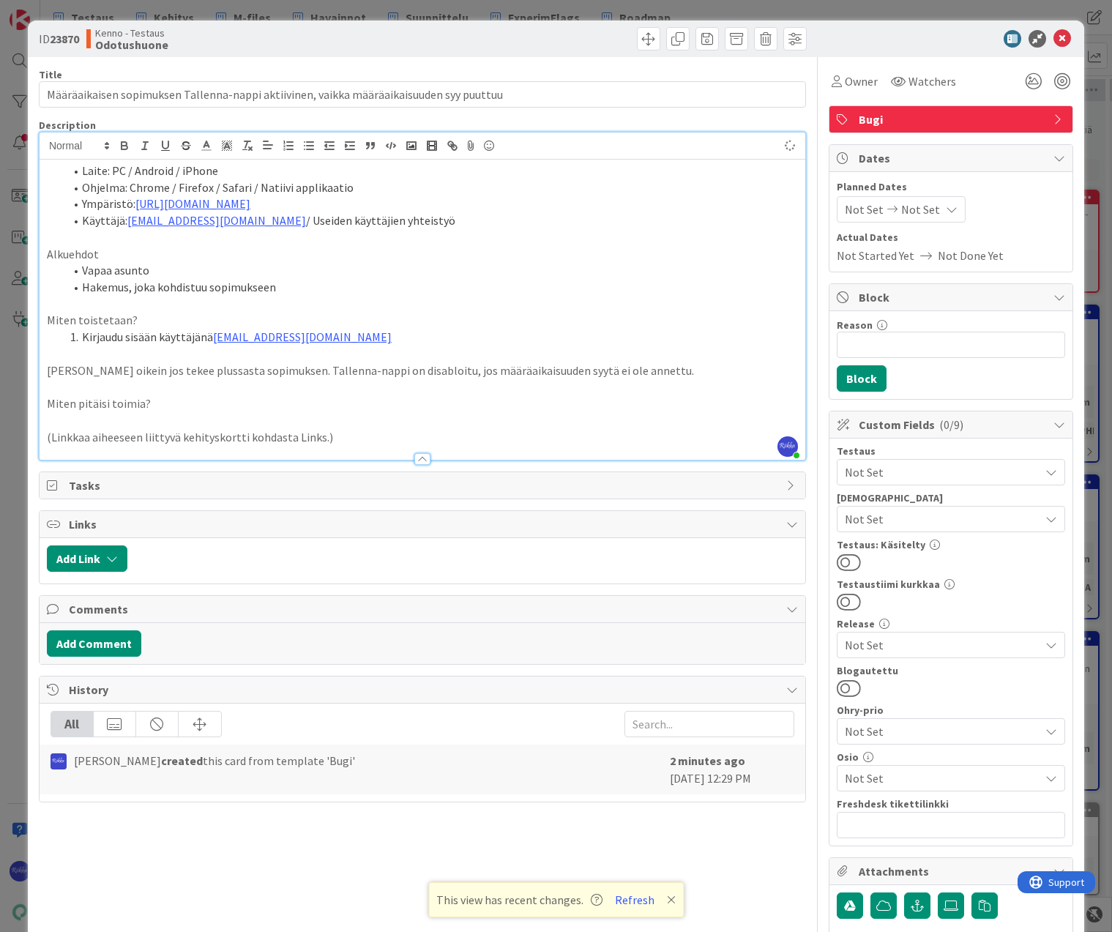
click at [403, 329] on li "Kirjaudu sisään käyttäjänä [EMAIL_ADDRESS][DOMAIN_NAME]" at bounding box center [430, 337] width 733 height 17
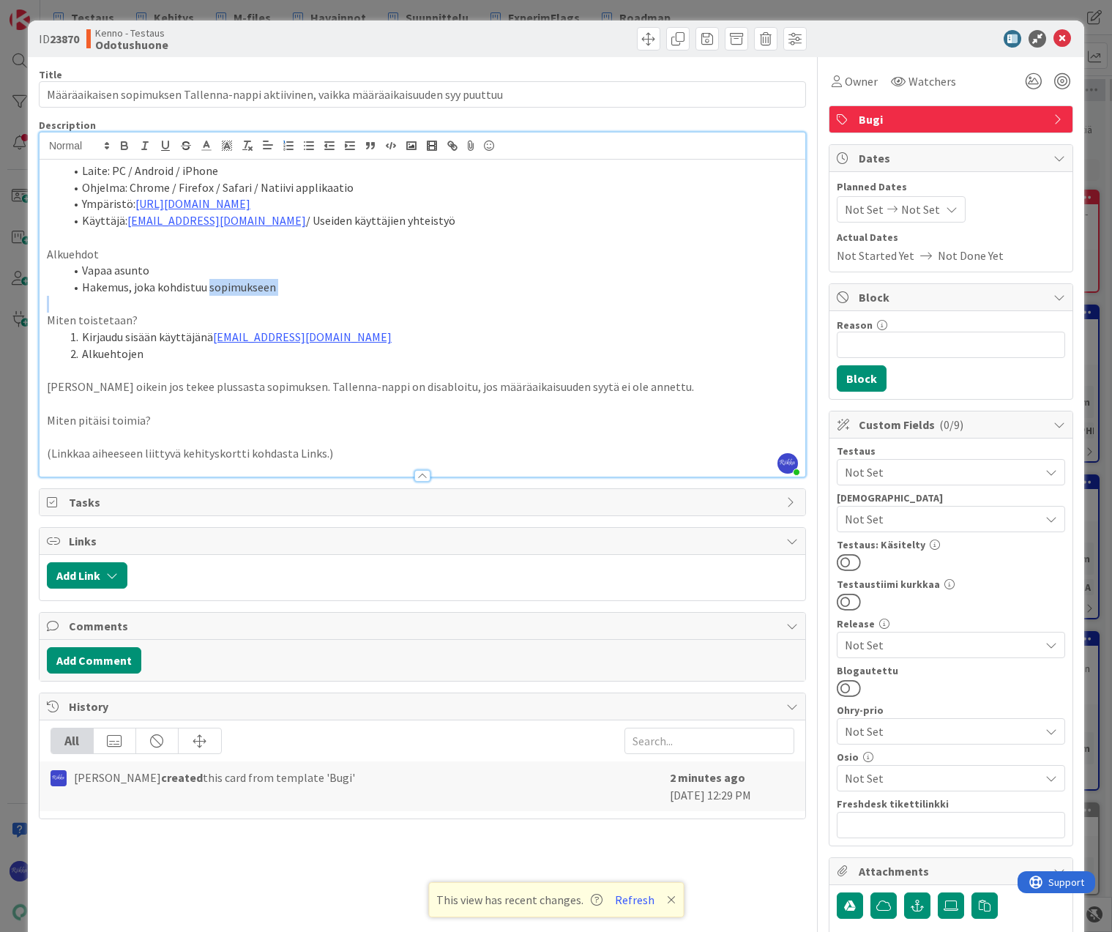
drag, startPoint x: 207, startPoint y: 287, endPoint x: 276, endPoint y: 301, distance: 70.2
click at [276, 301] on div "Laite: PC / Android / iPhone Ohjelma: Chrome / Firefox / Safari / Natiivi appli…" at bounding box center [423, 318] width 766 height 317
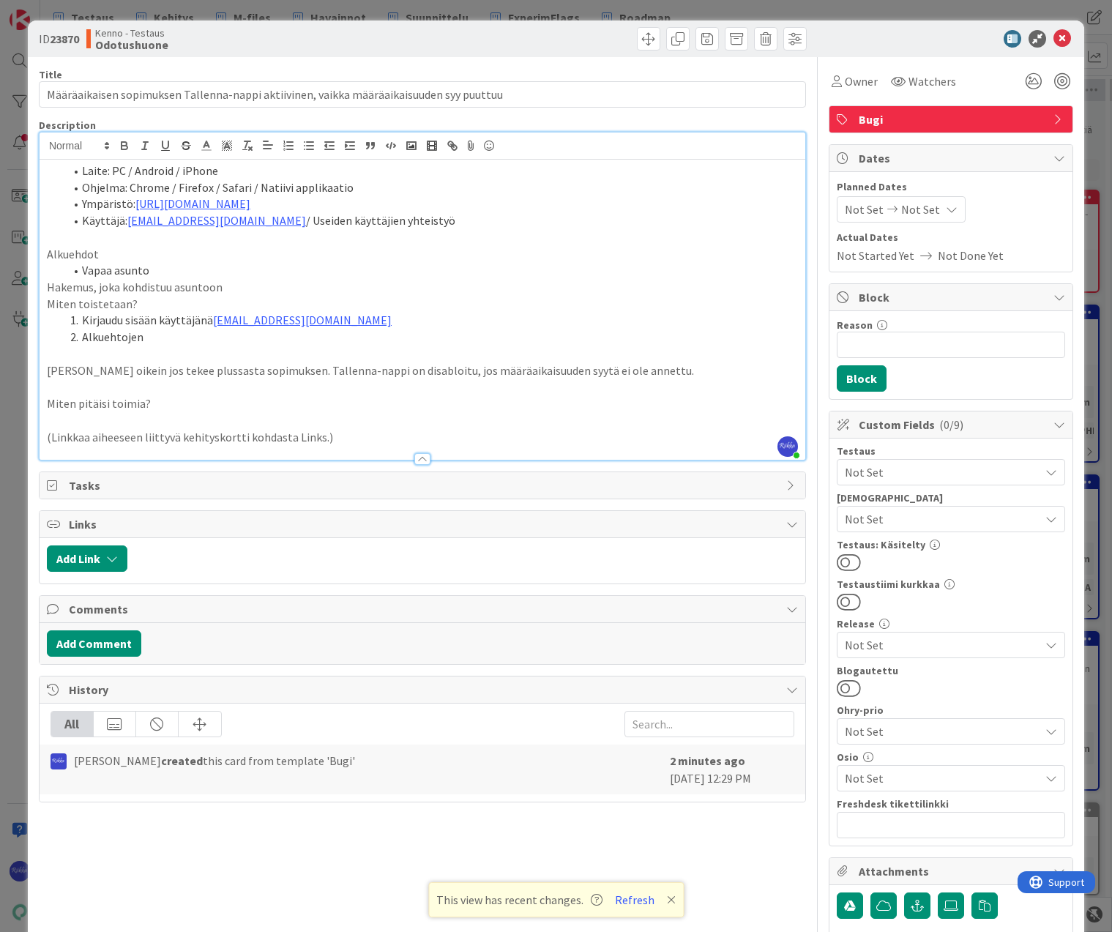
click at [218, 335] on li "Alkuehtojen" at bounding box center [430, 337] width 733 height 17
click at [83, 334] on li "Alkuehtojen asunto" at bounding box center [430, 337] width 733 height 17
click at [274, 334] on li "Asunnot > Alkuehtojen asunto" at bounding box center [430, 337] width 733 height 17
click at [47, 285] on p "Hakemus, joka kohdistuu asuntoon" at bounding box center [422, 287] width 751 height 17
click at [45, 306] on div "Laite: PC / Android / iPhone Ohjelma: Chrome / Firefox / Safari / Natiivi appli…" at bounding box center [423, 310] width 766 height 300
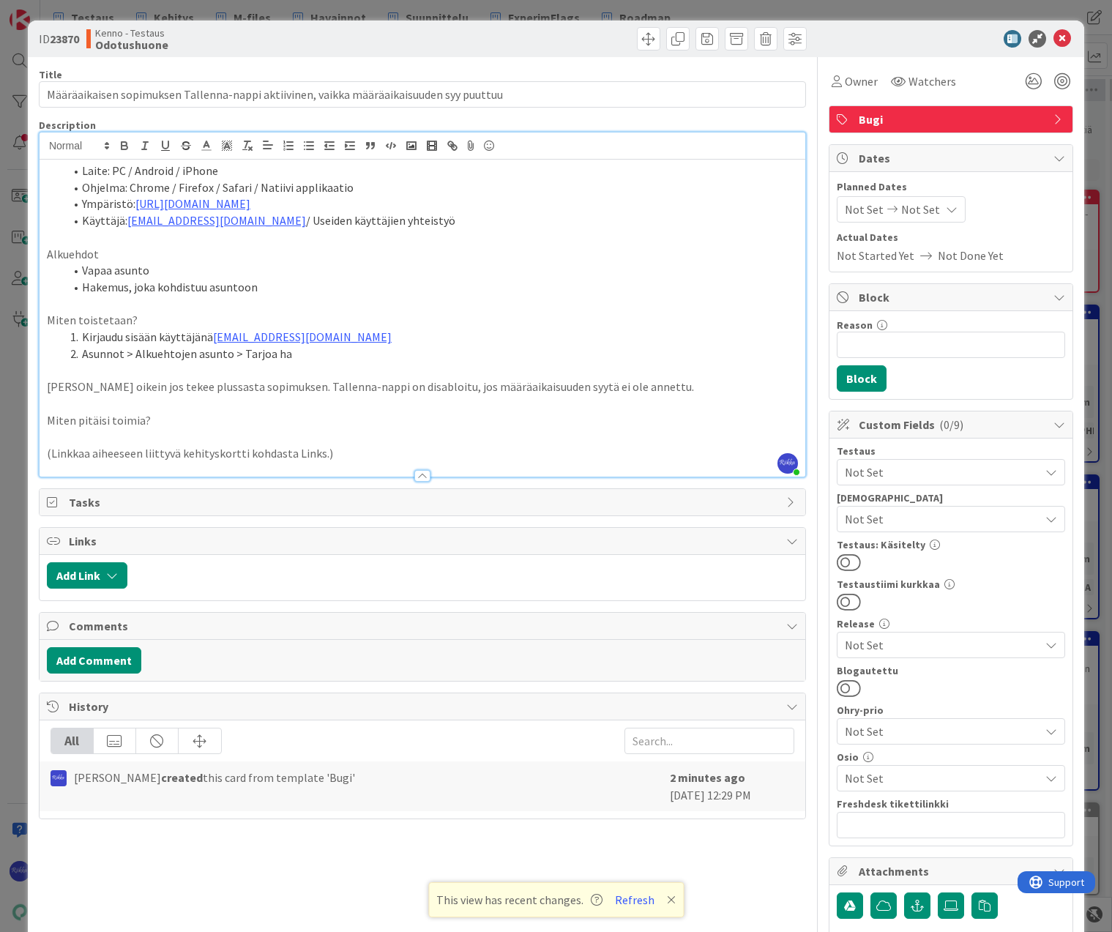
click at [329, 351] on li "Asunnot > Alkuehtojen asunto > Tarjoa ha" at bounding box center [430, 353] width 733 height 17
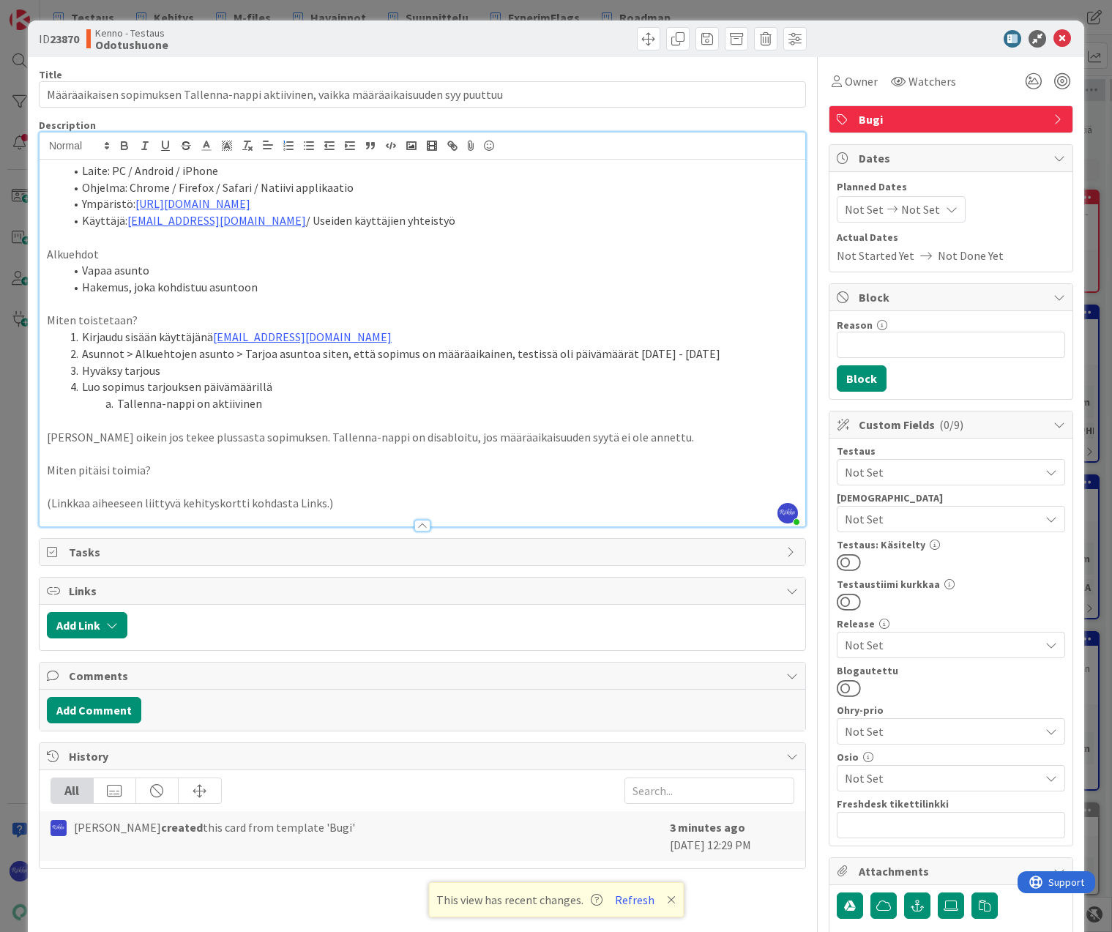
click at [182, 465] on p "Miten pitäisi toimia?" at bounding box center [422, 470] width 751 height 17
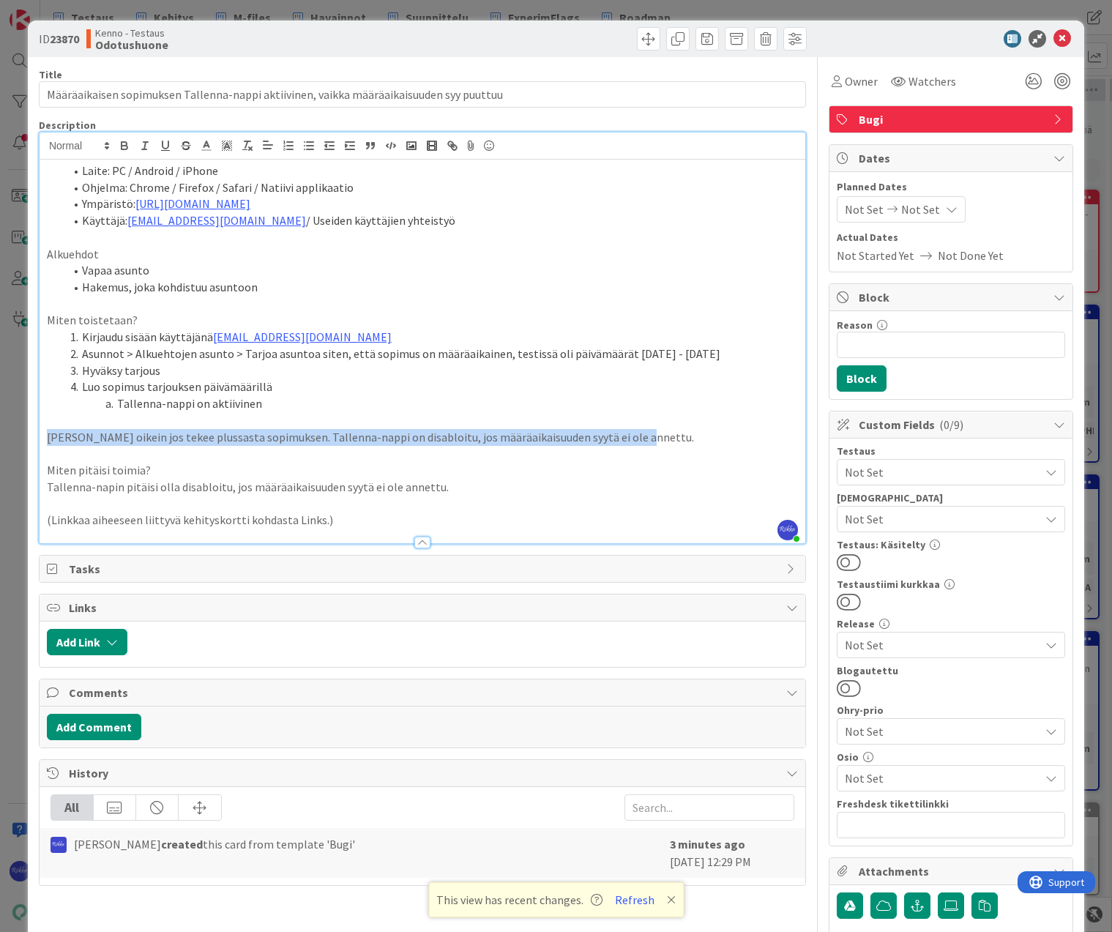
drag, startPoint x: 45, startPoint y: 435, endPoint x: 629, endPoint y: 439, distance: 583.3
click at [629, 439] on div "Laite: PC / Android / iPhone Ohjelma: Chrome / Firefox / Safari / Natiivi appli…" at bounding box center [423, 352] width 766 height 384
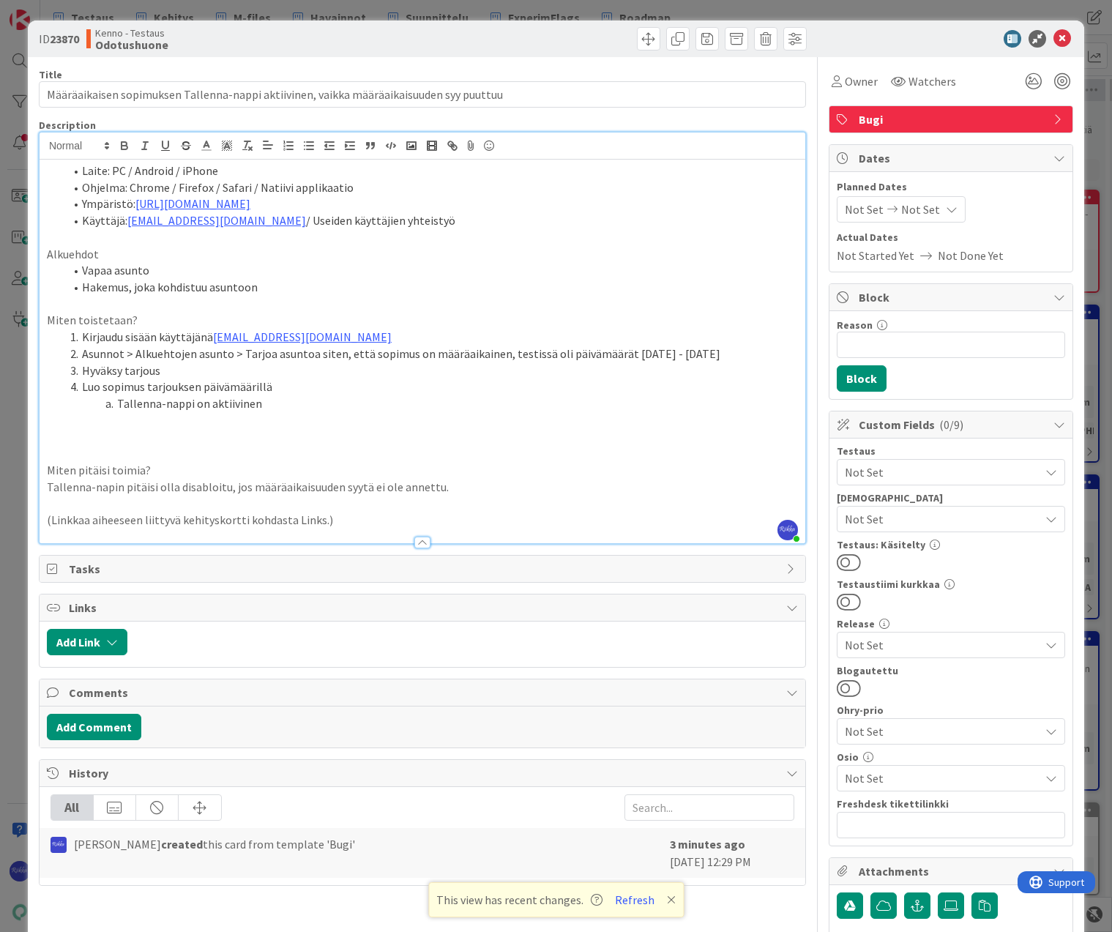
click at [479, 480] on p "Tallenna-napin pitäisi olla disabloitu, jos määräaikaisuuden syytä ei ole annet…" at bounding box center [422, 487] width 751 height 17
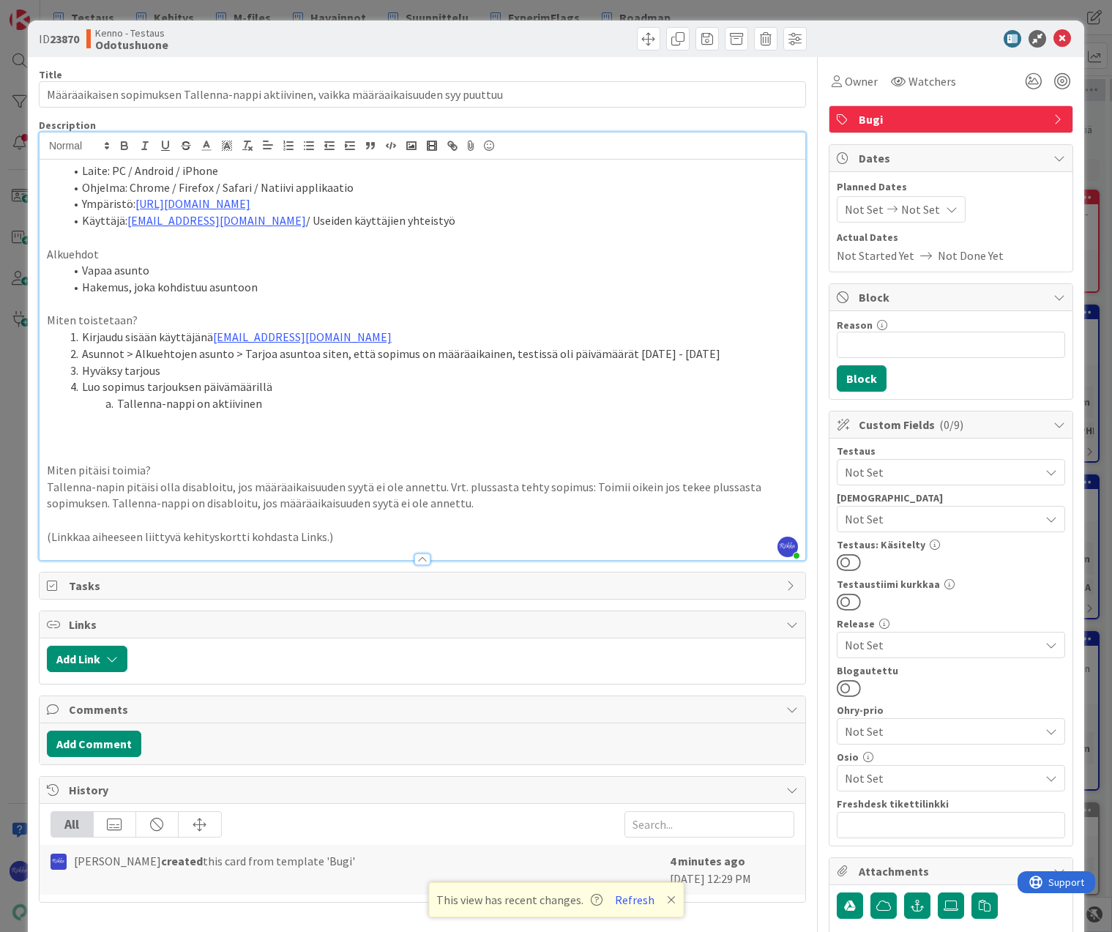
click at [462, 484] on p "Tallenna-napin pitäisi olla disabloitu, jos määräaikaisuuden syytä ei ole annet…" at bounding box center [422, 495] width 751 height 33
click at [624, 489] on p "Tallenna-napin pitäisi olla disabloitu, jos määräaikaisuuden syytä ei ole annet…" at bounding box center [422, 495] width 751 height 33
click at [289, 501] on p "Tallenna-napin pitäisi olla disabloitu, jos määräaikaisuuden syytä ei ole annet…" at bounding box center [422, 495] width 751 height 33
click at [259, 420] on p at bounding box center [422, 420] width 751 height 17
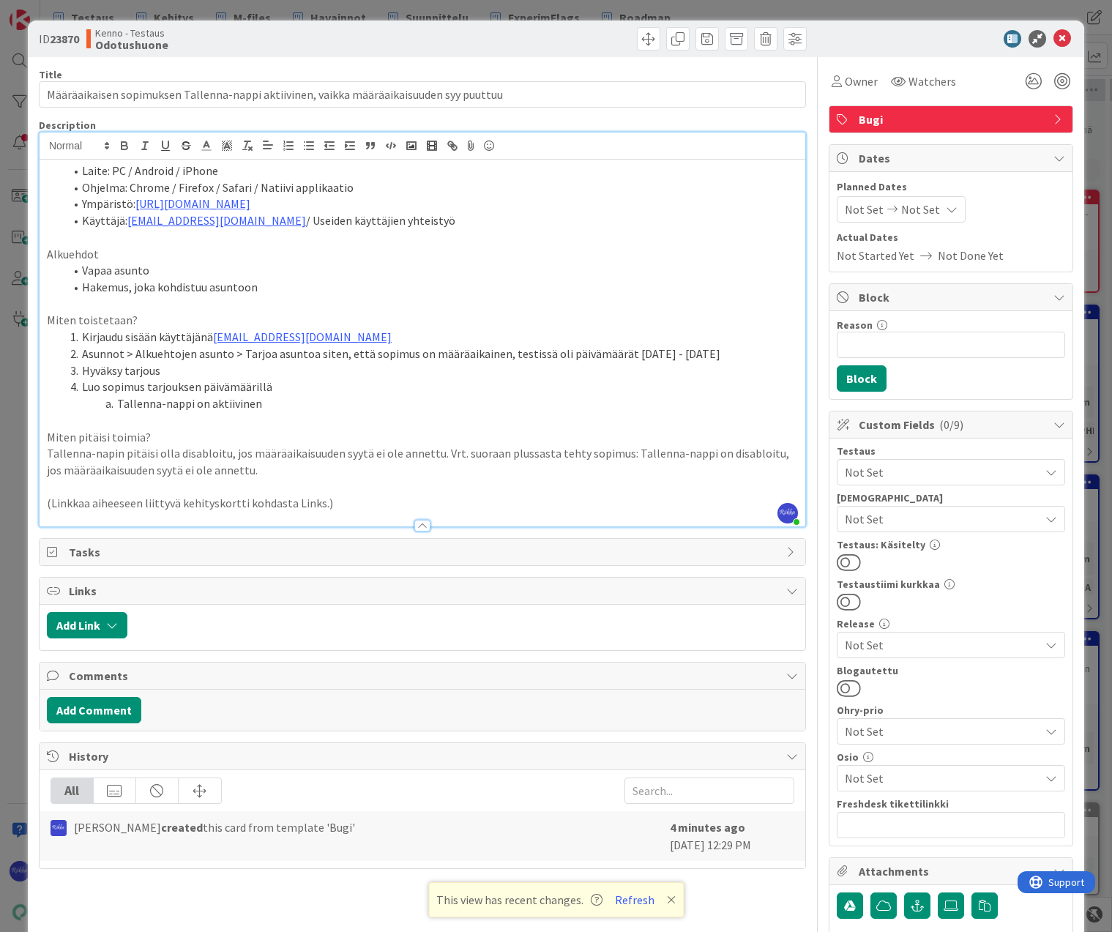
click at [304, 400] on li "Tallenna-nappi on aktiivinen" at bounding box center [430, 403] width 733 height 17
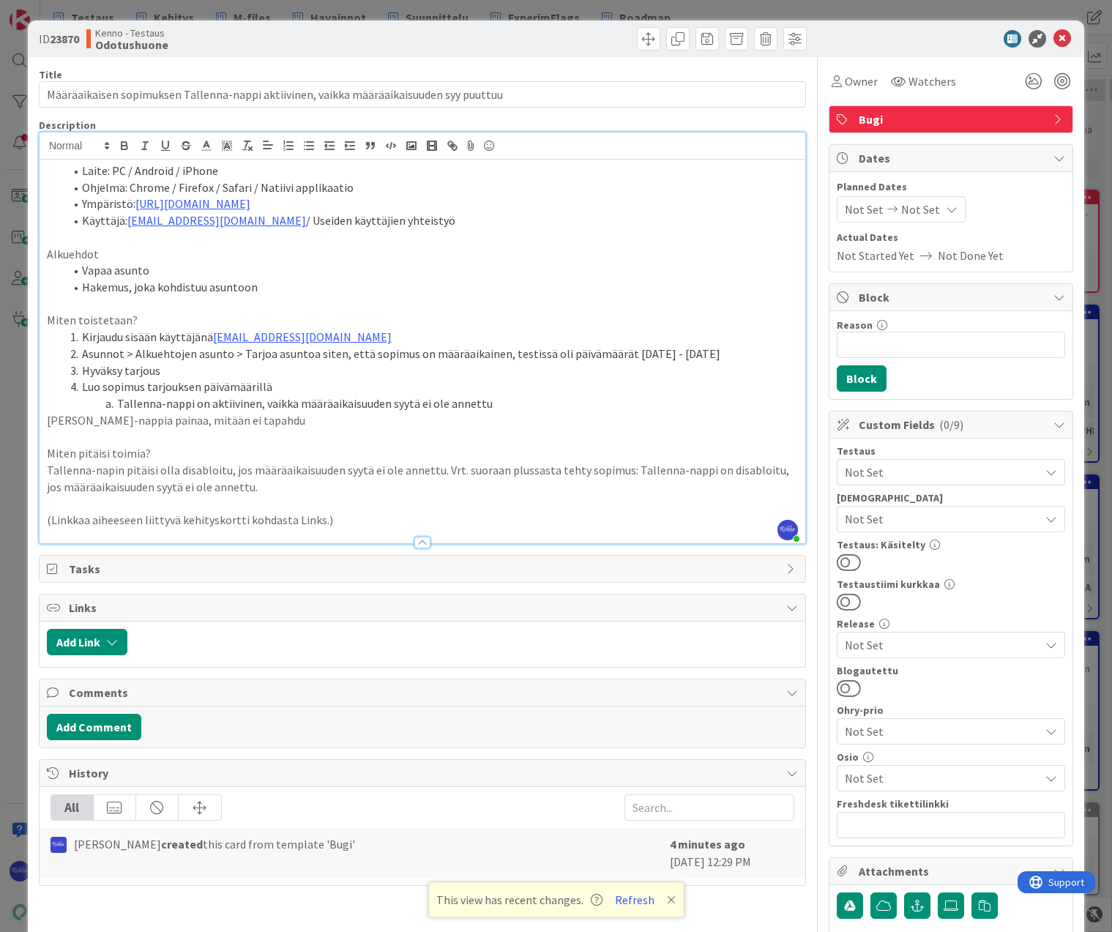
click at [47, 425] on p "[PERSON_NAME]-nappia painaa, mitään ei tapahdu" at bounding box center [422, 420] width 751 height 17
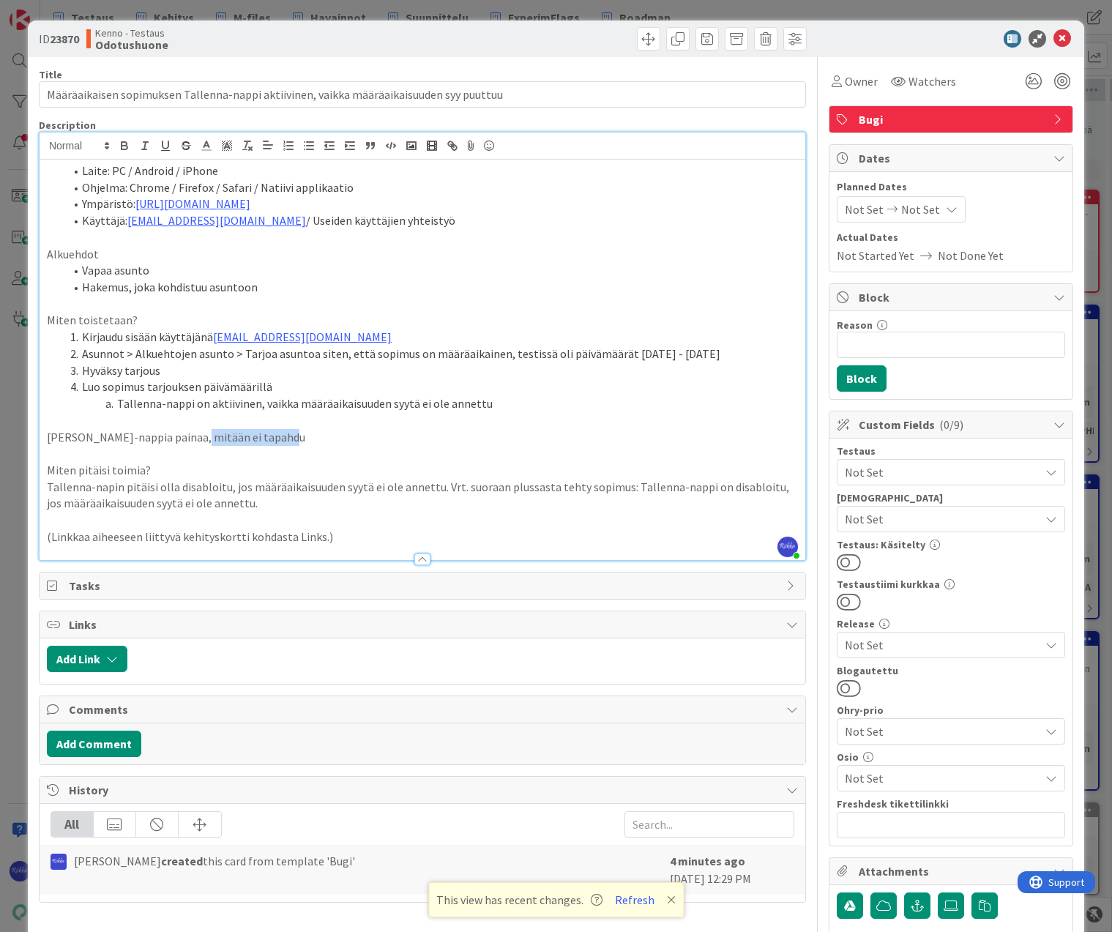
drag, startPoint x: 187, startPoint y: 438, endPoint x: 294, endPoint y: 438, distance: 106.9
click at [294, 438] on p "[PERSON_NAME]-nappia painaa, mitään ei tapahdu" at bounding box center [422, 437] width 751 height 17
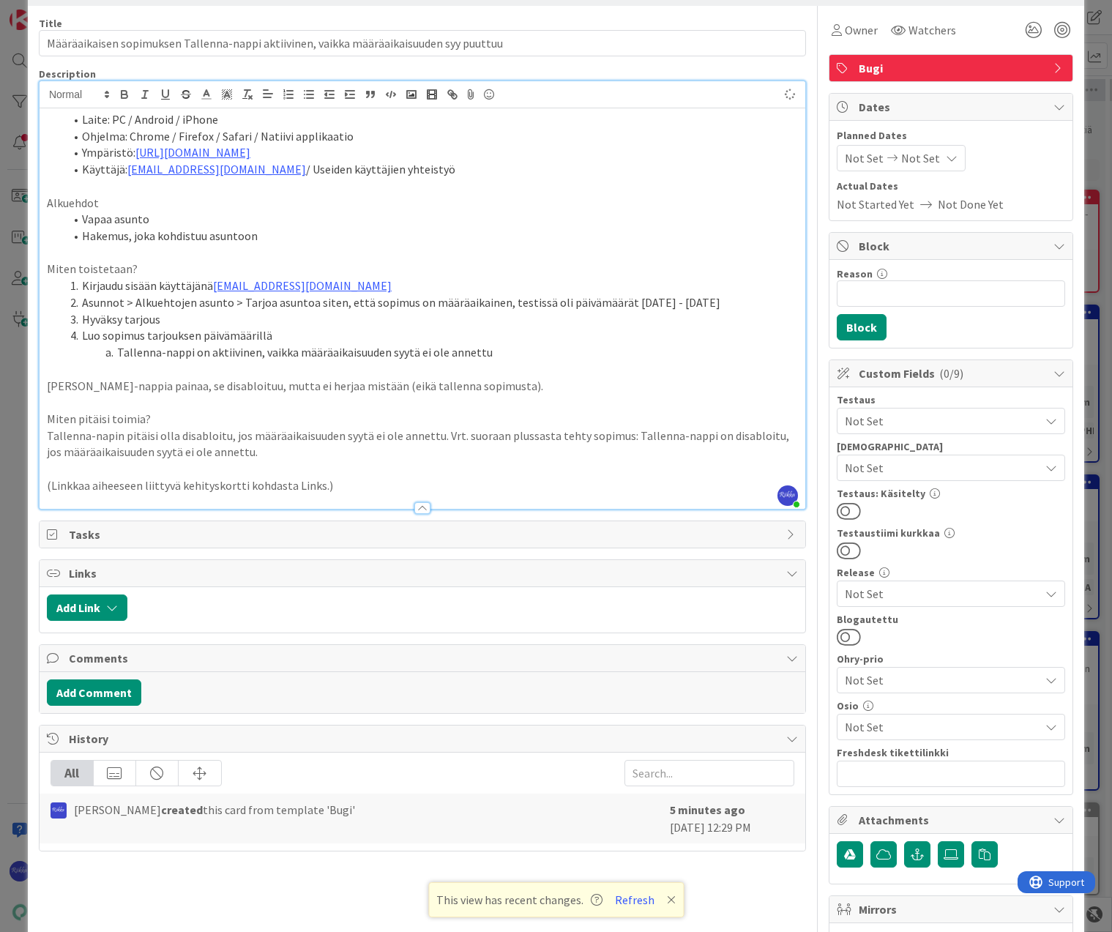
scroll to position [73, 0]
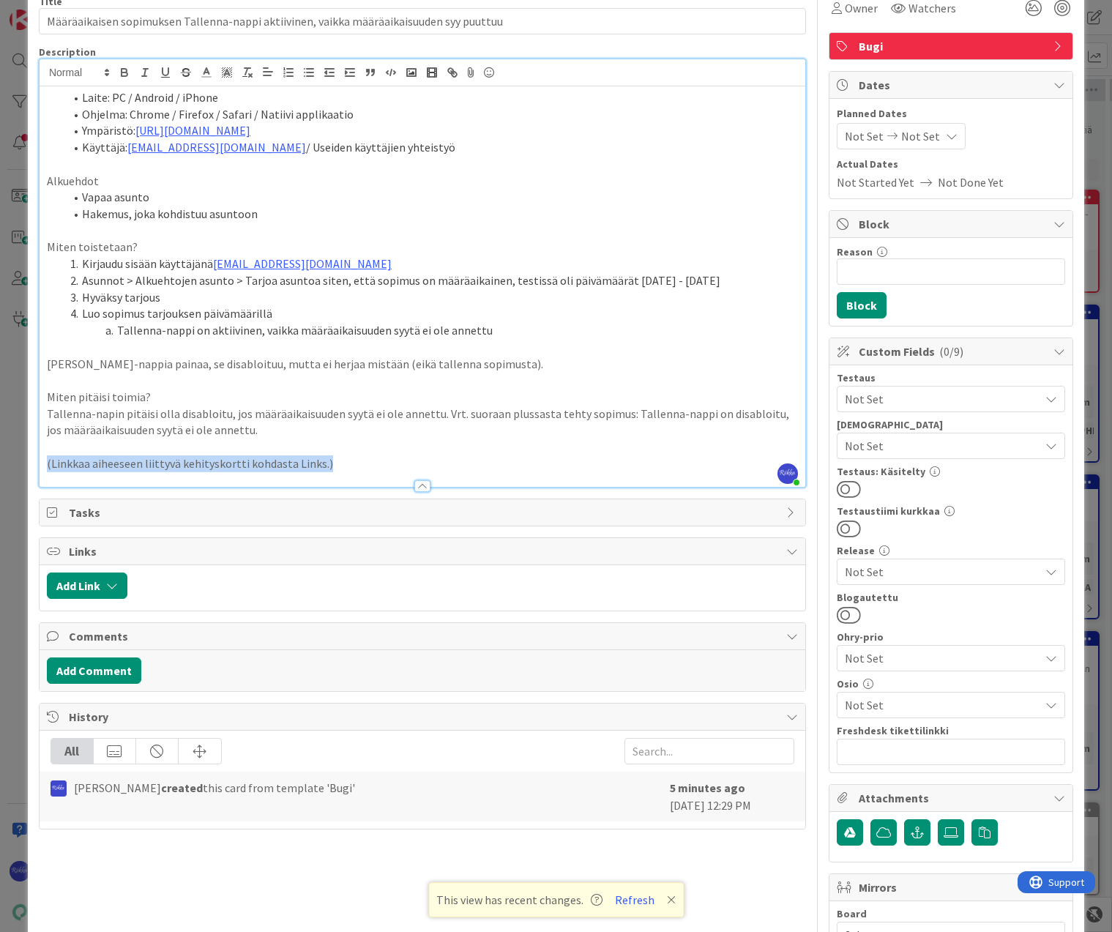
drag, startPoint x: 348, startPoint y: 462, endPoint x: 44, endPoint y: 468, distance: 303.8
click at [44, 468] on div "Laite: PC / Android / iPhone Ohjelma: Chrome / Firefox / Safari / Natiivi appli…" at bounding box center [423, 286] width 766 height 400
drag, startPoint x: 85, startPoint y: 460, endPoint x: 103, endPoint y: 459, distance: 18.3
click at [85, 460] on p at bounding box center [422, 463] width 751 height 17
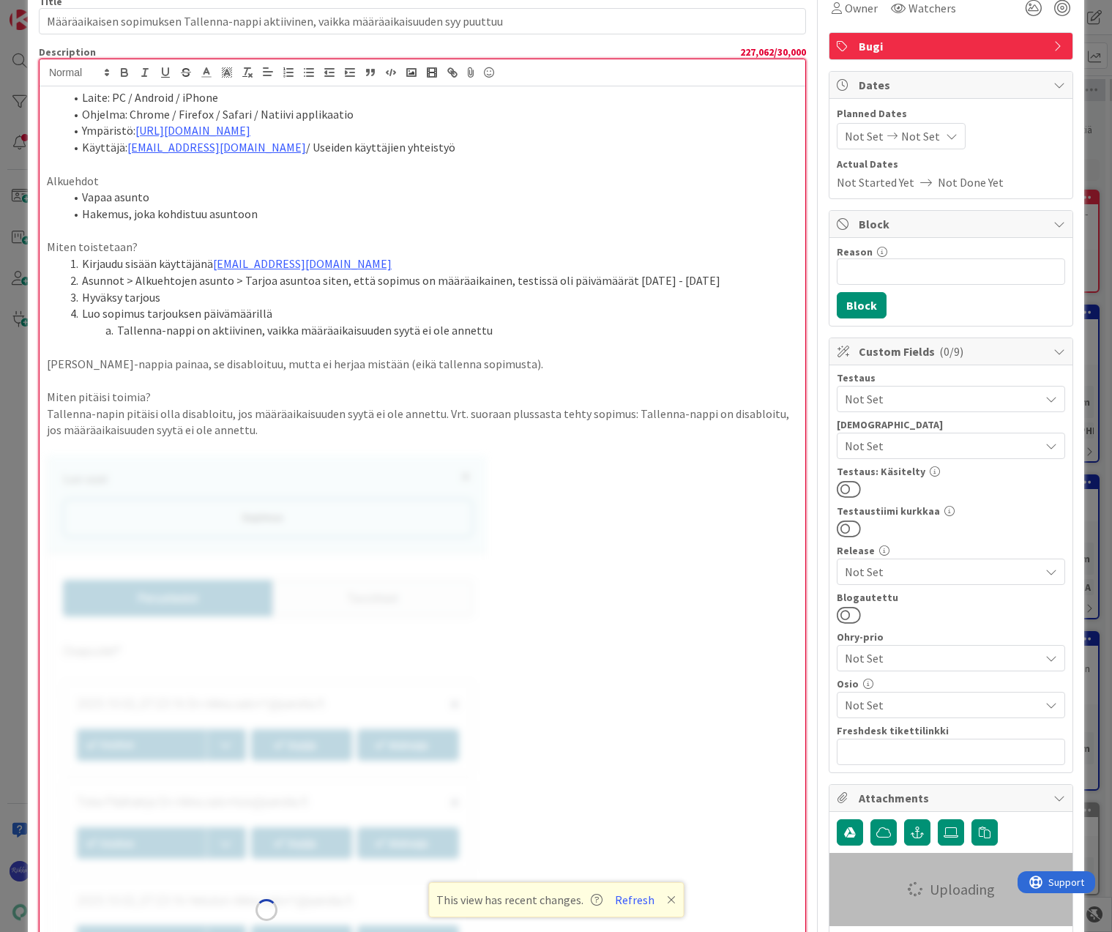
click at [935, 446] on span "Not Set" at bounding box center [942, 446] width 195 height 18
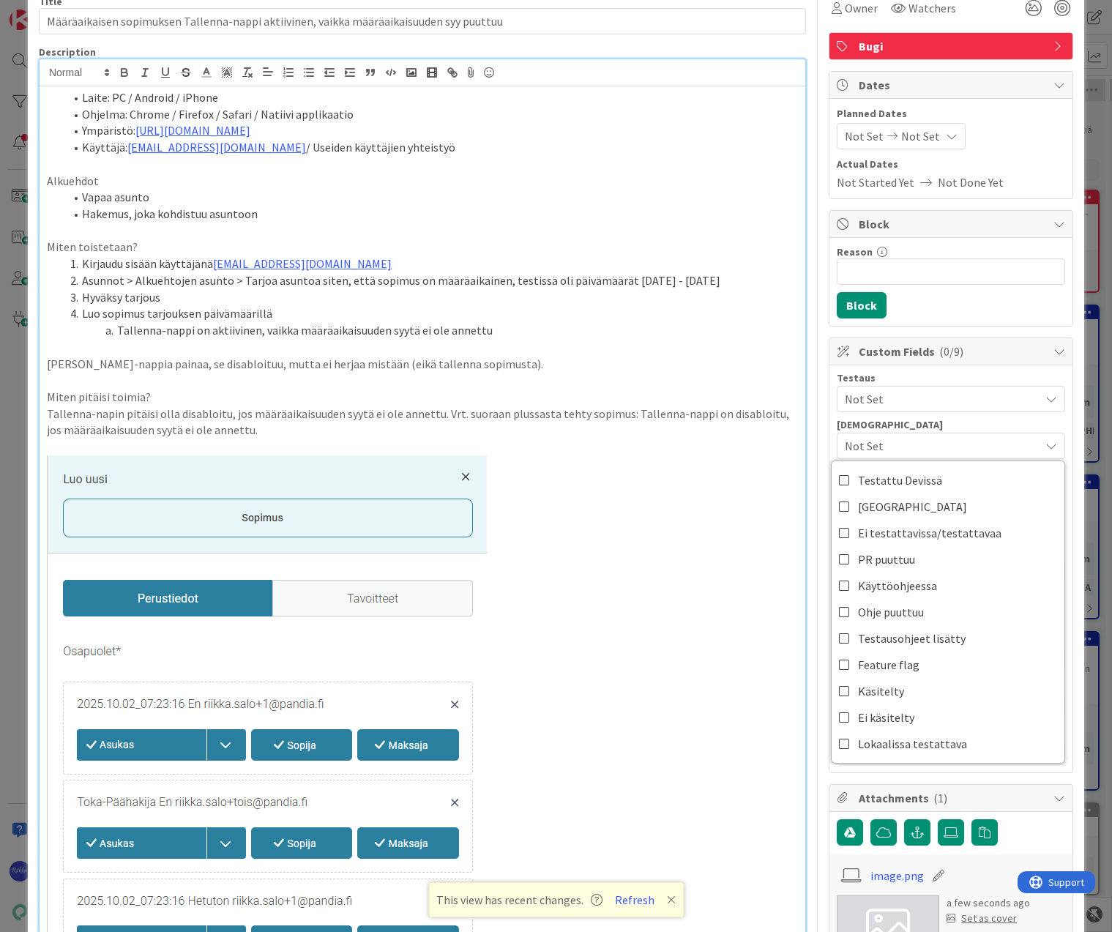
click at [941, 397] on span "Not Set" at bounding box center [942, 399] width 195 height 18
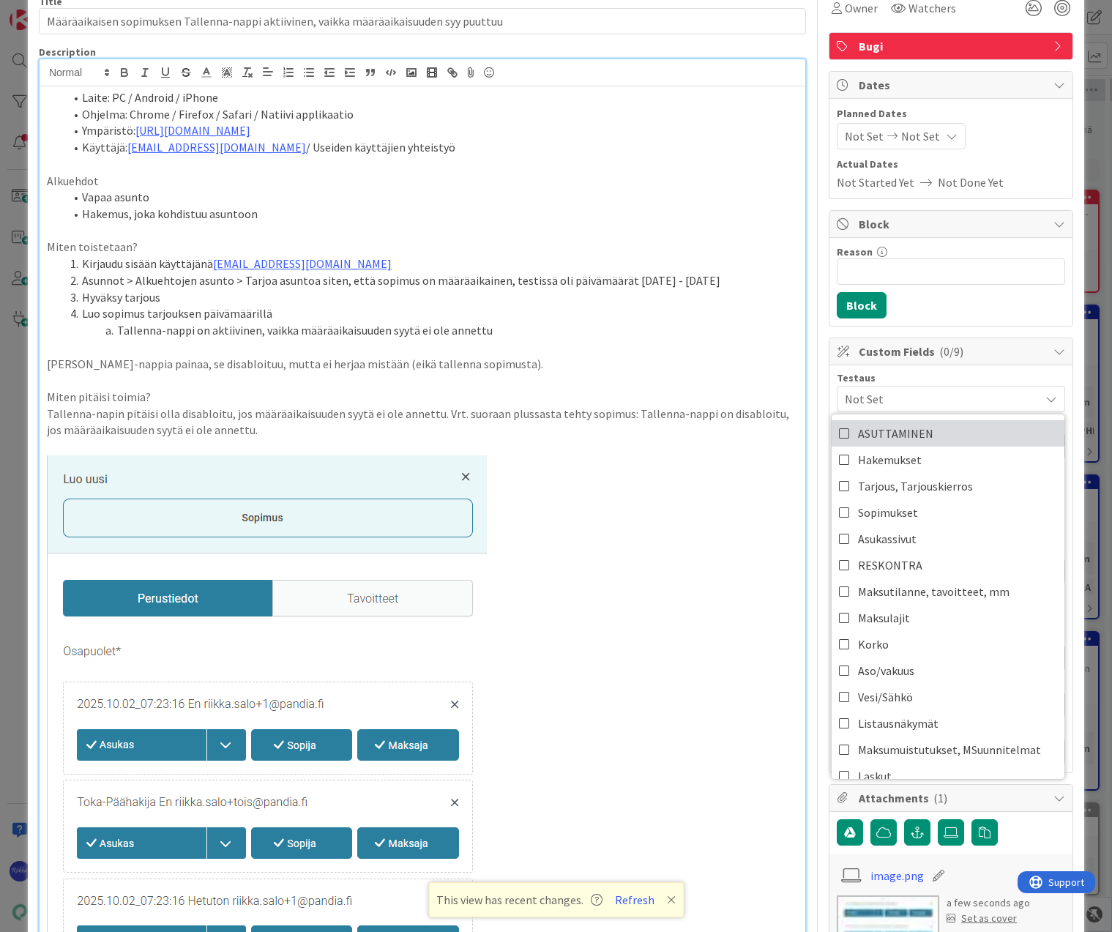
click at [947, 430] on link "ASUTTAMINEN" at bounding box center [947, 433] width 233 height 26
click at [944, 510] on link "Sopimukset" at bounding box center [947, 512] width 233 height 26
click at [972, 310] on div "Reason 0 / 256 Block" at bounding box center [950, 282] width 243 height 88
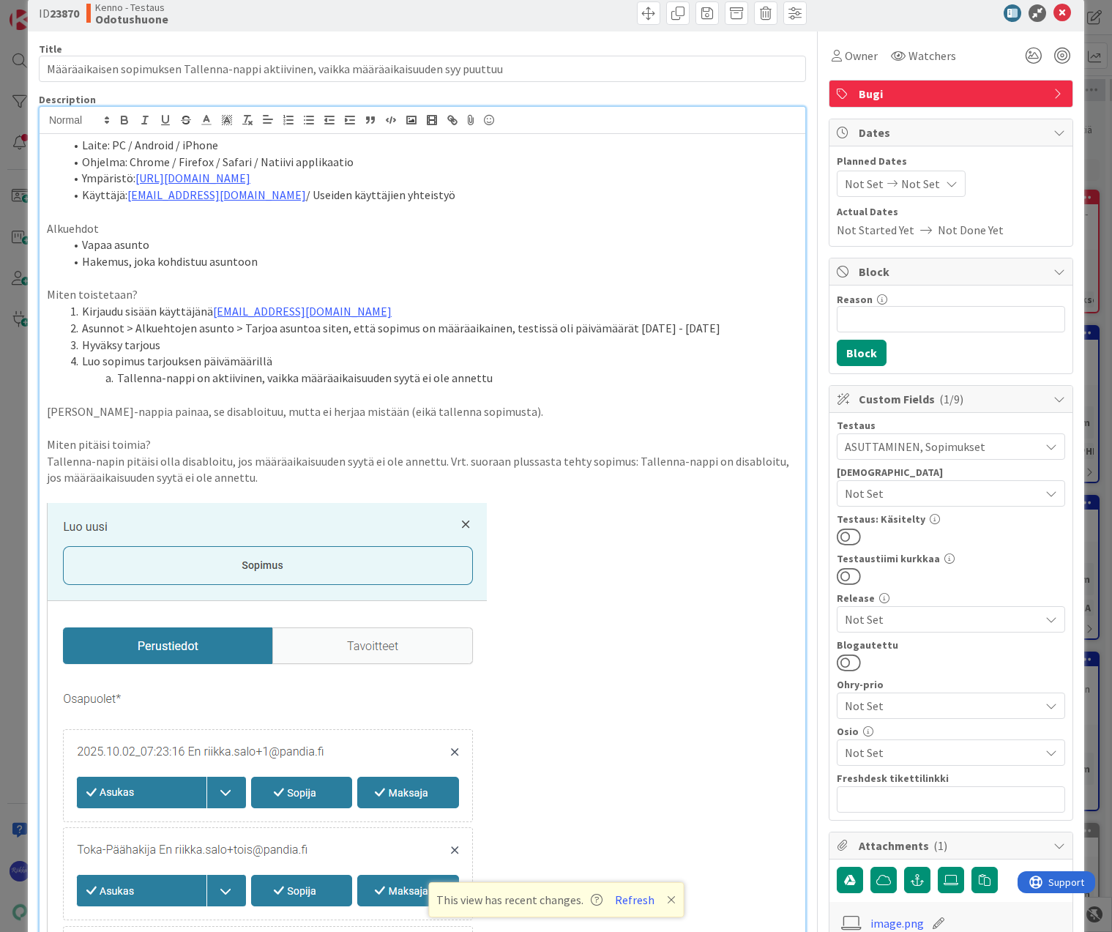
scroll to position [0, 0]
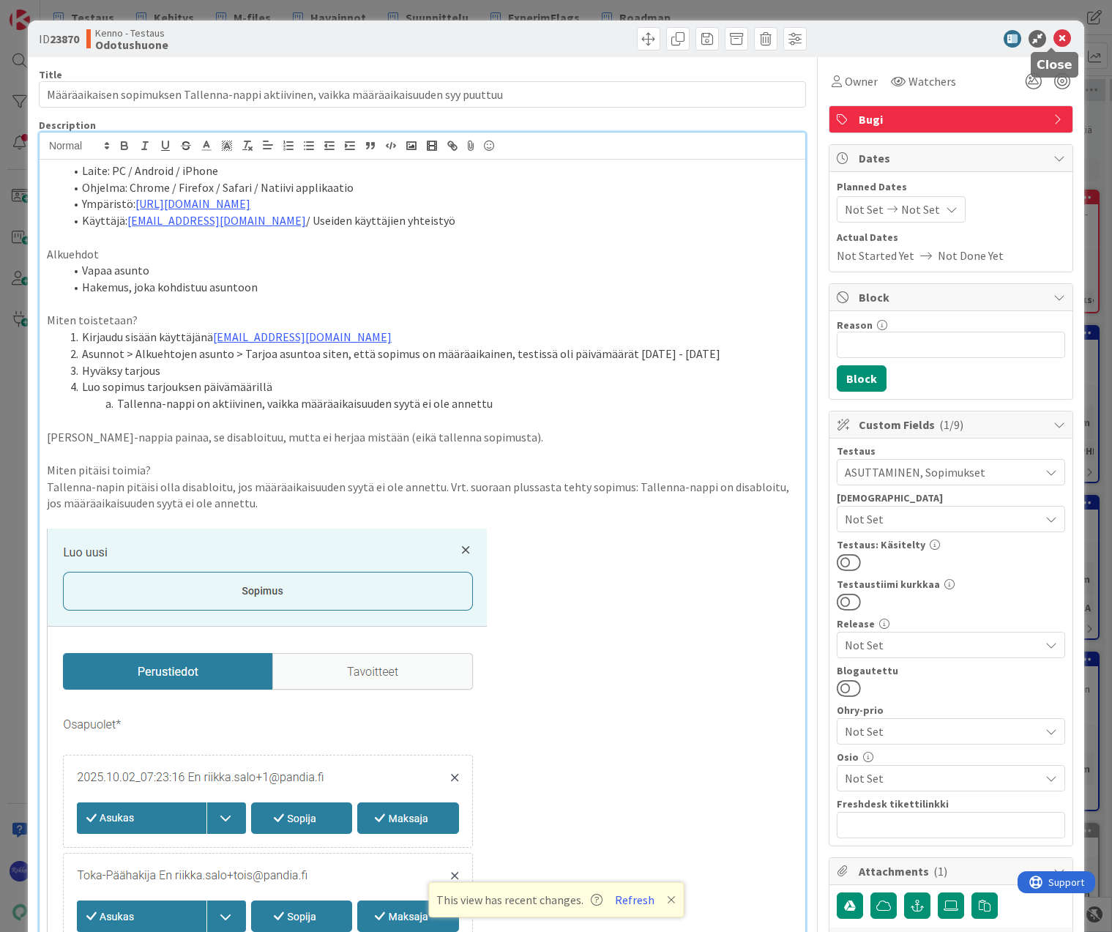
click at [992, 38] on icon at bounding box center [1062, 39] width 18 height 18
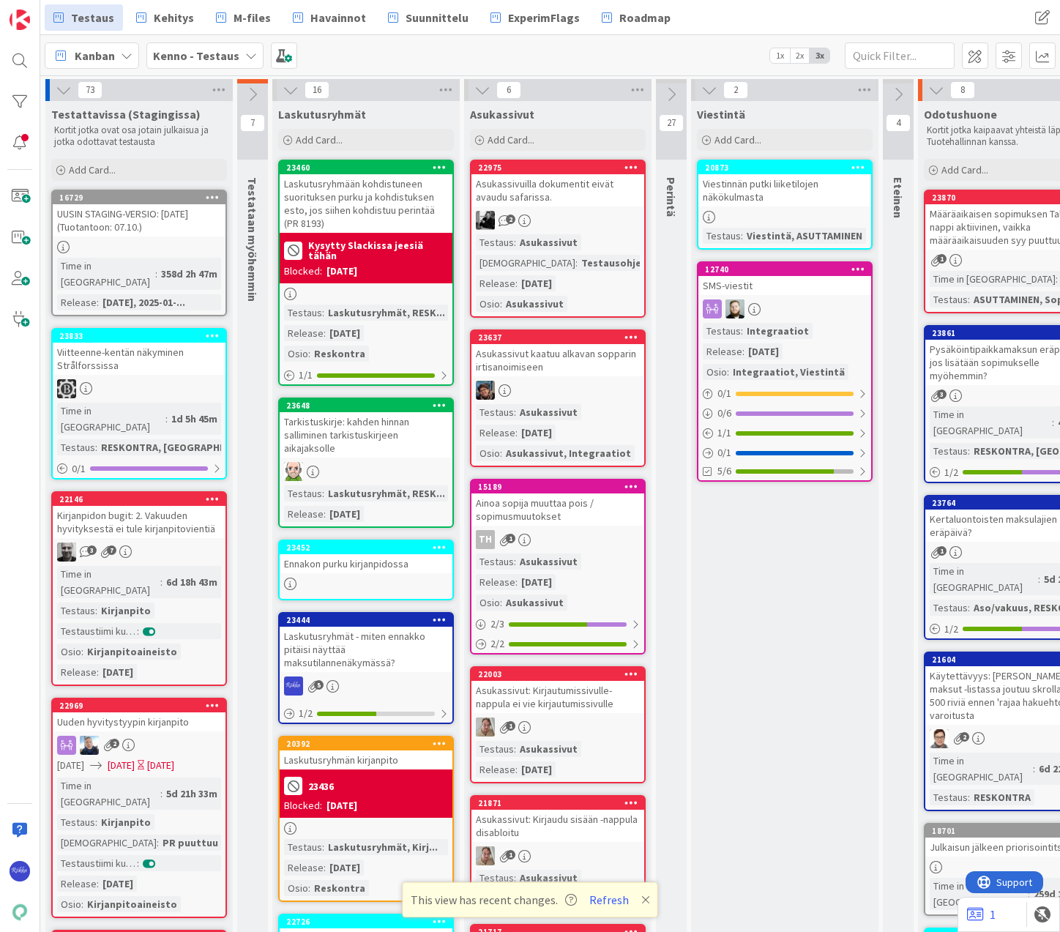
click at [373, 444] on div "Tarkistuskirje: kahden hinnan salliminen tarkistuskirjeen aikajaksolle" at bounding box center [366, 434] width 173 height 45
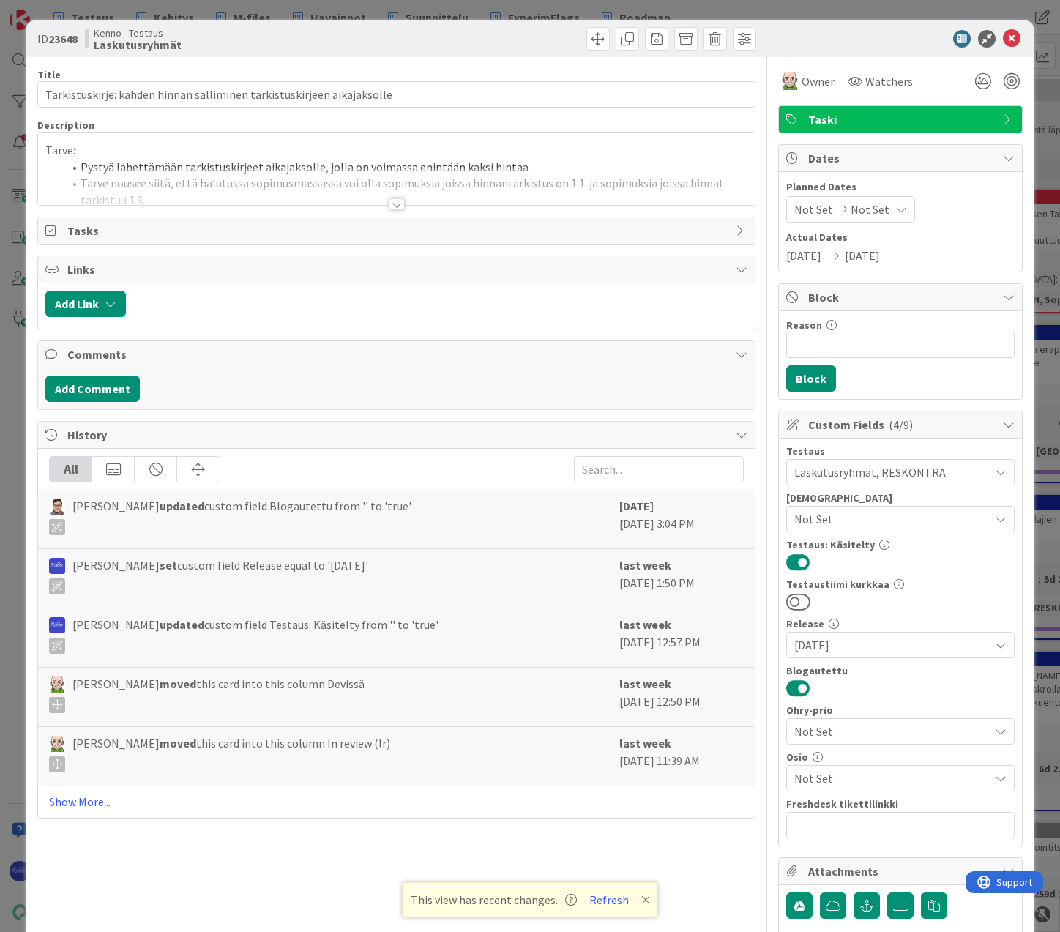
click at [392, 206] on div at bounding box center [397, 204] width 16 height 12
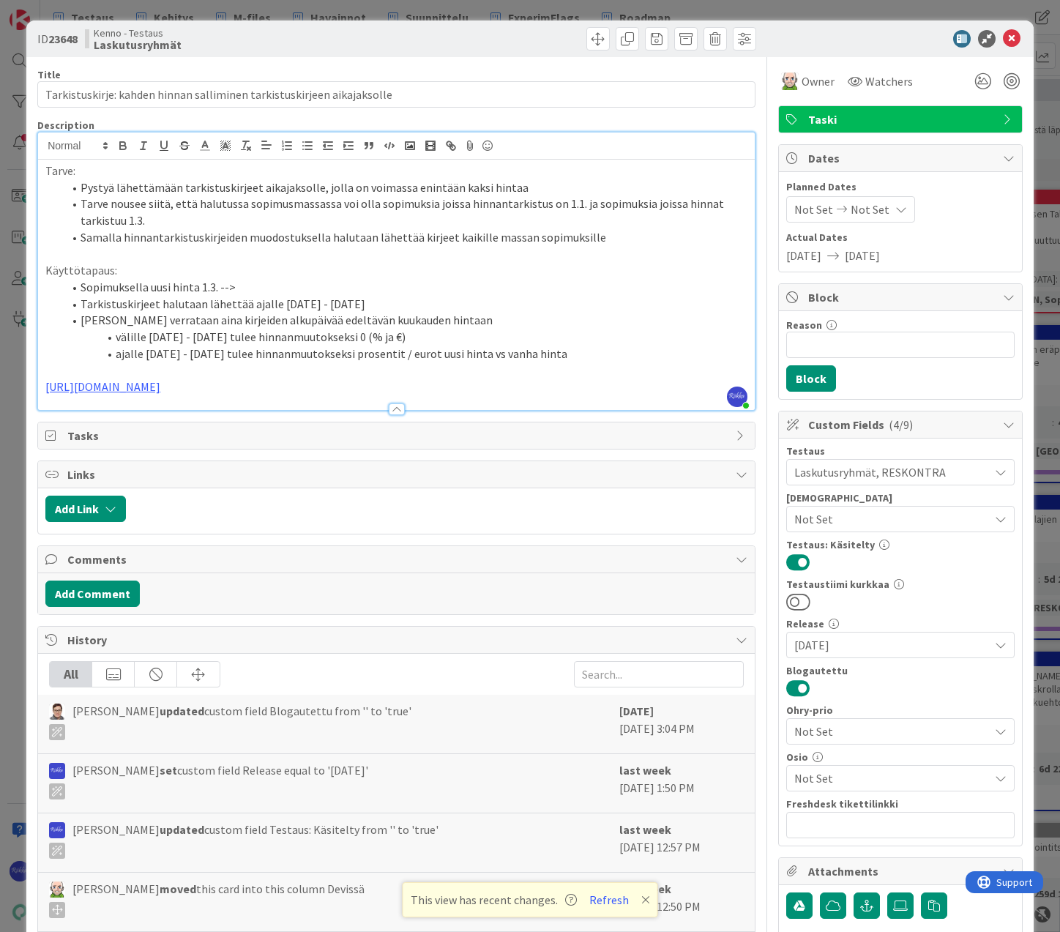
drag, startPoint x: 299, startPoint y: 387, endPoint x: 45, endPoint y: 389, distance: 254.0
click at [45, 389] on p "[URL][DOMAIN_NAME]" at bounding box center [396, 386] width 702 height 17
copy link "[URL][DOMAIN_NAME]"
click at [643, 901] on icon at bounding box center [645, 900] width 9 height 12
click at [992, 32] on icon at bounding box center [1012, 39] width 18 height 18
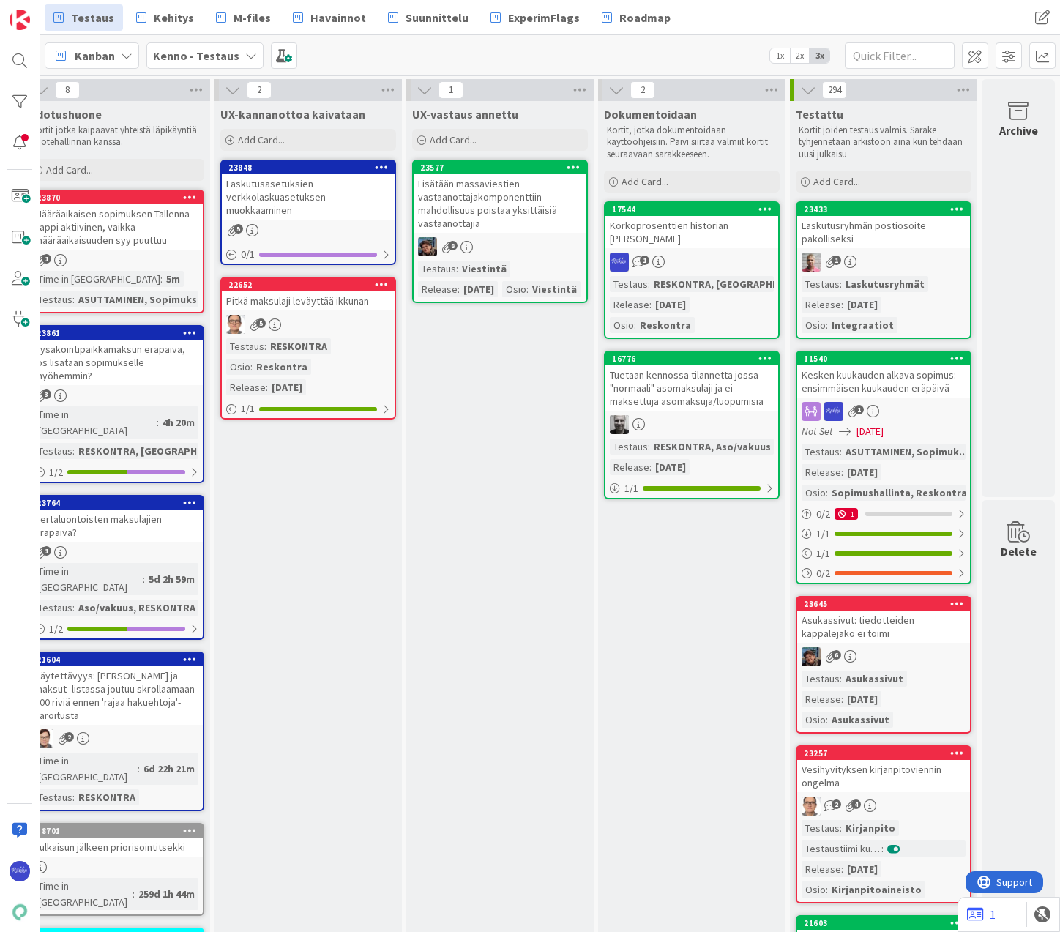
scroll to position [0, 906]
drag, startPoint x: 912, startPoint y: 925, endPoint x: 508, endPoint y: 583, distance: 529.2
click at [177, 10] on span "Kehitys" at bounding box center [174, 18] width 40 height 18
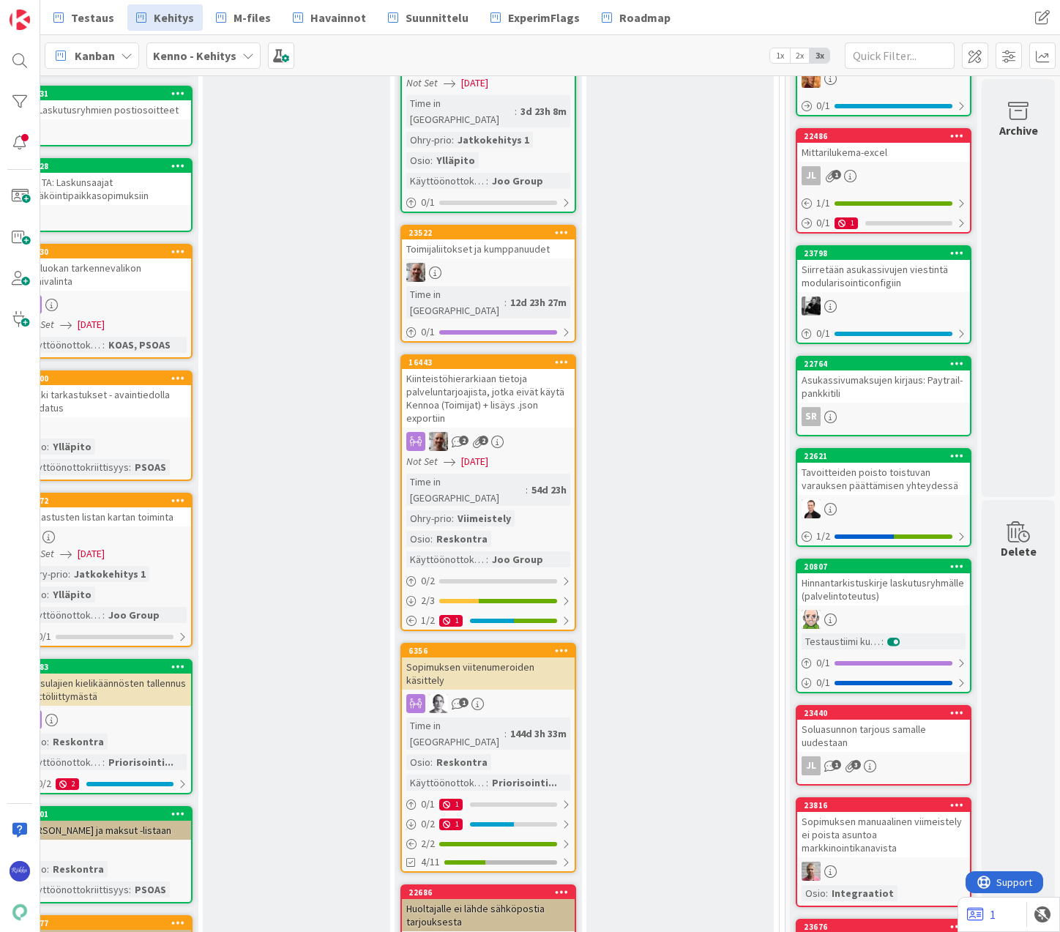
scroll to position [586, 92]
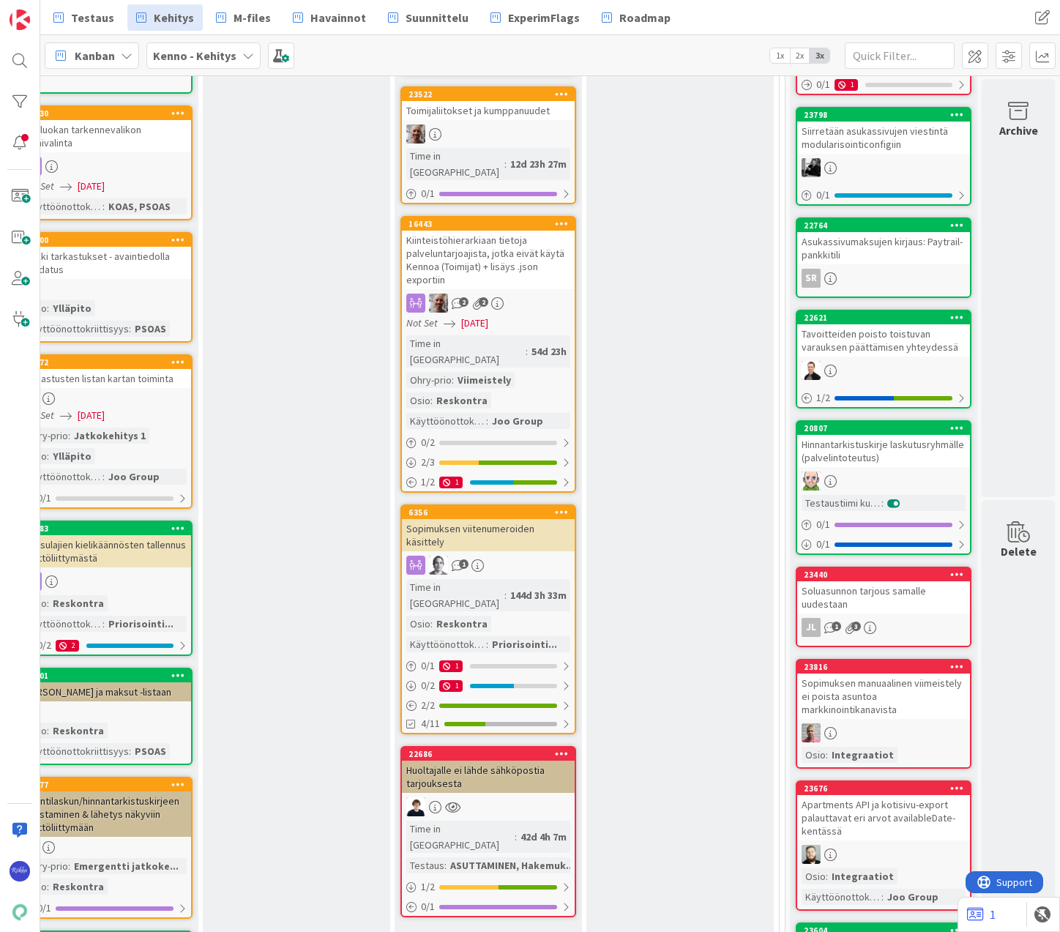
click at [871, 465] on div "Hinnantarkistuskirje laskutusryhmälle (palvelintoteutus)" at bounding box center [883, 451] width 173 height 32
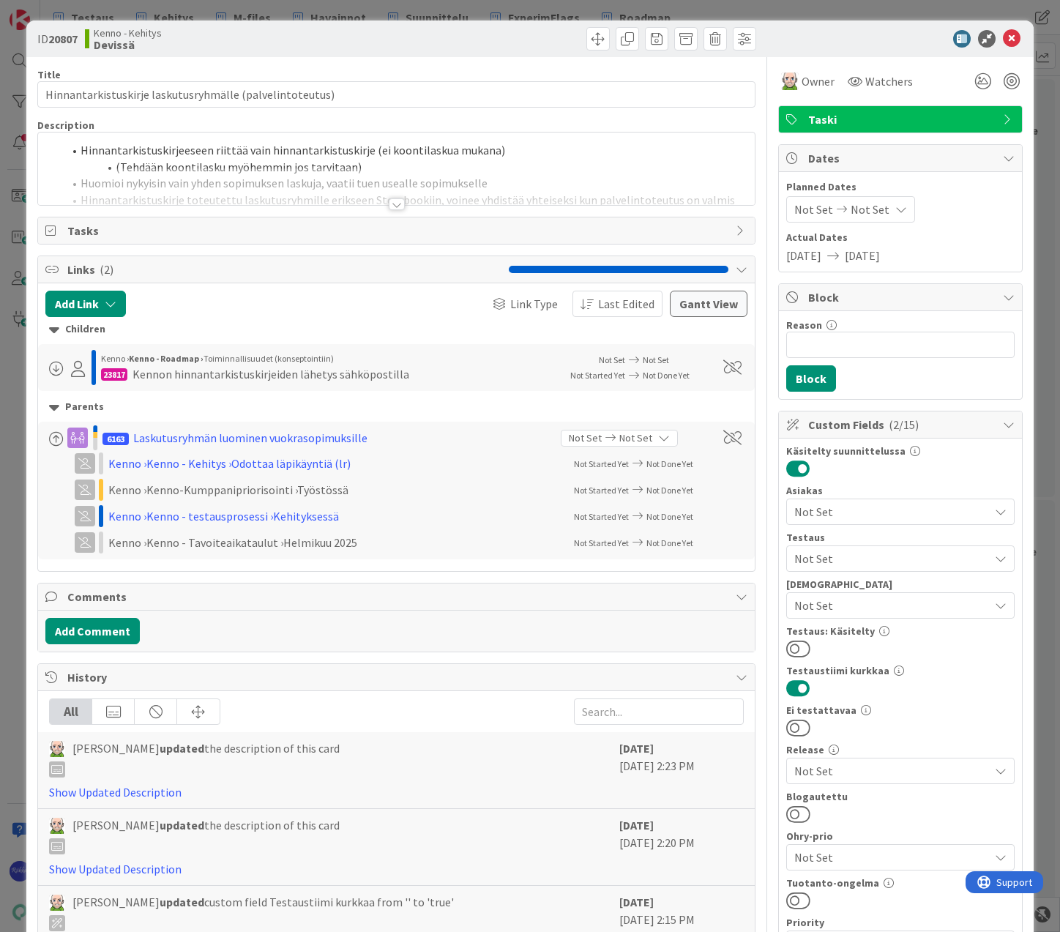
click at [392, 205] on div at bounding box center [397, 204] width 16 height 12
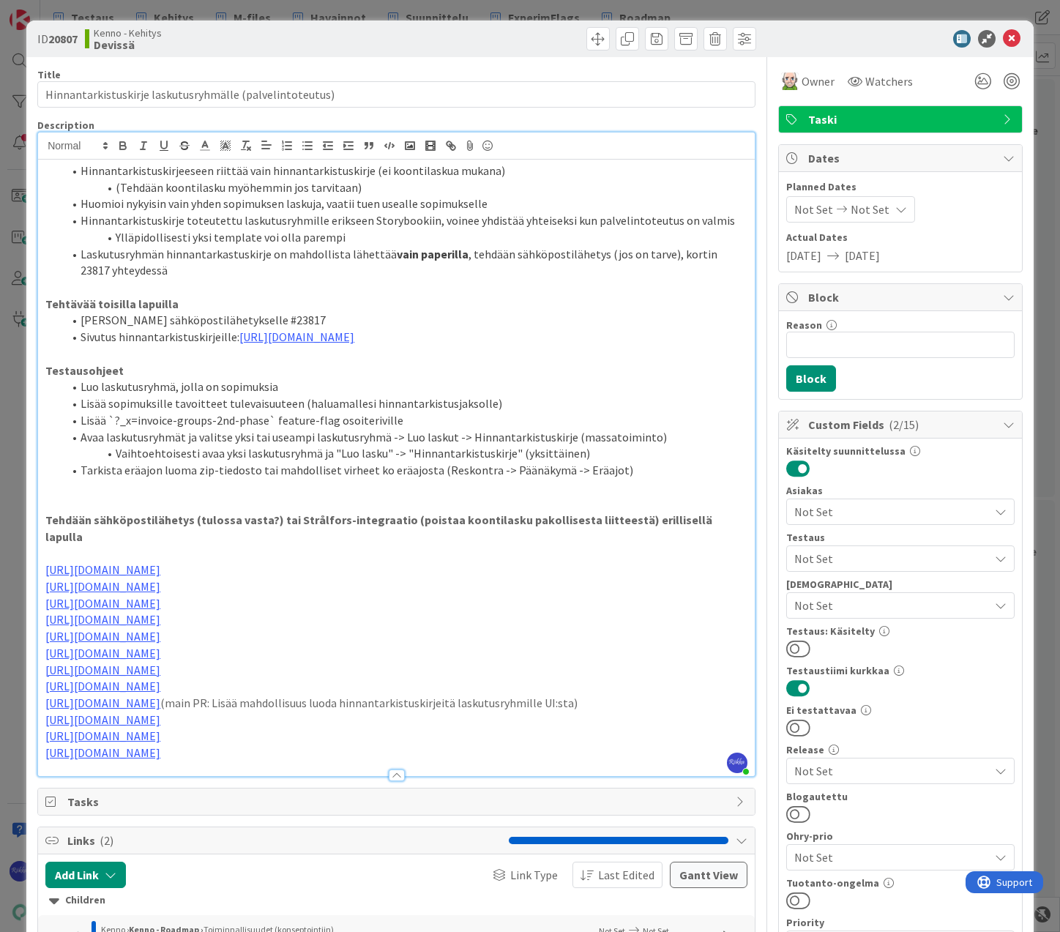
click at [807, 85] on span "Owner" at bounding box center [817, 81] width 33 height 18
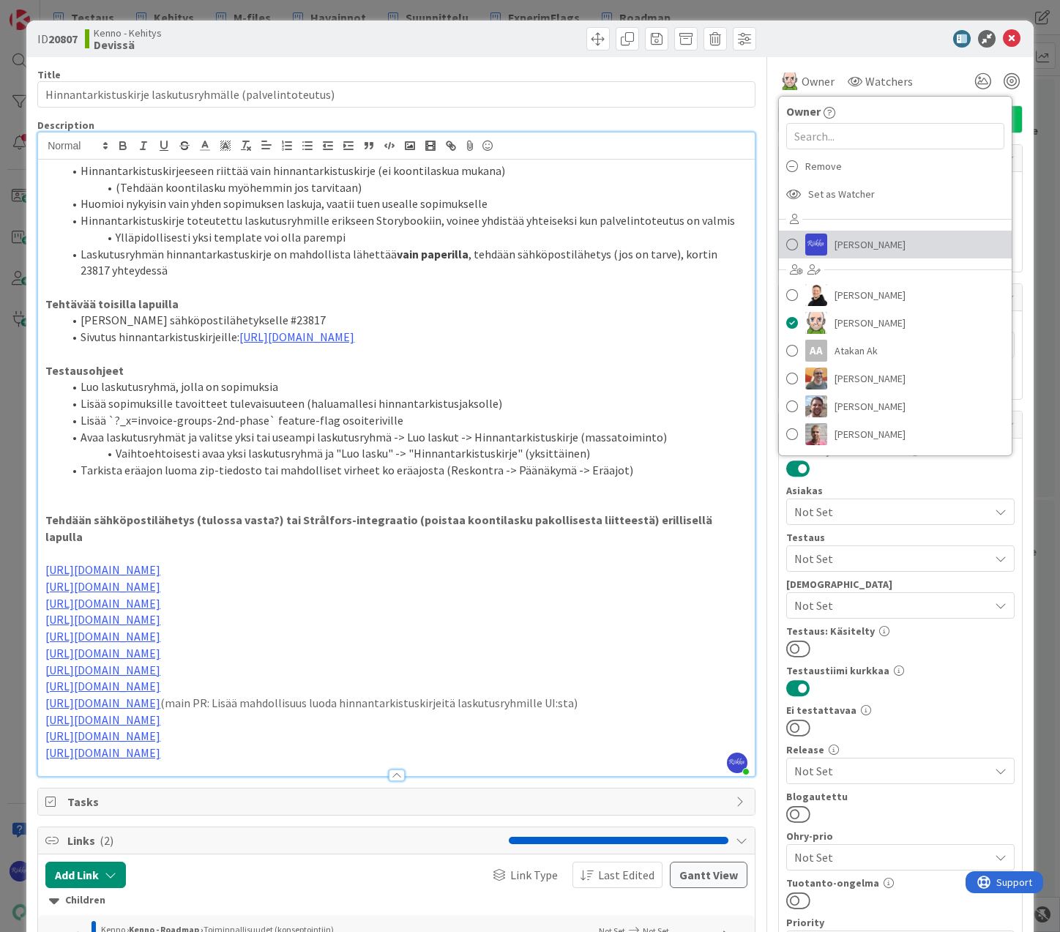
click at [876, 243] on link "[PERSON_NAME]" at bounding box center [895, 245] width 233 height 28
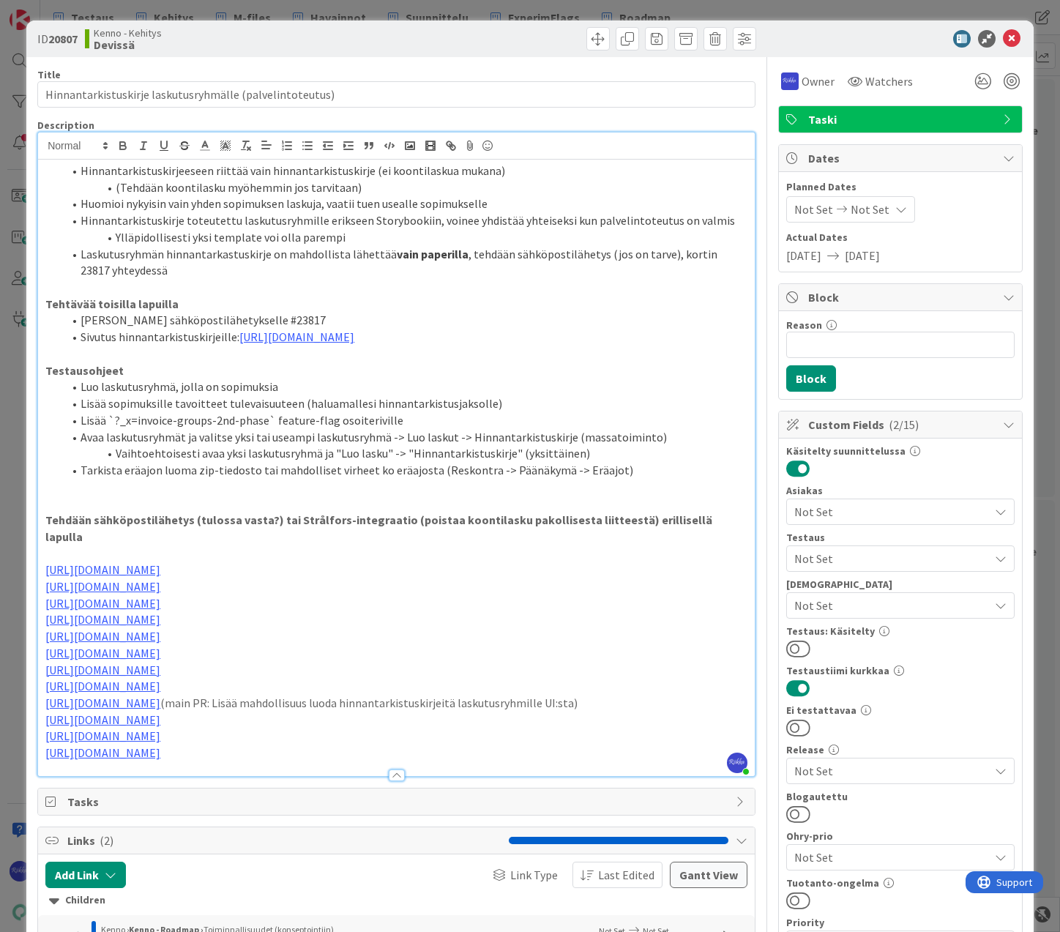
click at [793, 47] on div at bounding box center [892, 39] width 259 height 18
click at [992, 38] on icon at bounding box center [1012, 39] width 18 height 18
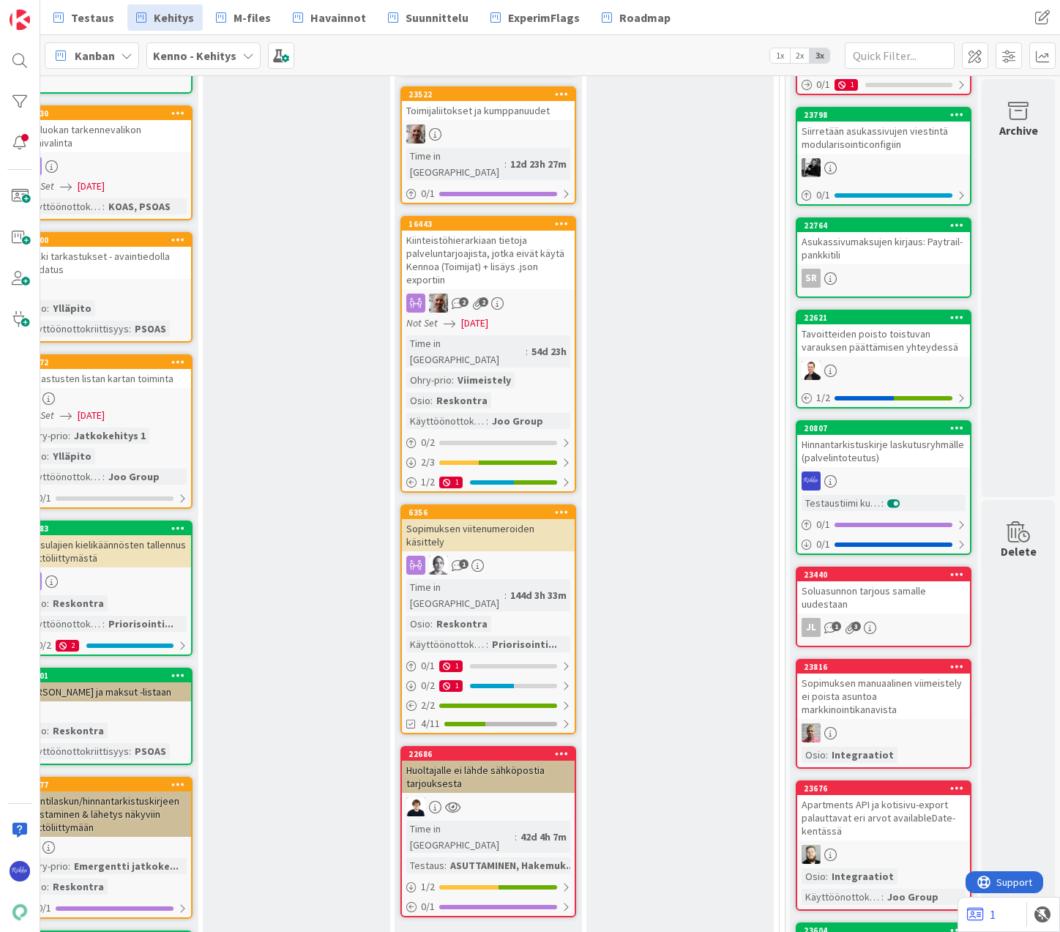
scroll to position [586, 0]
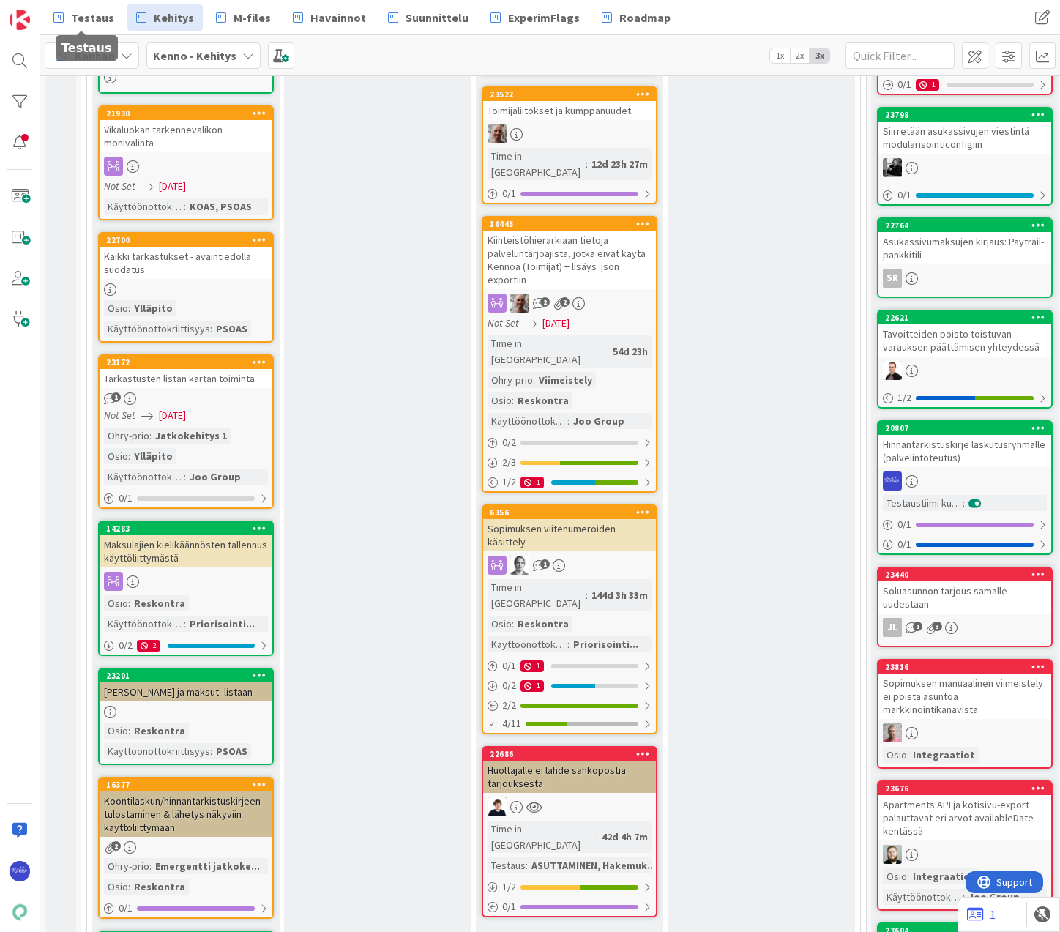
click at [89, 18] on span "Testaus" at bounding box center [92, 18] width 43 height 18
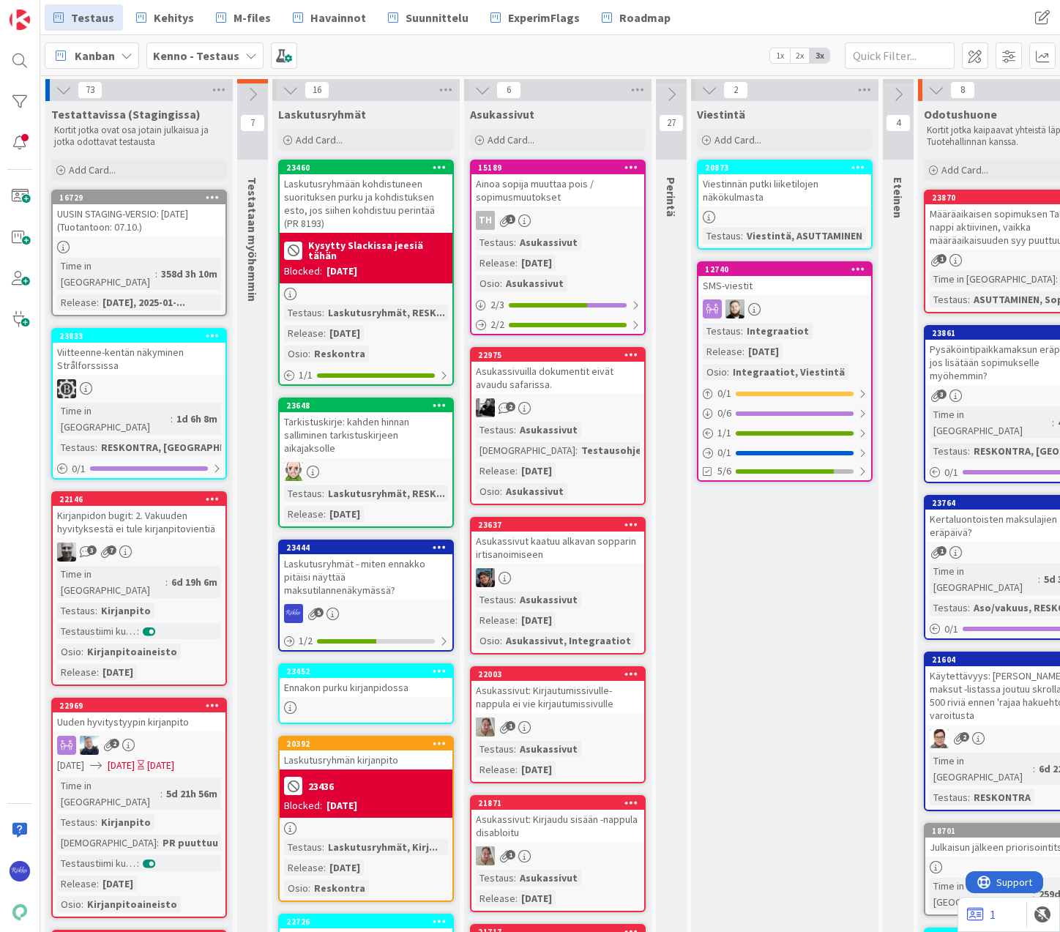
click at [372, 448] on div "Tarkistuskirje: kahden hinnan salliminen tarkistuskirjeen aikajaksolle" at bounding box center [366, 434] width 173 height 45
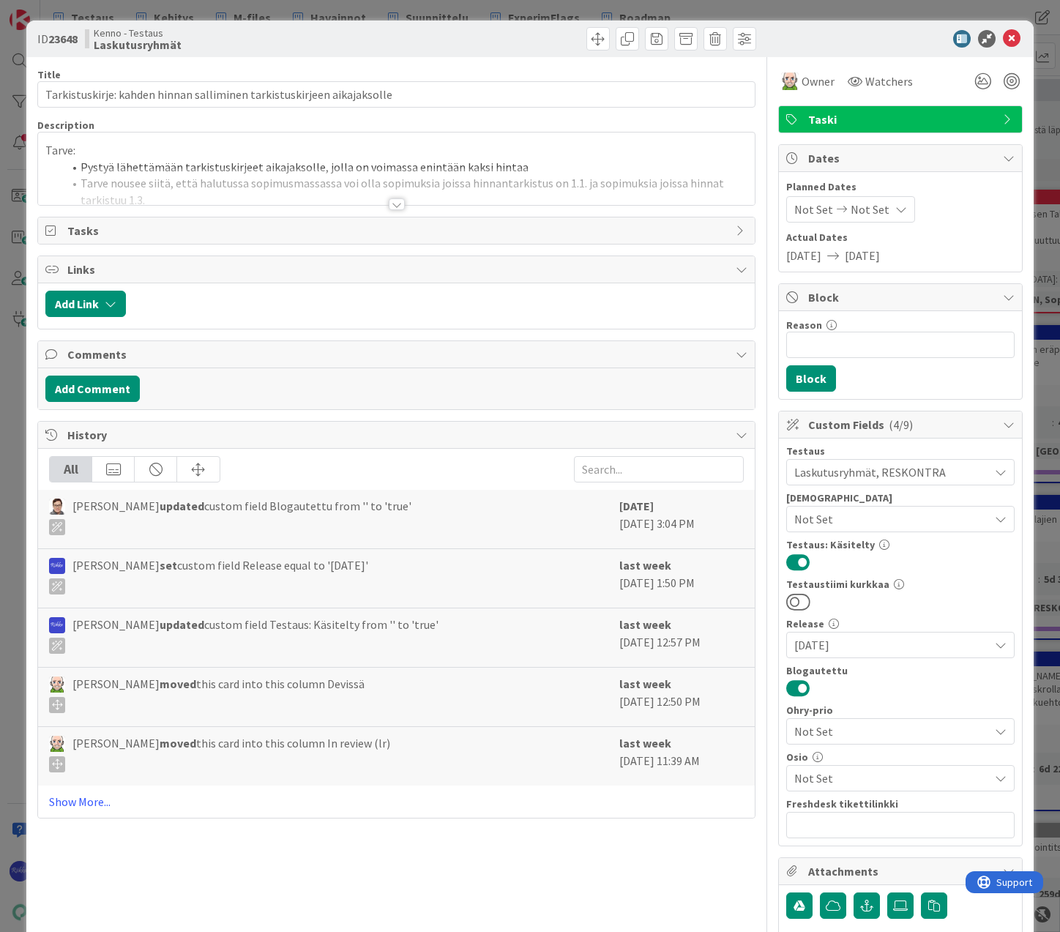
click at [395, 201] on div at bounding box center [397, 204] width 16 height 12
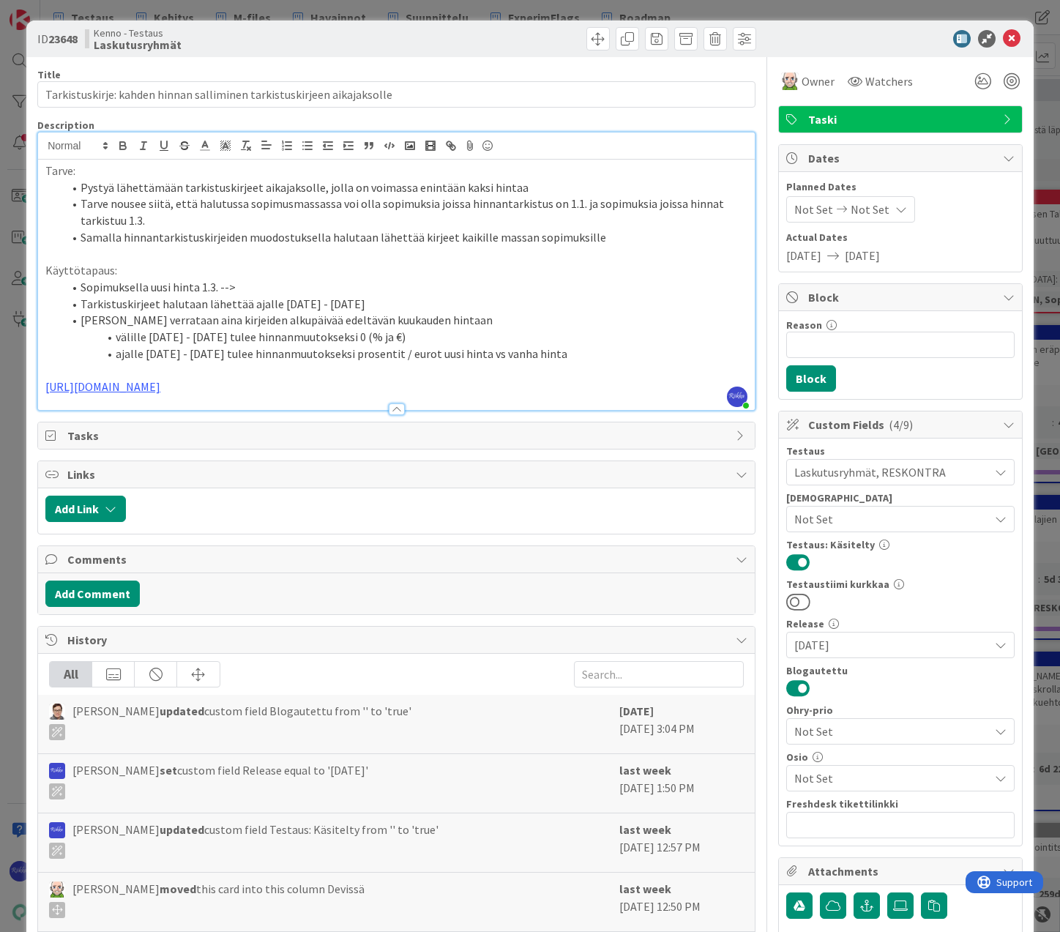
click at [807, 79] on span "Owner" at bounding box center [817, 81] width 33 height 18
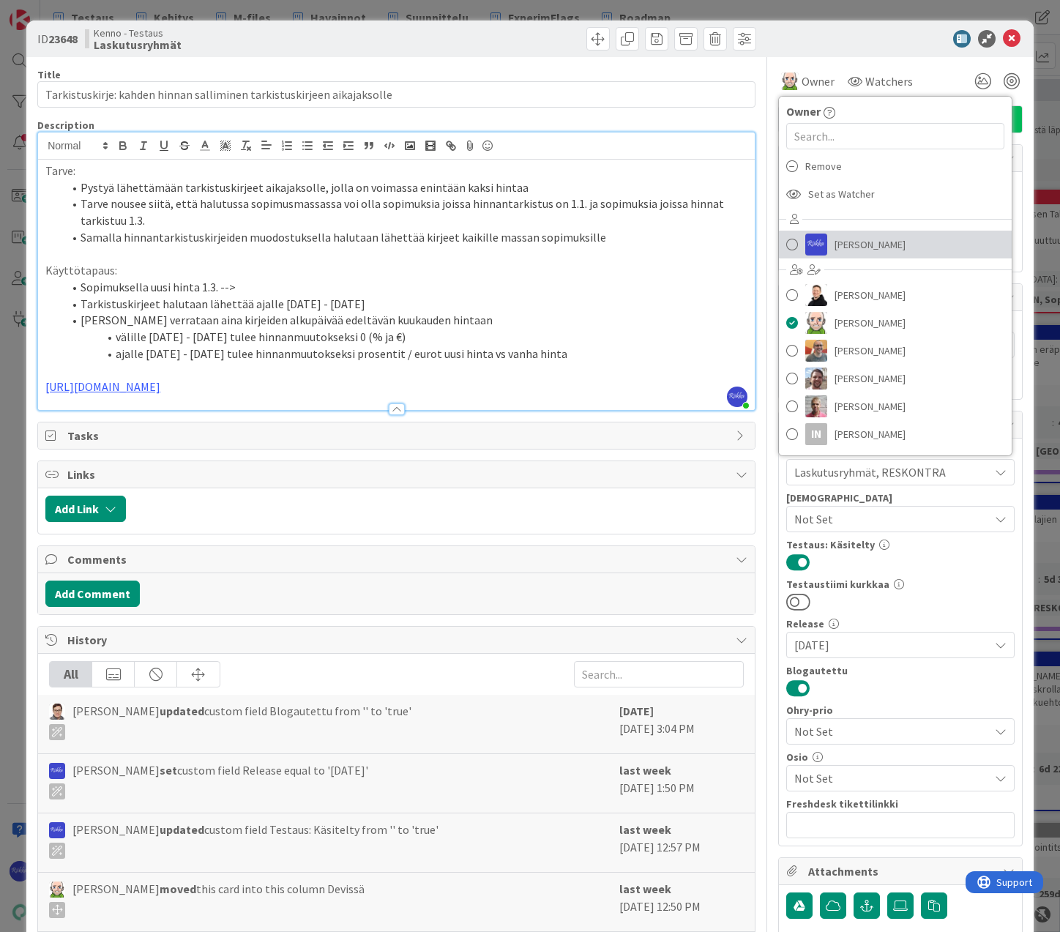
click at [856, 239] on span "[PERSON_NAME]" at bounding box center [869, 244] width 71 height 22
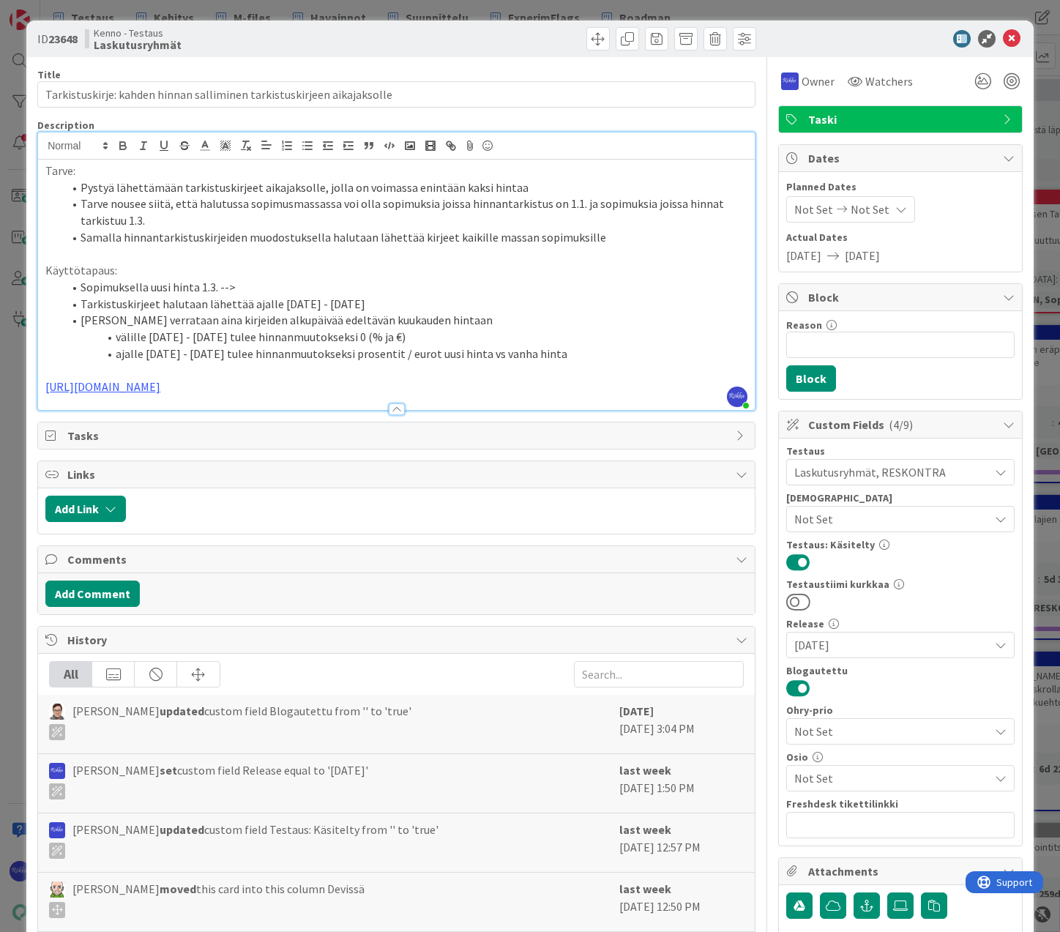
click at [561, 325] on li "[PERSON_NAME] verrataan aina kirjeiden alkupäivää edeltävän kuukauden hintaan" at bounding box center [405, 320] width 684 height 17
drag, startPoint x: 406, startPoint y: 187, endPoint x: 477, endPoint y: 194, distance: 71.4
click at [477, 194] on li "Pystyä lähettämään tarkistuskirjeet aikajaksolle, jolla on voimassa enintään ka…" at bounding box center [405, 187] width 684 height 17
click at [119, 147] on icon "button" at bounding box center [122, 145] width 13 height 13
click at [396, 253] on p at bounding box center [396, 254] width 702 height 17
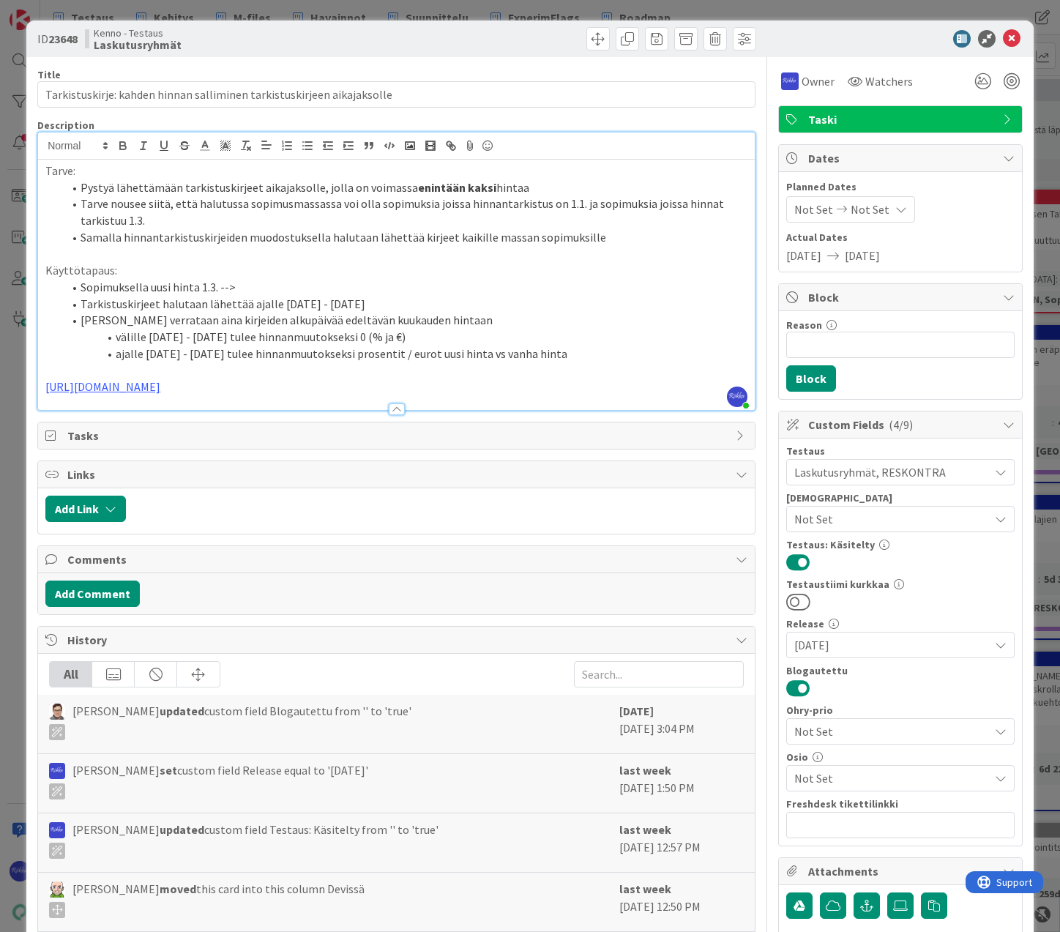
click at [286, 387] on p "[URL][DOMAIN_NAME]" at bounding box center [396, 386] width 702 height 17
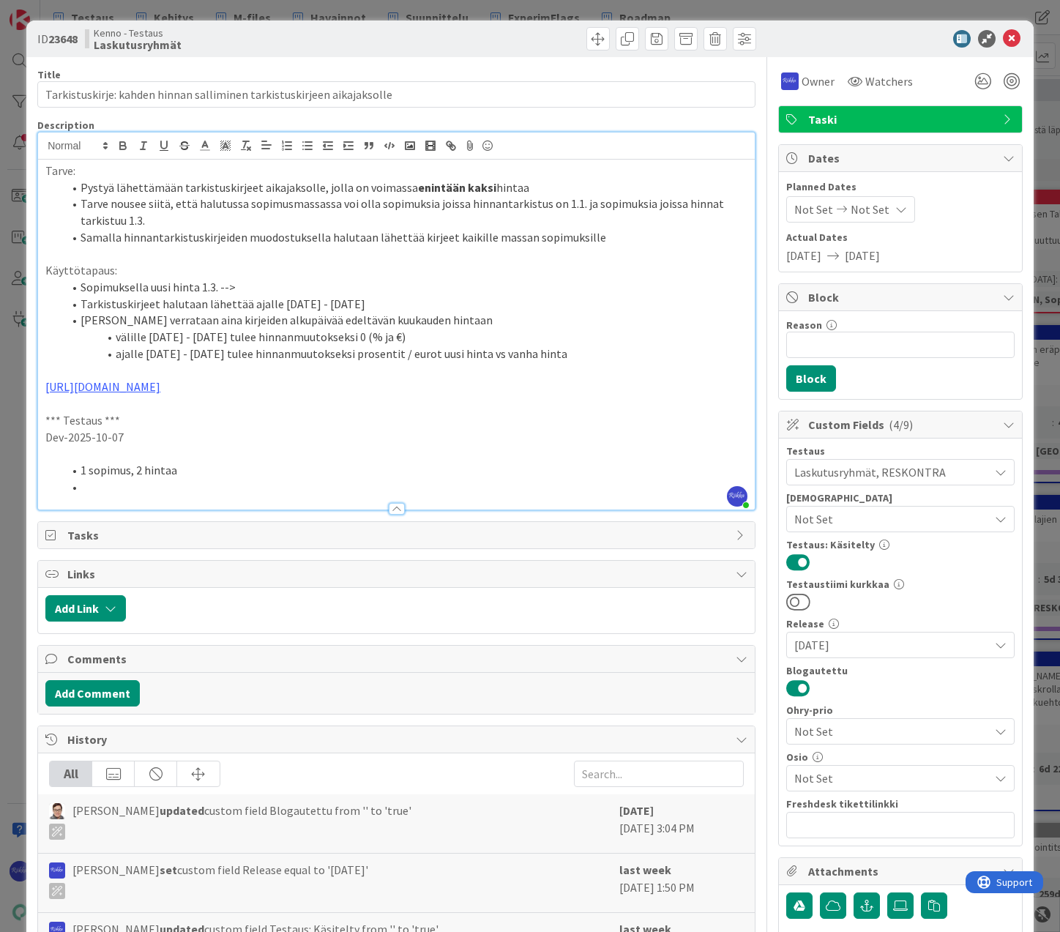
click at [609, 225] on li "Tarve nousee siitä, että halutussa sopimusmassassa voi olla sopimuksia joissa h…" at bounding box center [405, 211] width 684 height 33
click at [547, 274] on p "Käyttötapaus:" at bounding box center [396, 270] width 702 height 17
click at [442, 304] on li "Tarkistuskirjeet halutaan lähettää ajalle [DATE] - [DATE]" at bounding box center [405, 304] width 684 height 17
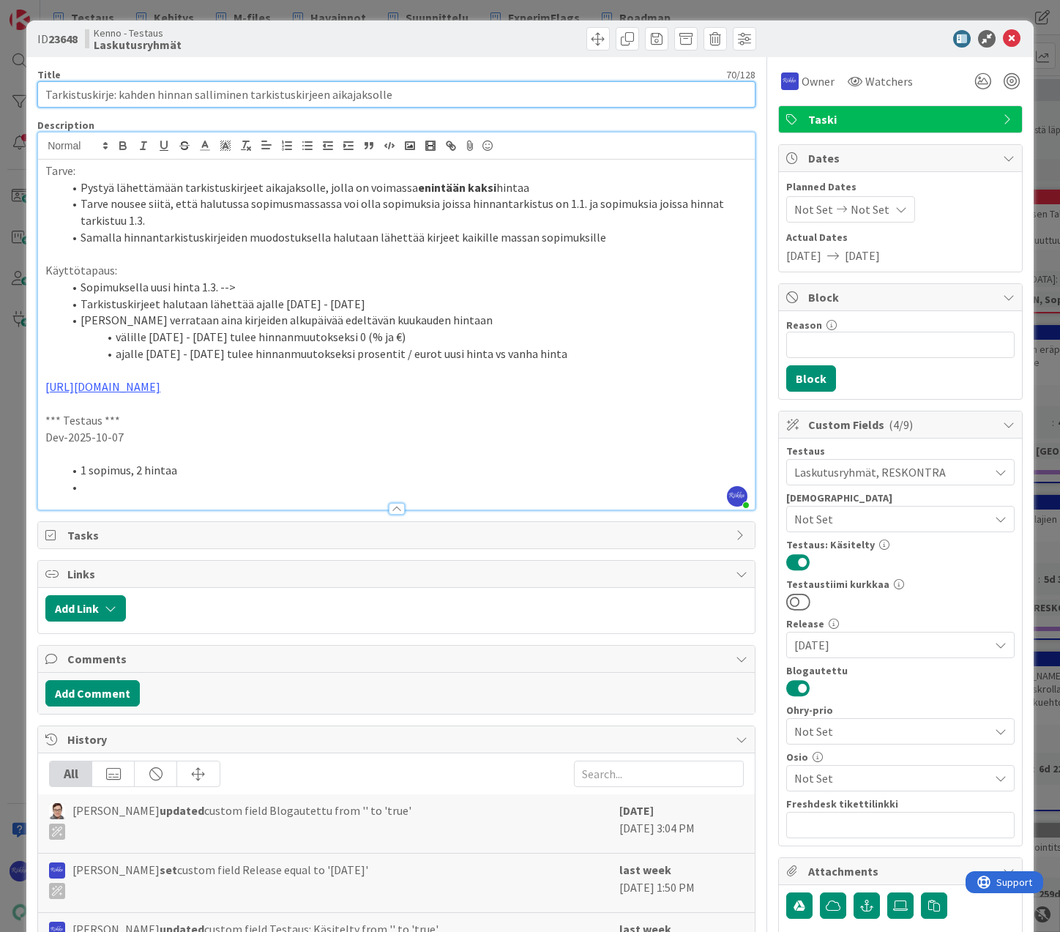
drag, startPoint x: 44, startPoint y: 94, endPoint x: 403, endPoint y: 94, distance: 358.6
click at [403, 94] on input "Tarkistuskirje: kahden hinnan salliminen tarkistuskirjeen aikajaksolle" at bounding box center [396, 94] width 718 height 26
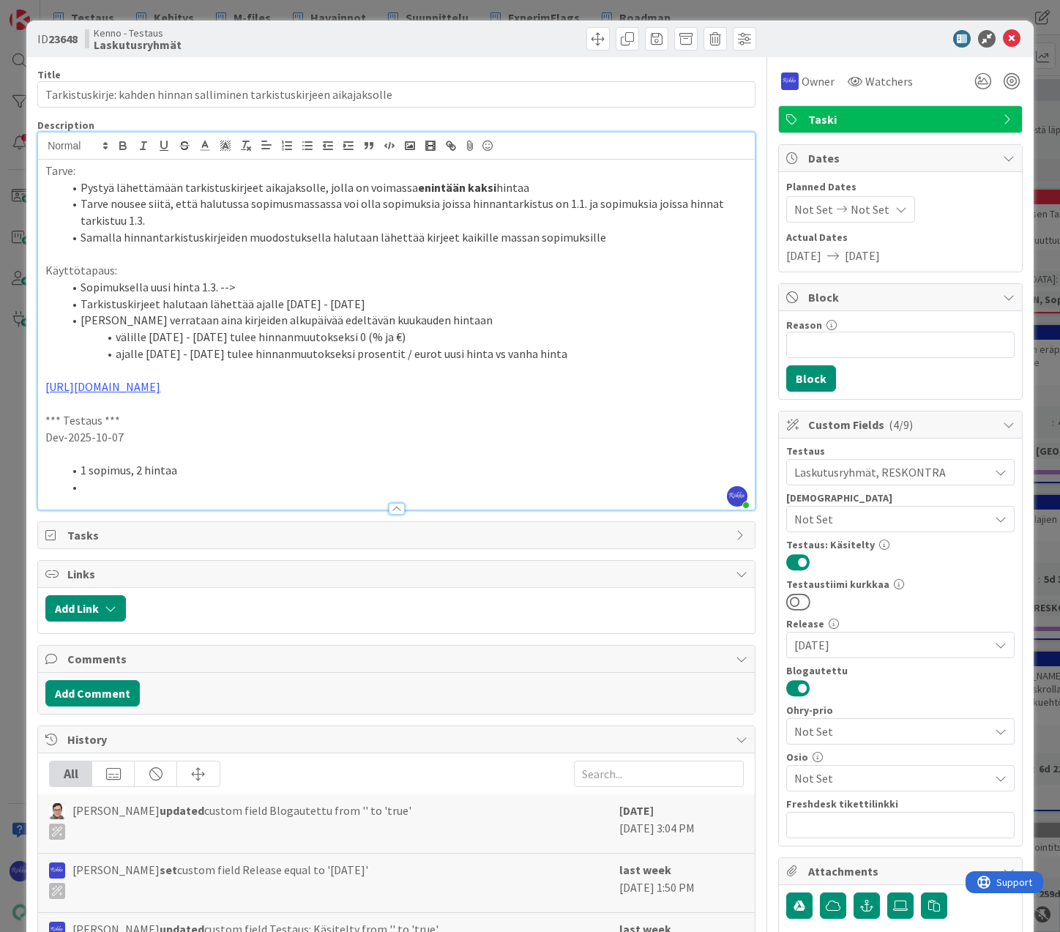
click at [550, 379] on p "[URL][DOMAIN_NAME]" at bounding box center [396, 386] width 702 height 17
drag, startPoint x: 80, startPoint y: 321, endPoint x: 447, endPoint y: 315, distance: 367.4
click at [447, 315] on li "[PERSON_NAME] verrataan aina kirjeiden alkupäivää edeltävän kuukauden hintaan" at bounding box center [405, 320] width 684 height 17
copy li "[PERSON_NAME] verrataan aina kirjeiden alkupäivää edeltävän kuukauden hintaan"
click at [517, 300] on li "Tarkistuskirjeet halutaan lähettää ajalle [DATE] - [DATE]" at bounding box center [405, 304] width 684 height 17
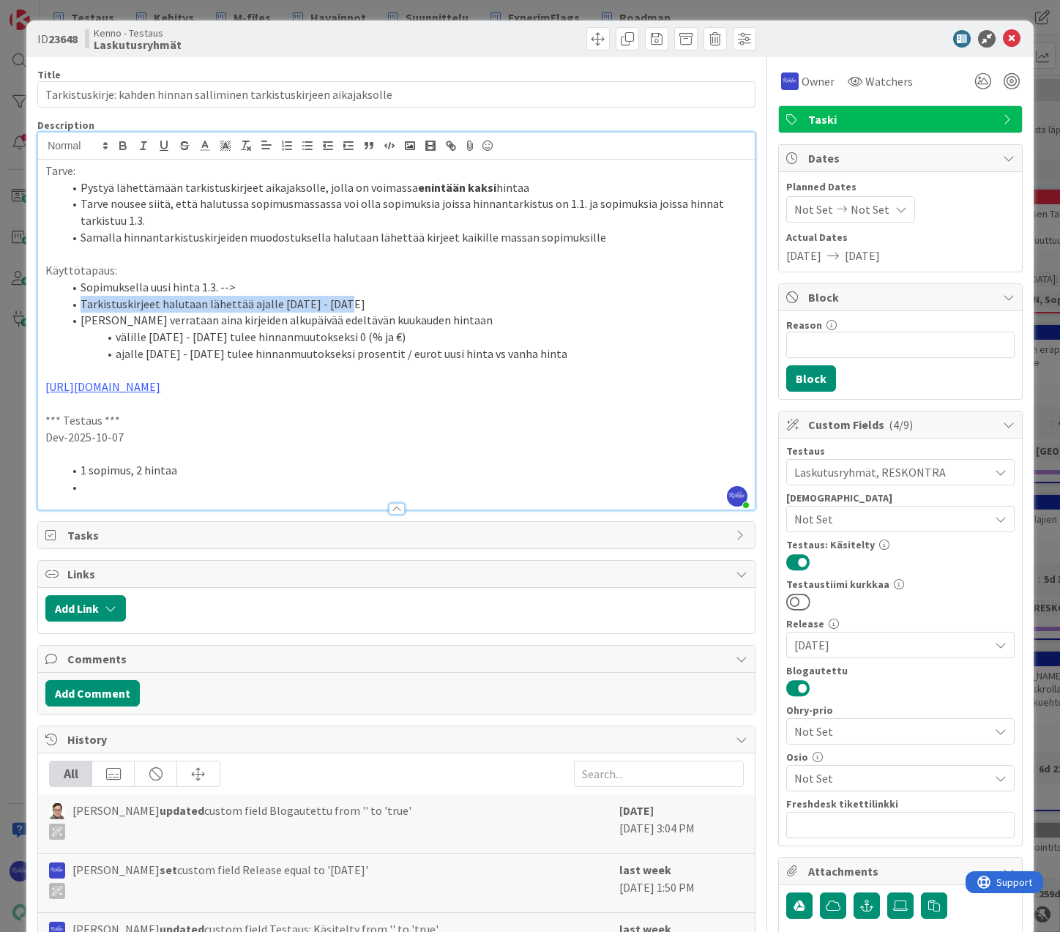
drag, startPoint x: 79, startPoint y: 302, endPoint x: 331, endPoint y: 310, distance: 251.9
click at [331, 310] on li "Tarkistuskirjeet halutaan lähettää ajalle [DATE] - [DATE]" at bounding box center [405, 304] width 684 height 17
copy li "Tarkistuskirjeet halutaan lähettää ajalle [DATE] - [DATE]"
click at [146, 485] on li at bounding box center [405, 487] width 684 height 17
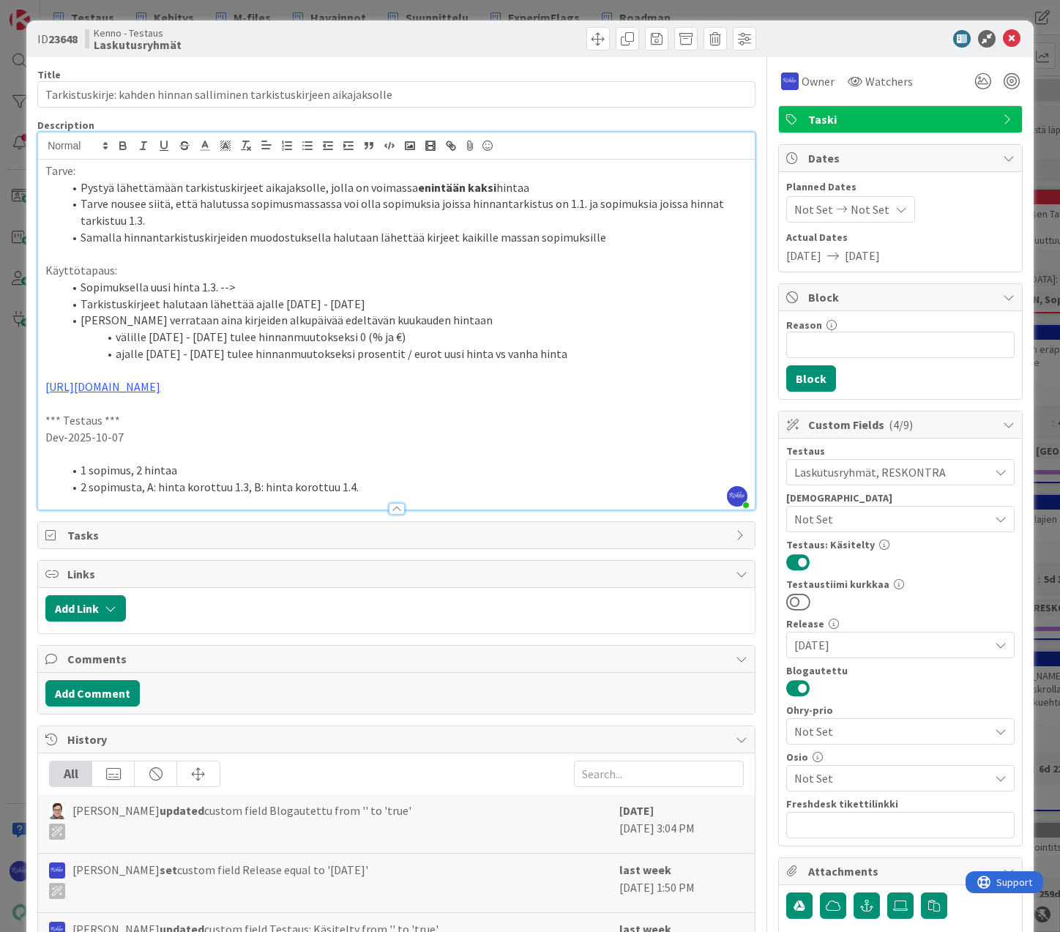
click at [225, 468] on li "1 sopimus, 2 hintaa" at bounding box center [405, 470] width 684 height 17
